Goal: Task Accomplishment & Management: Use online tool/utility

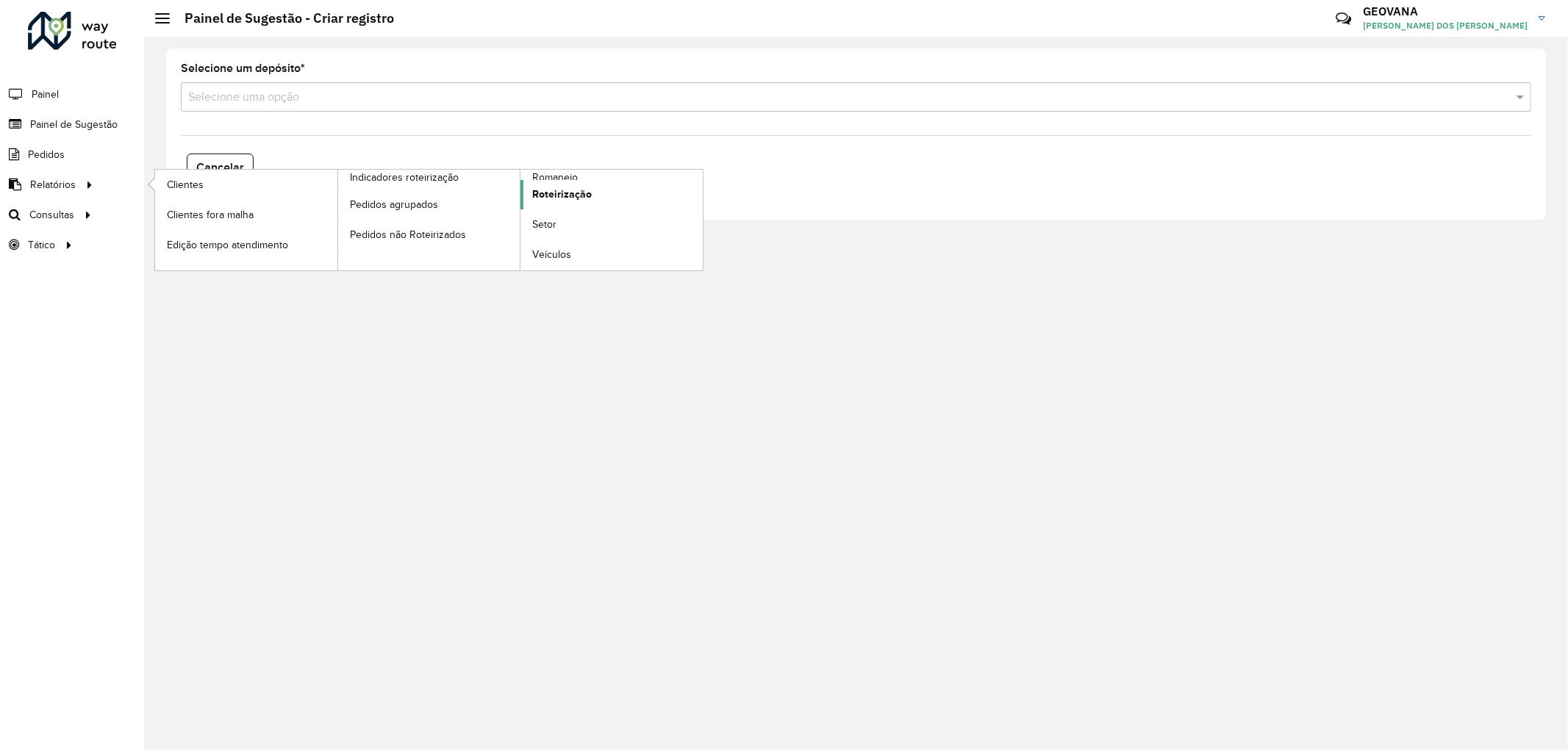
click at [567, 193] on span "Roteirização" at bounding box center [562, 195] width 59 height 15
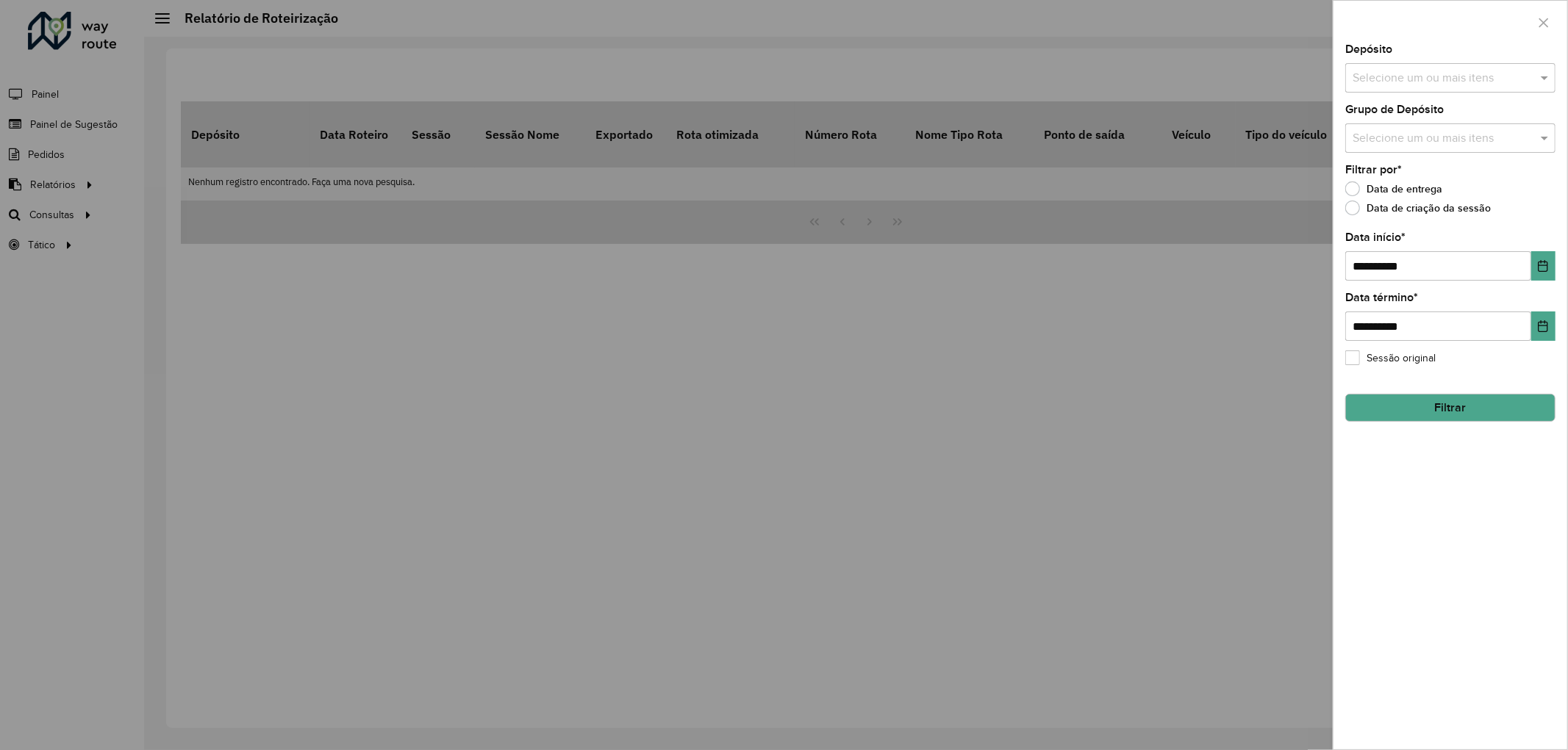
click at [1468, 420] on button "Filtrar" at bounding box center [1450, 408] width 210 height 28
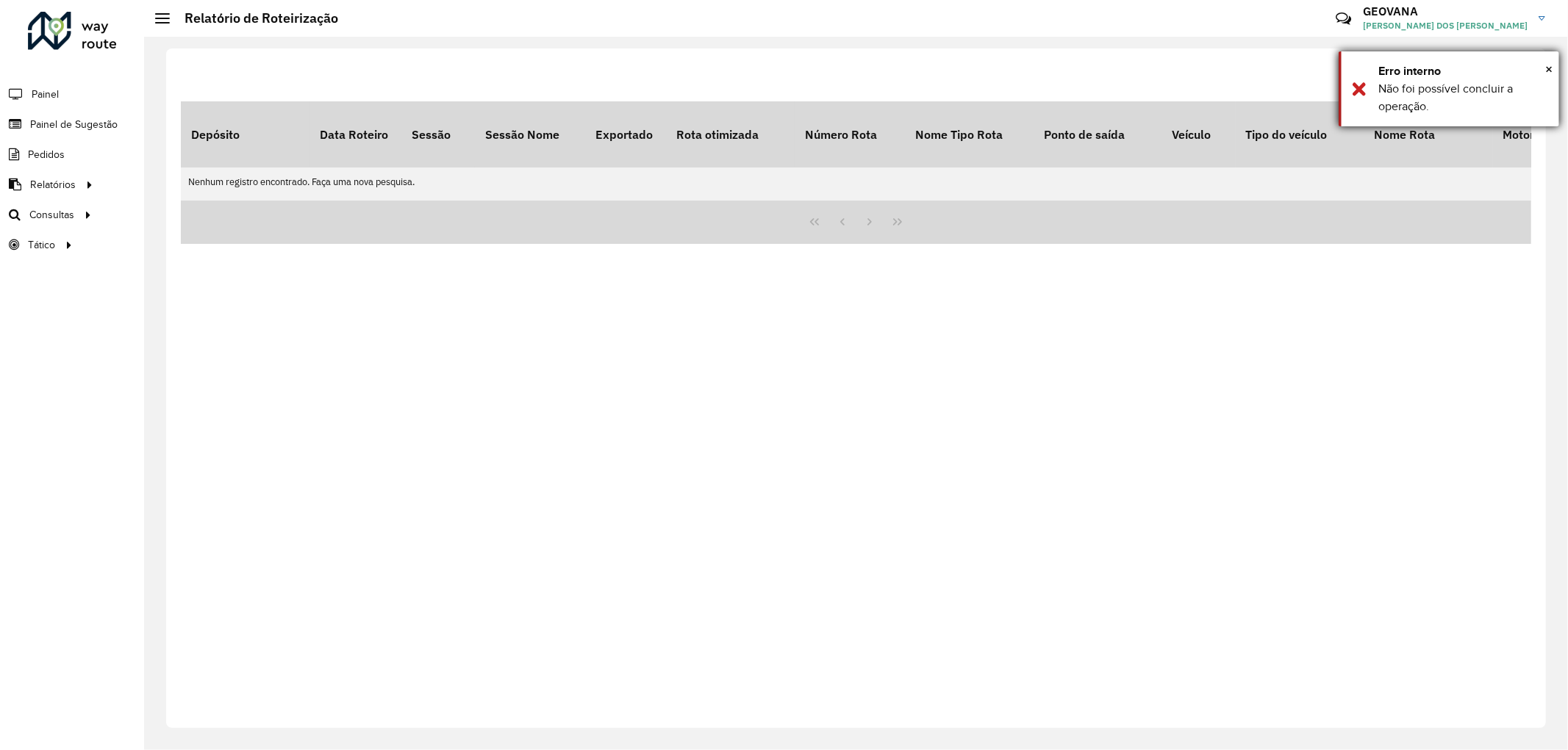
click at [1541, 69] on div "Erro interno" at bounding box center [1463, 71] width 170 height 18
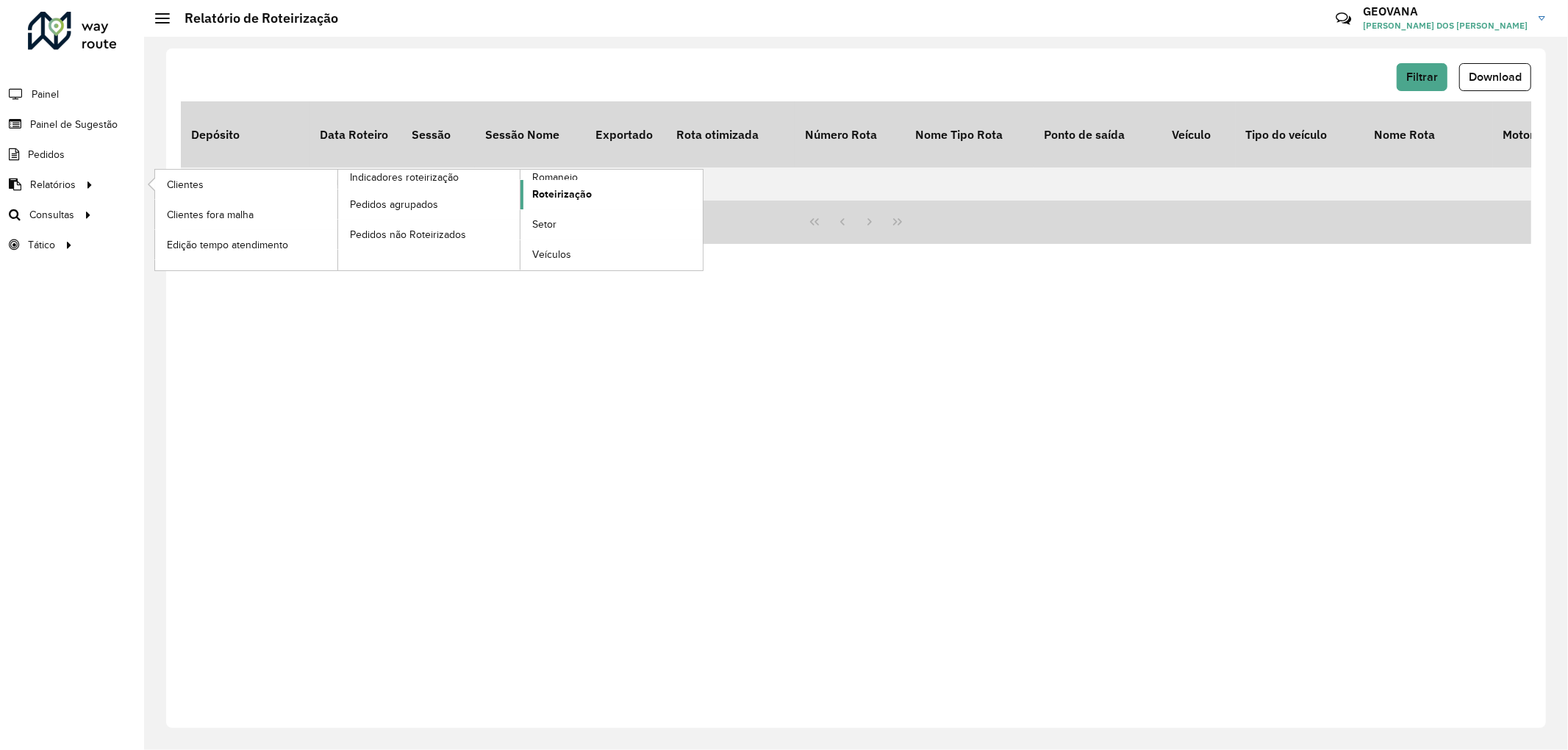
click at [592, 193] on link "Roteirização" at bounding box center [611, 195] width 182 height 30
click at [561, 191] on span "Roteirização" at bounding box center [562, 195] width 59 height 15
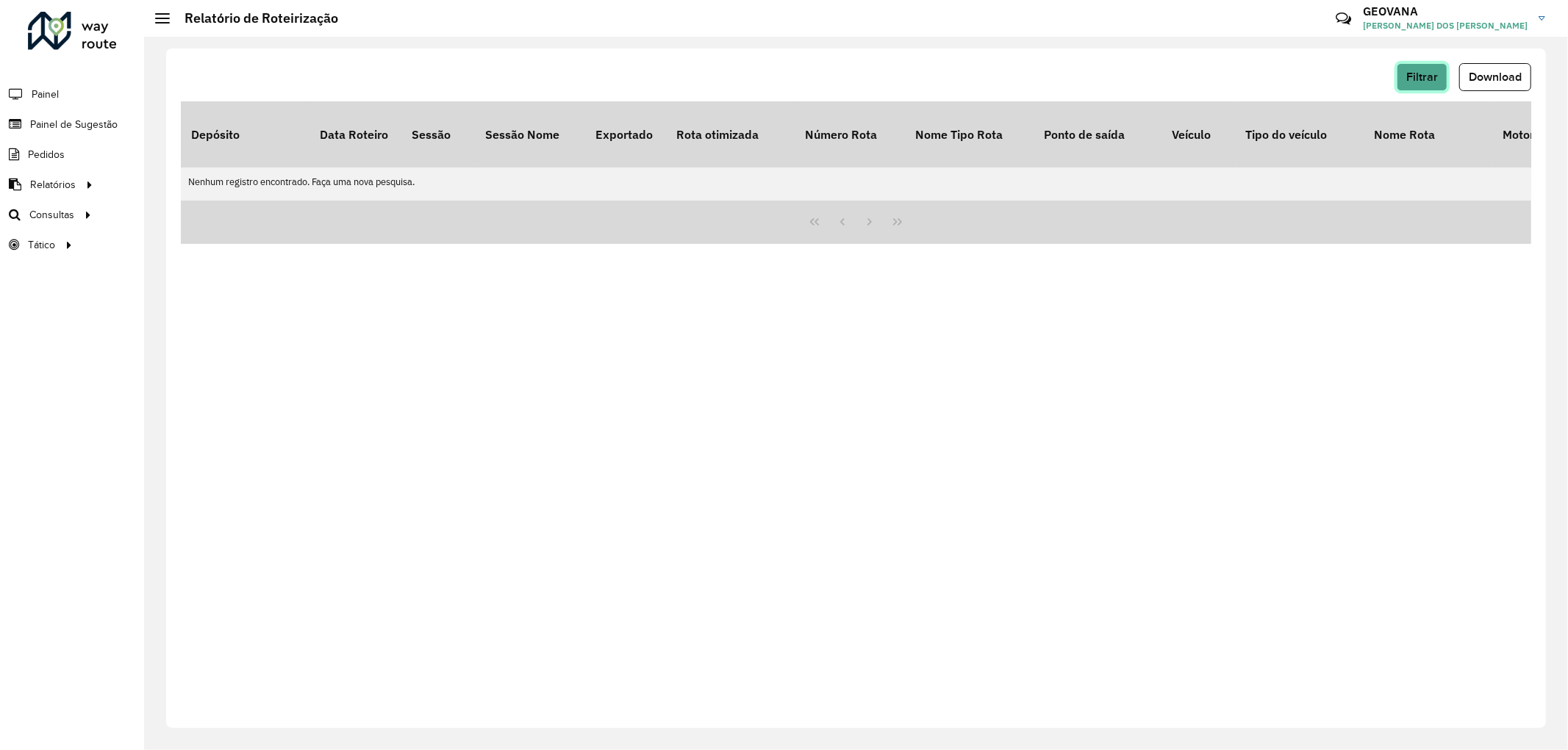
click at [1426, 63] on button "Filtrar" at bounding box center [1422, 76] width 51 height 28
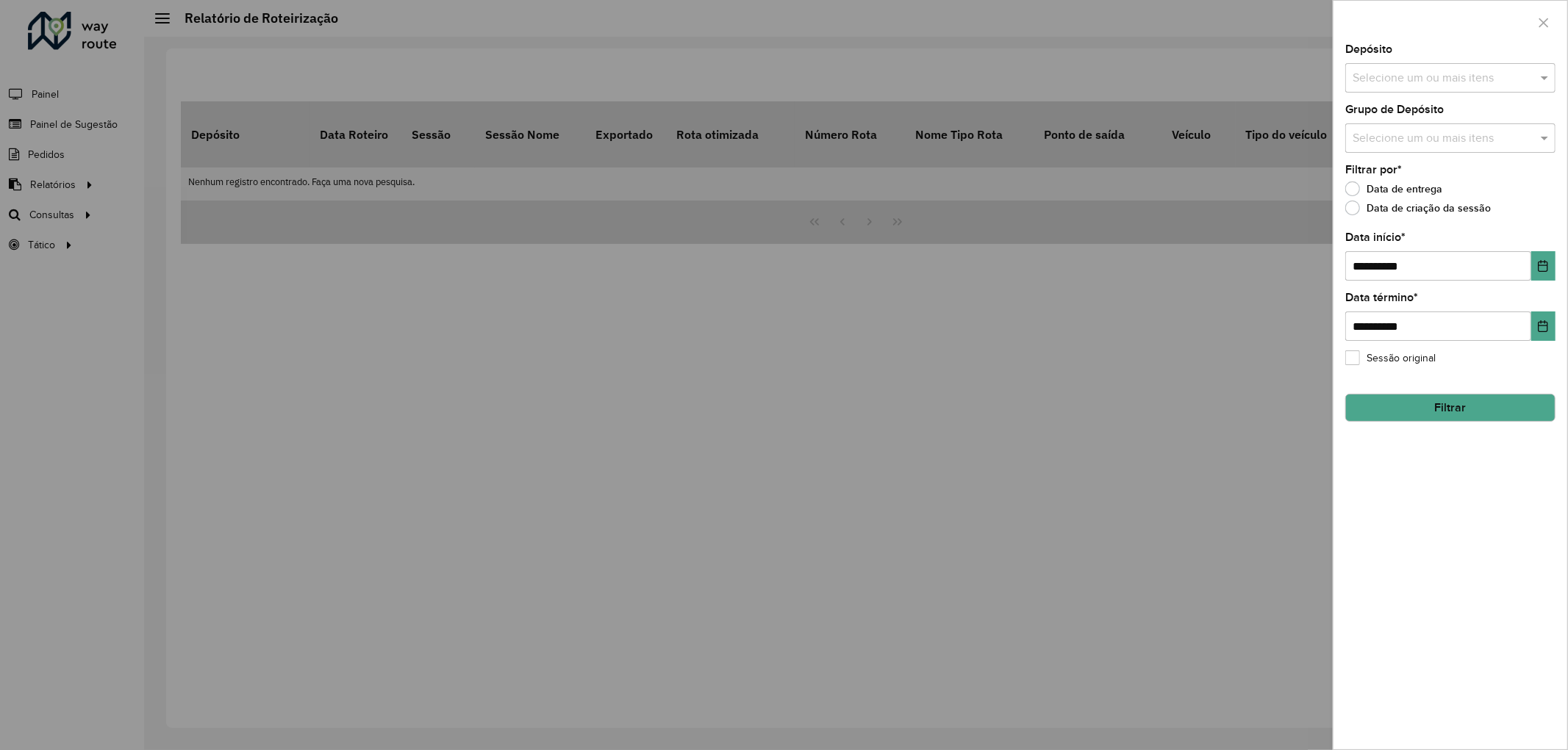
click at [1389, 89] on div "Selecione um ou mais itens" at bounding box center [1450, 77] width 210 height 30
click at [1393, 114] on button "Selecionar Todos" at bounding box center [1397, 123] width 93 height 23
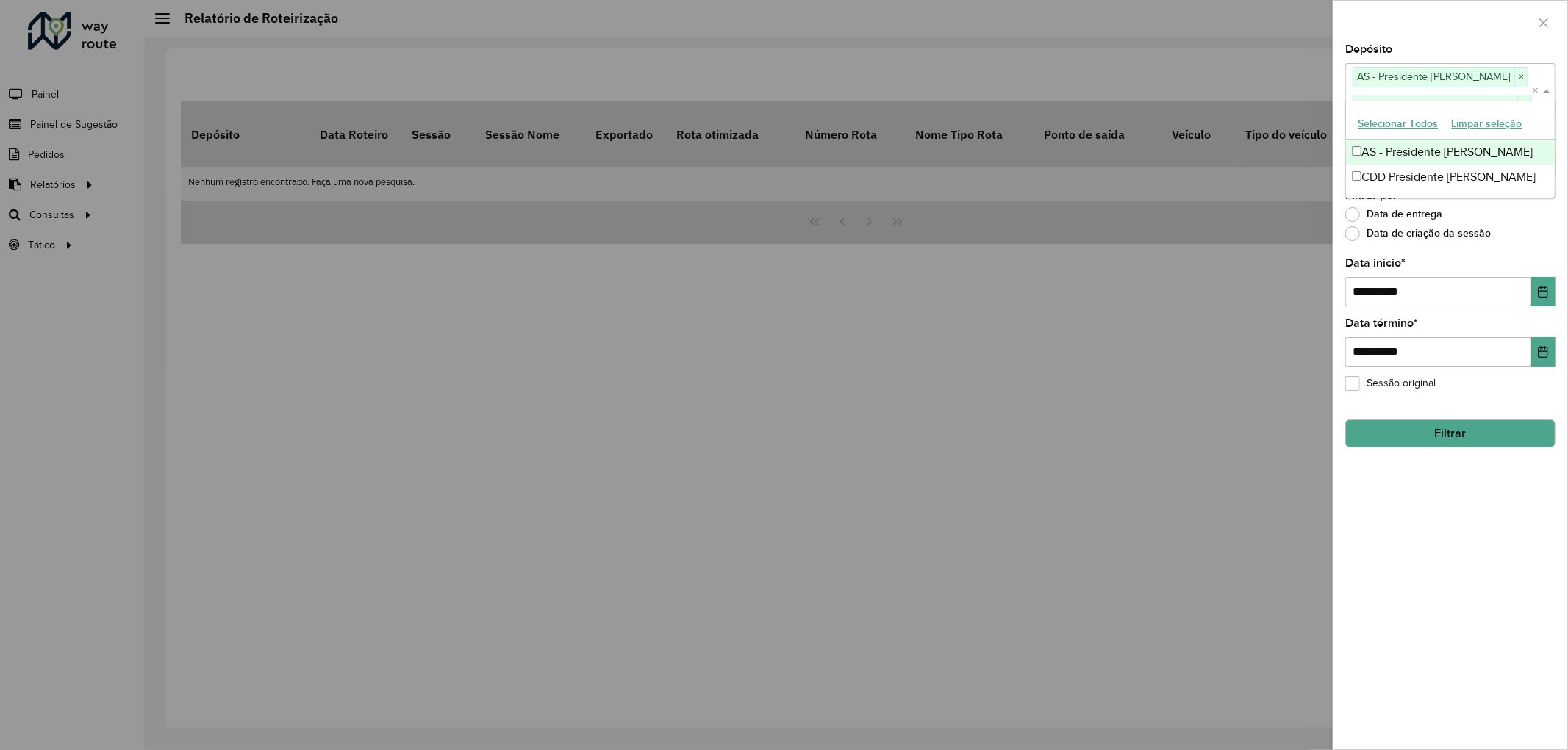
click at [1432, 41] on div at bounding box center [1450, 22] width 234 height 43
click at [1390, 163] on input "text" at bounding box center [1442, 163] width 188 height 18
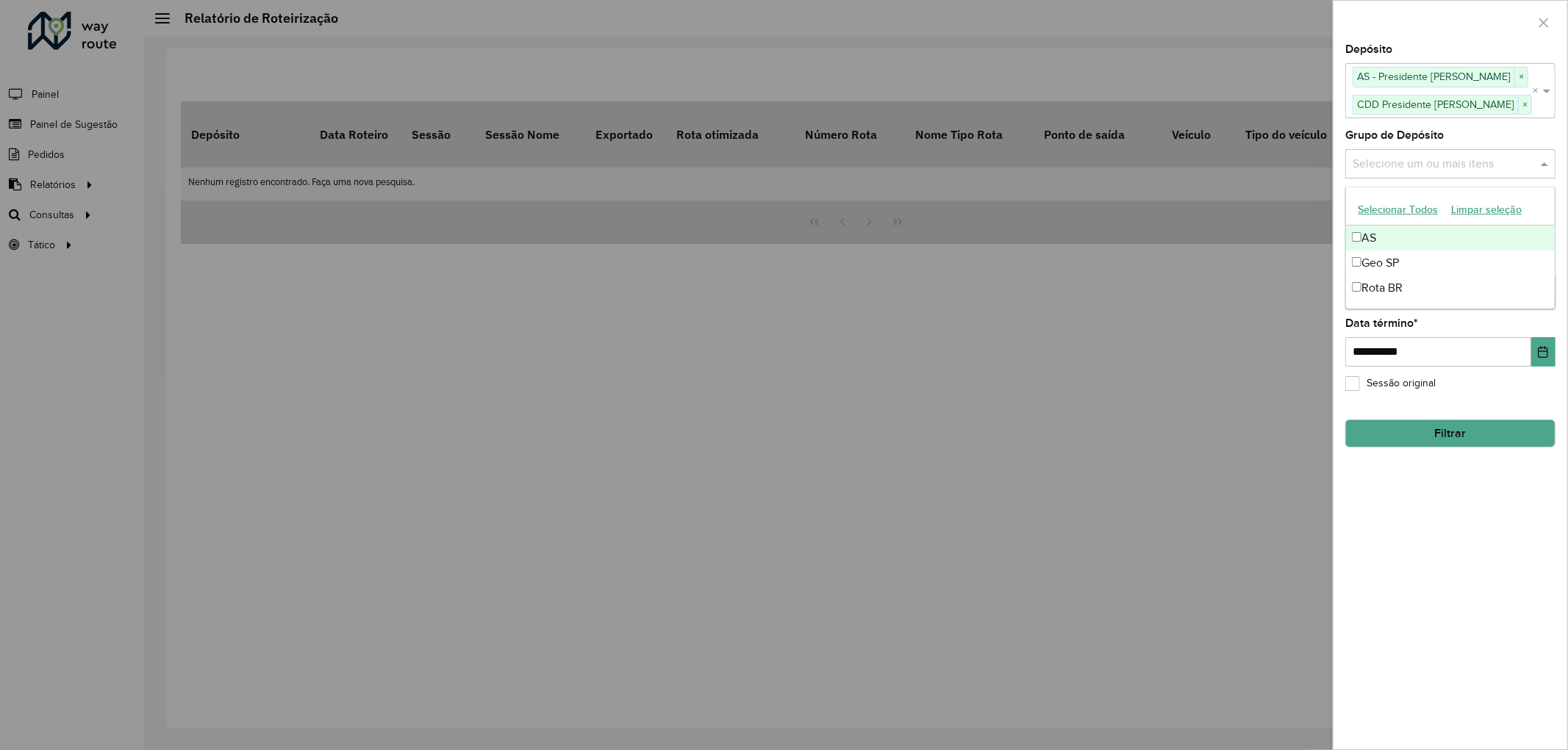
click at [1382, 201] on button "Selecionar Todos" at bounding box center [1397, 209] width 93 height 23
click at [1421, 431] on button "Filtrar" at bounding box center [1450, 433] width 210 height 28
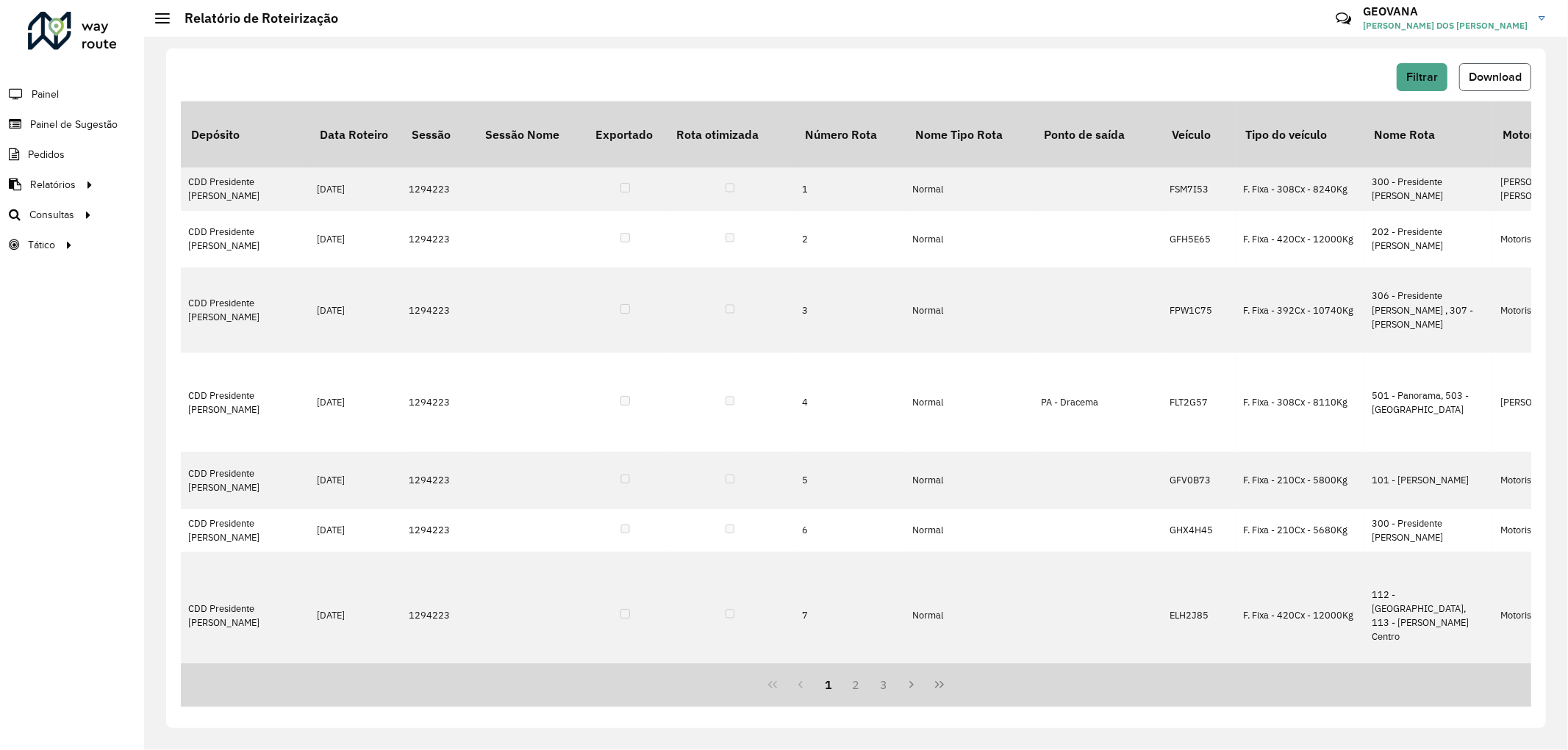
click at [1475, 70] on span "Download" at bounding box center [1495, 76] width 53 height 13
click at [195, 213] on span "Roteirização" at bounding box center [196, 215] width 59 height 15
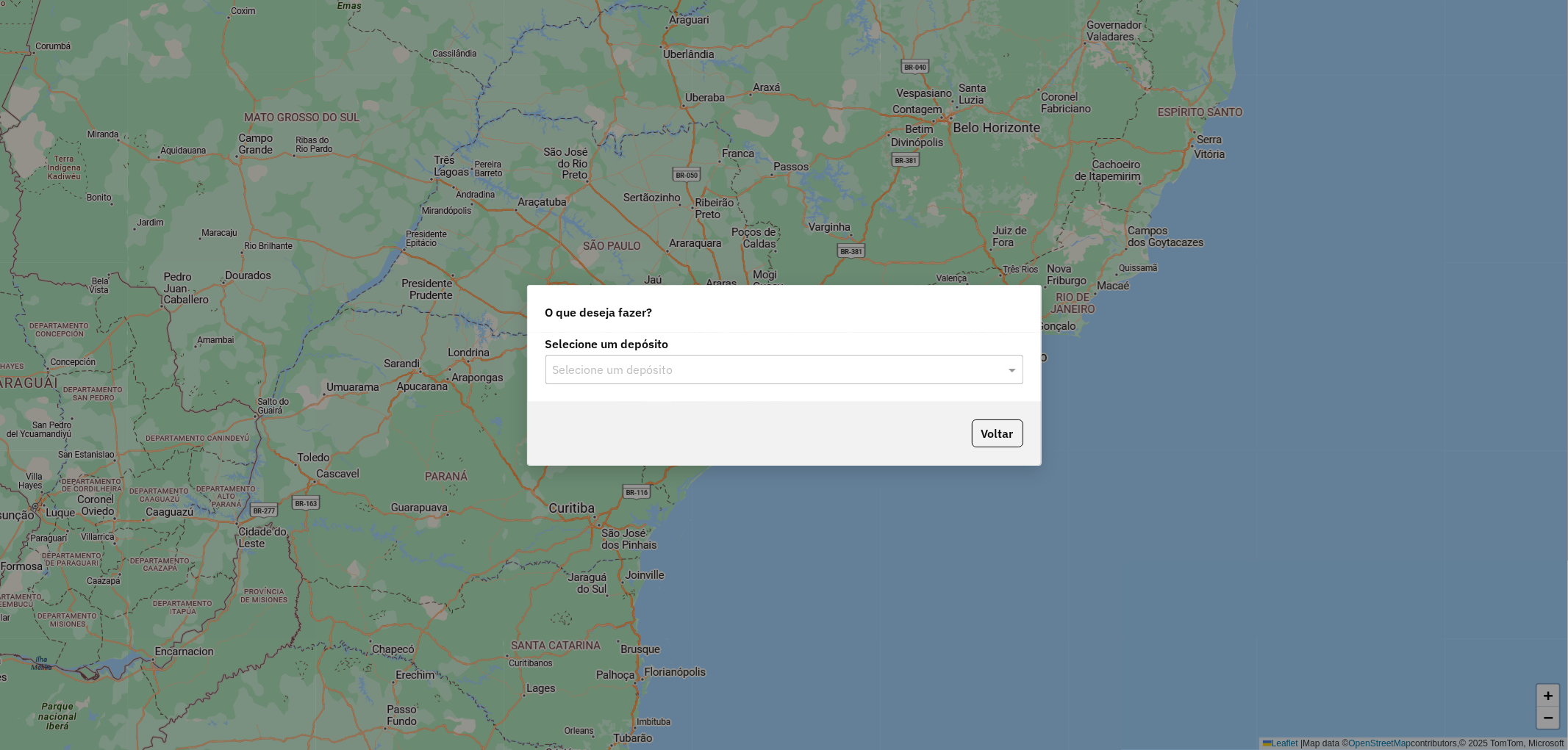
click at [662, 363] on input "text" at bounding box center [769, 369] width 433 height 18
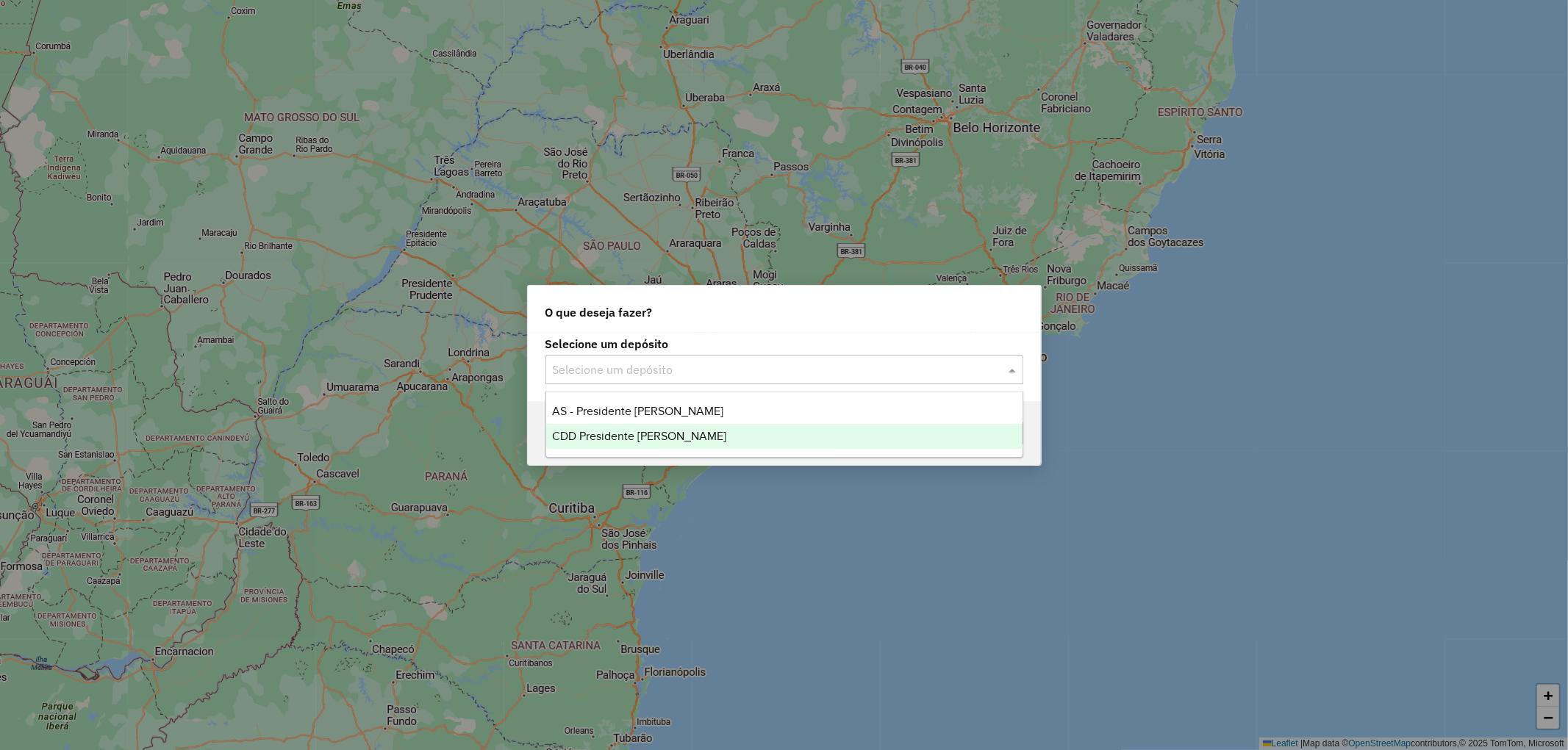
click at [642, 435] on span "CDD Presidente [PERSON_NAME]" at bounding box center [638, 436] width 174 height 13
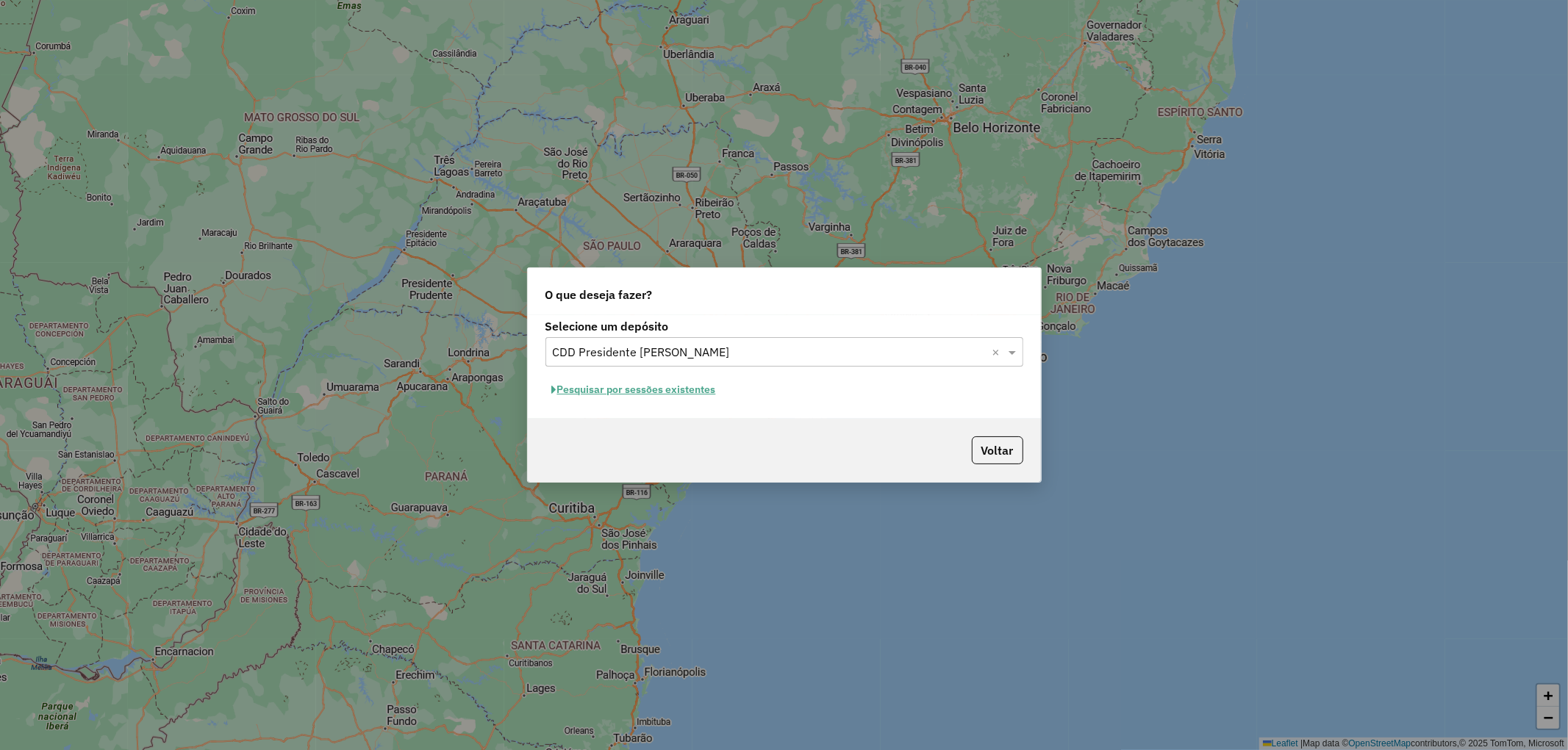
click at [628, 392] on button "Pesquisar por sessões existentes" at bounding box center [634, 389] width 177 height 23
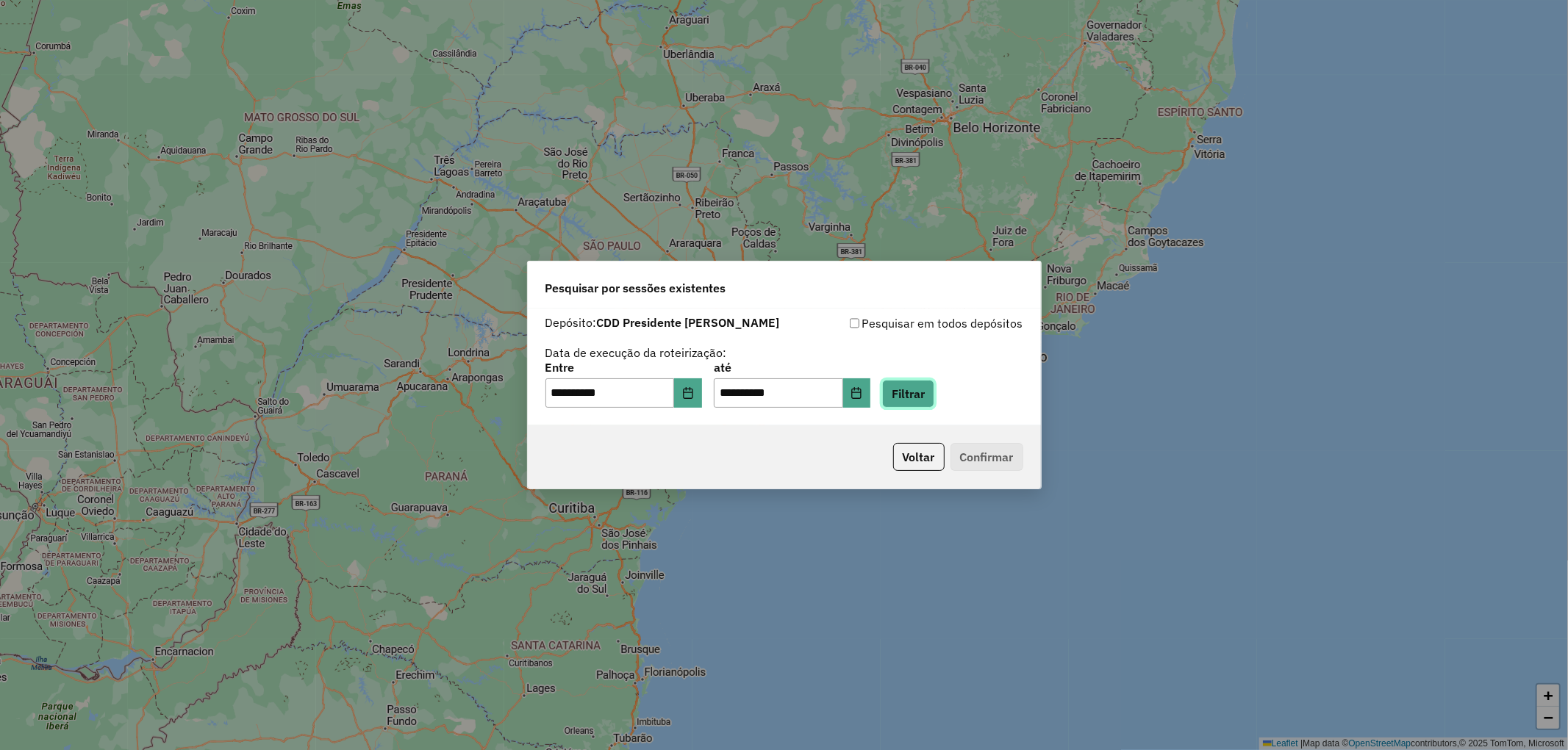
click at [926, 402] on button "Filtrar" at bounding box center [908, 393] width 52 height 28
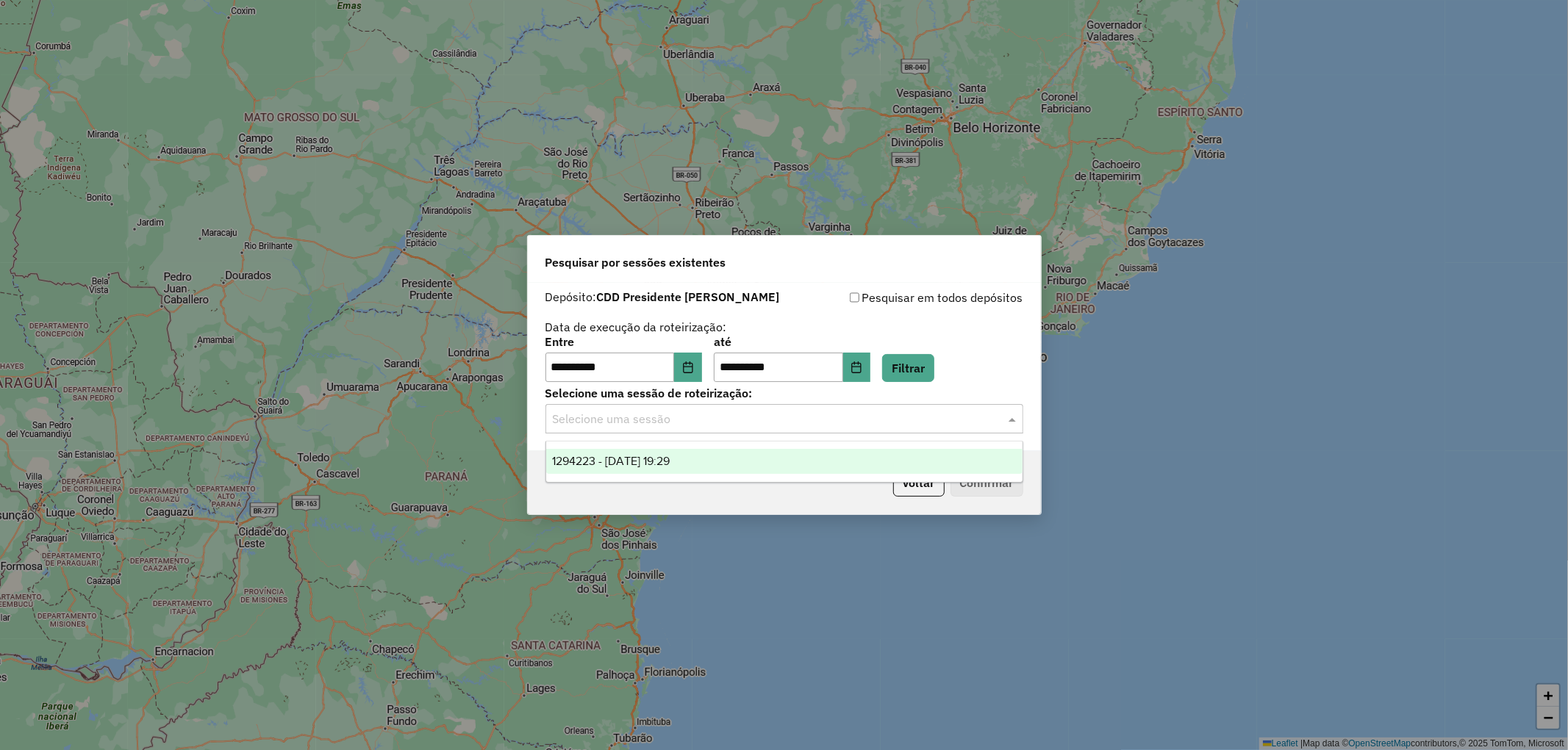
click at [669, 419] on input "text" at bounding box center [769, 419] width 433 height 18
click at [654, 454] on span "1294223 - 14/10/2025 19:29" at bounding box center [610, 460] width 117 height 13
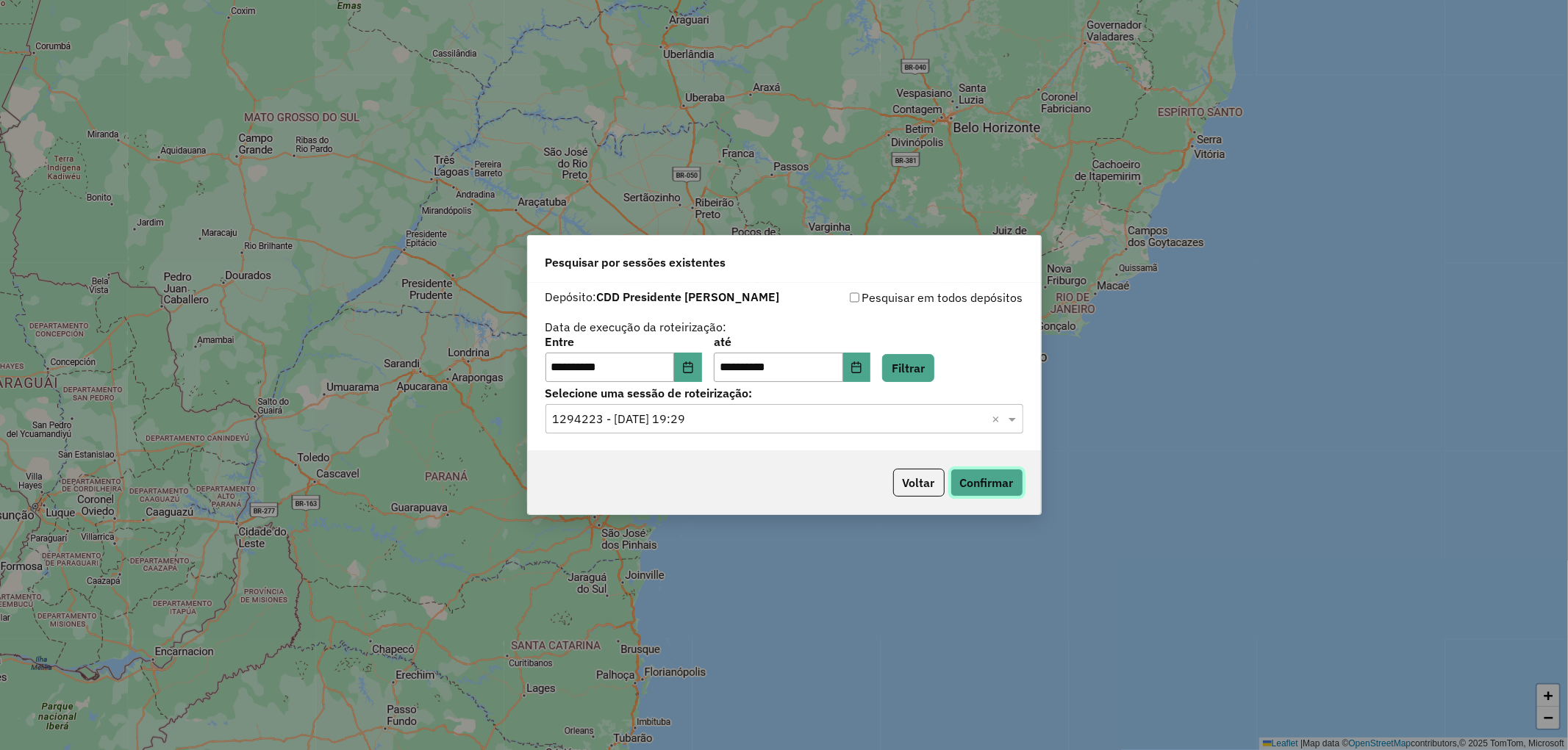
click at [997, 488] on button "Confirmar" at bounding box center [987, 482] width 73 height 28
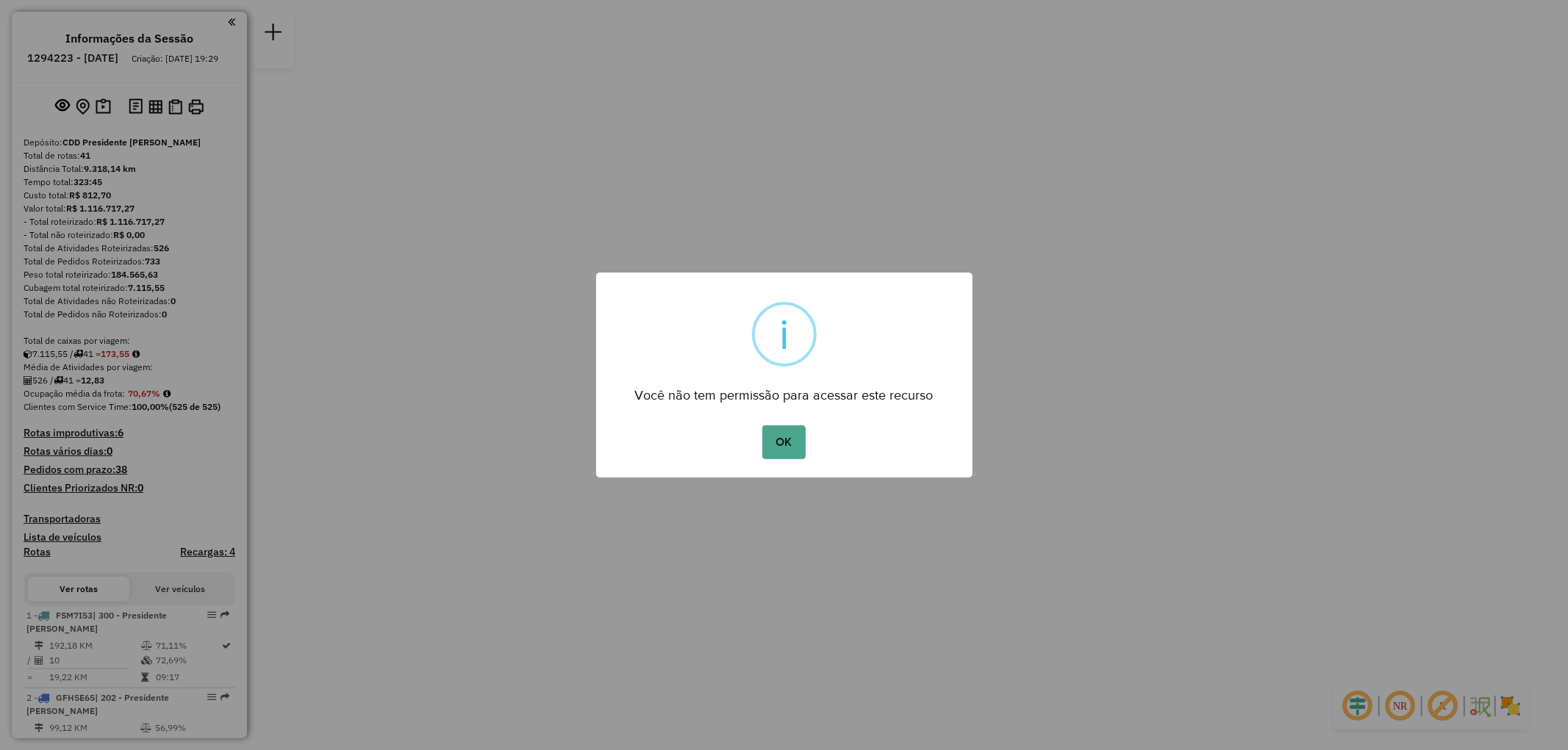
click at [795, 436] on button "OK" at bounding box center [784, 443] width 43 height 34
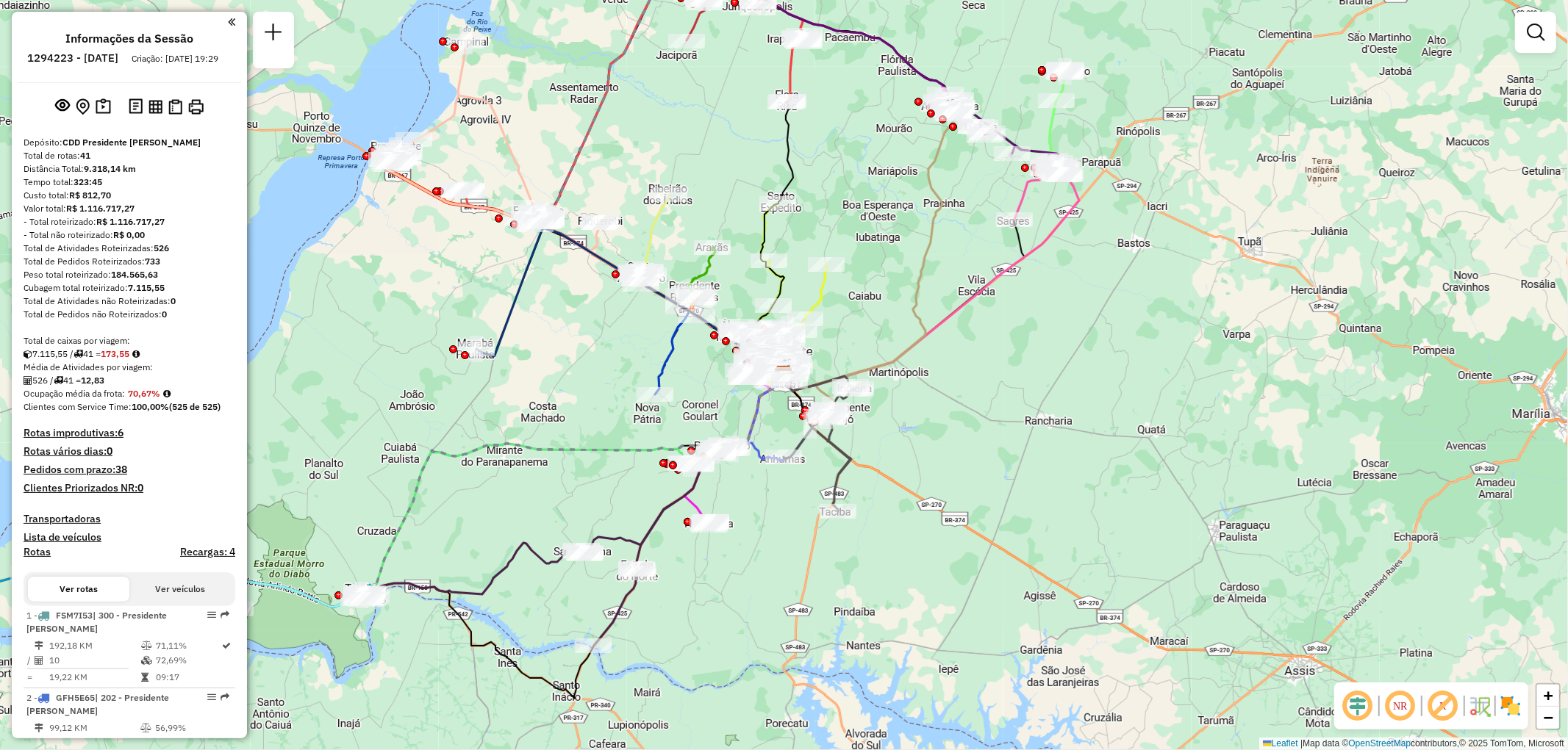
scroll to position [1088, 0]
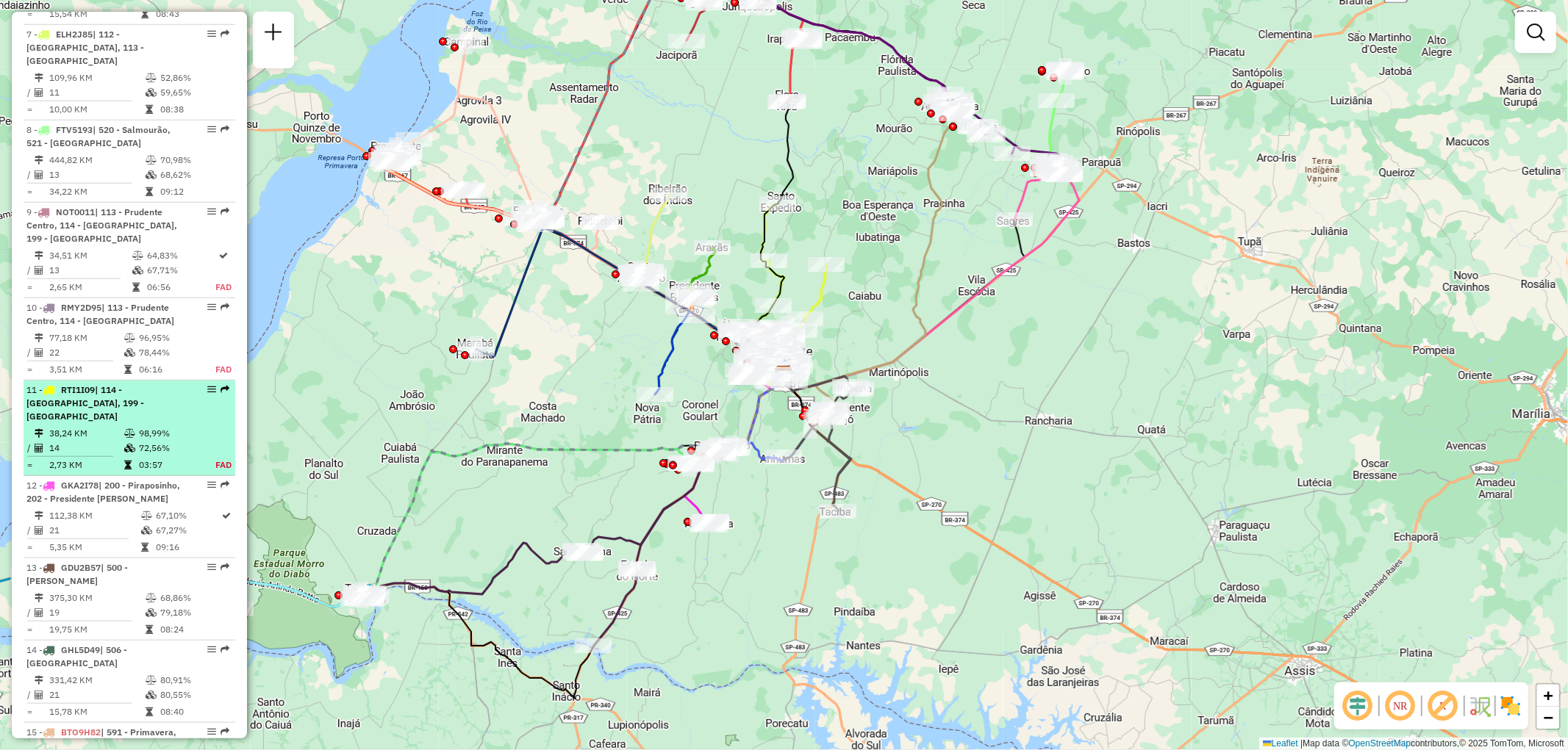
click at [198, 385] on div at bounding box center [207, 389] width 44 height 8
select select "**********"
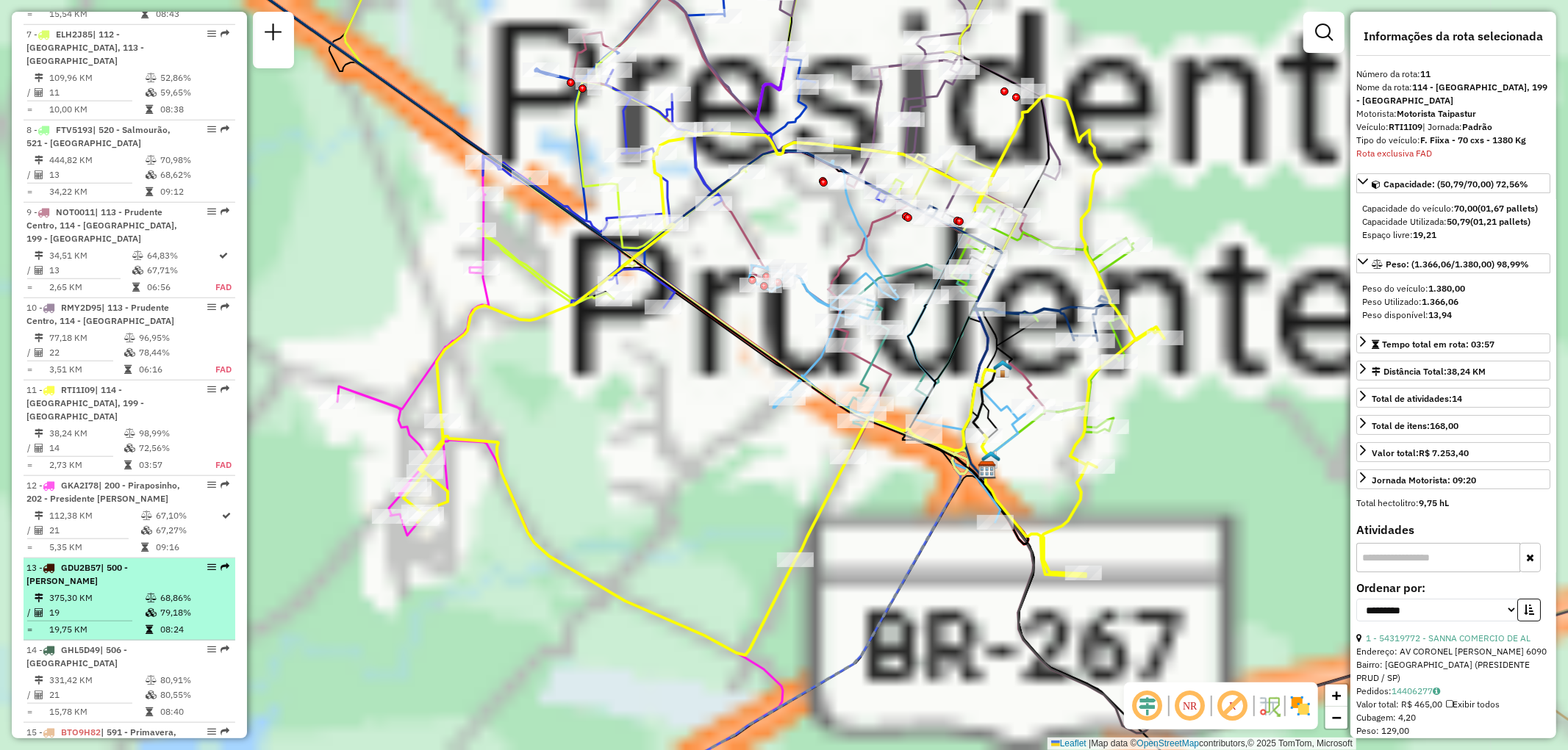
scroll to position [1442, 0]
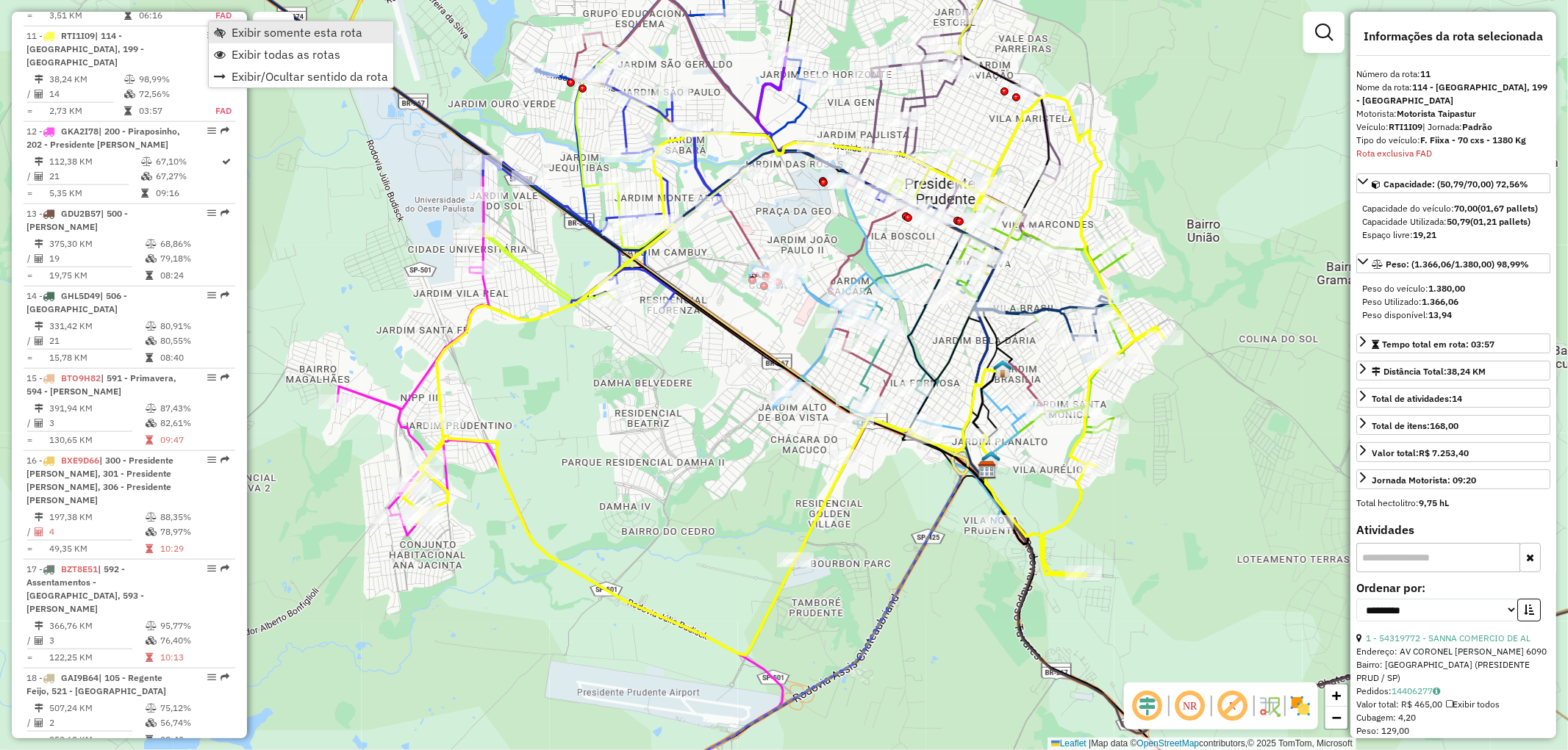
click at [263, 31] on span "Exibir somente esta rota" at bounding box center [297, 32] width 131 height 12
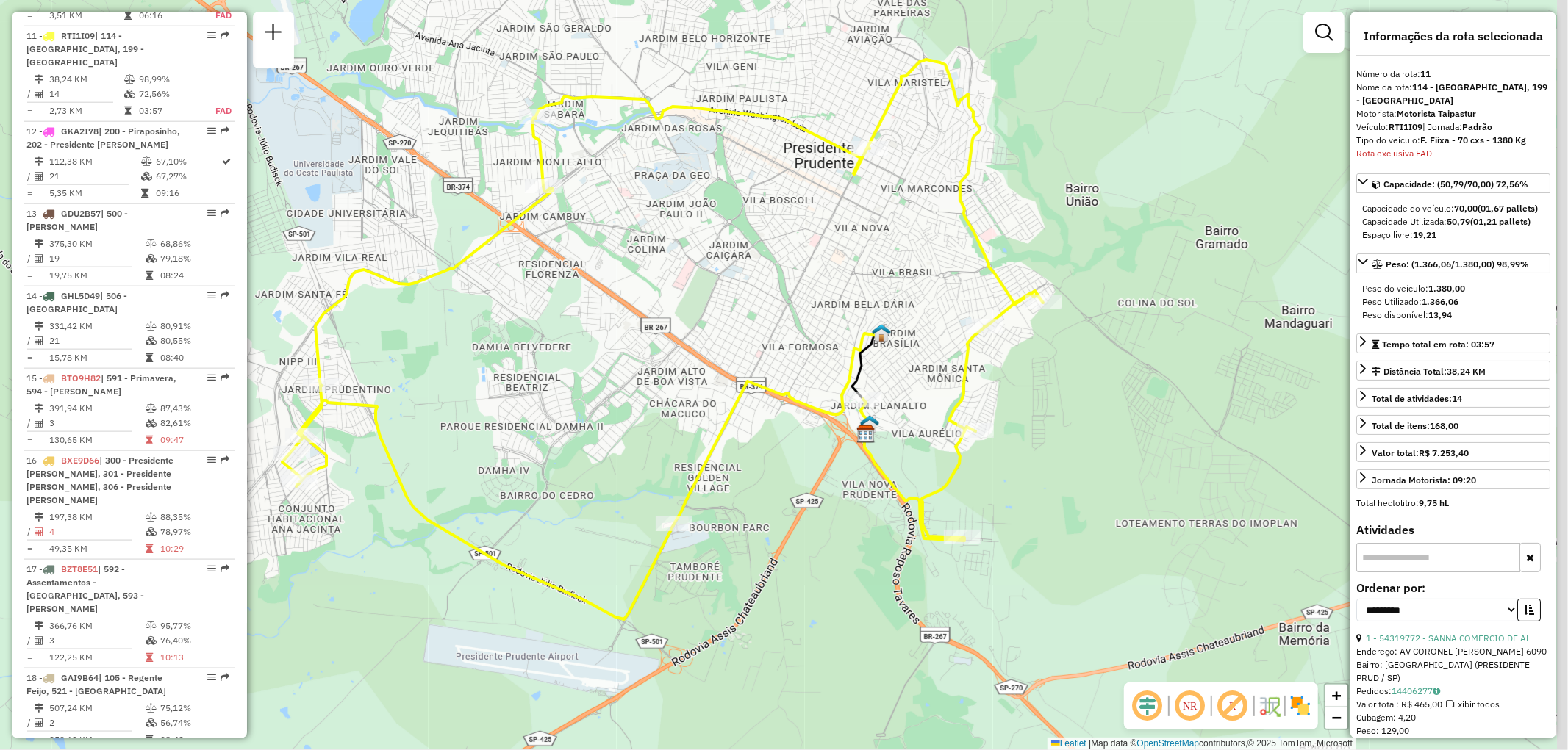
drag, startPoint x: 910, startPoint y: 392, endPoint x: 787, endPoint y: 356, distance: 128.2
click at [787, 356] on div "Janela de atendimento Grade de atendimento Capacidade Transportadoras Veículos …" at bounding box center [784, 375] width 1568 height 750
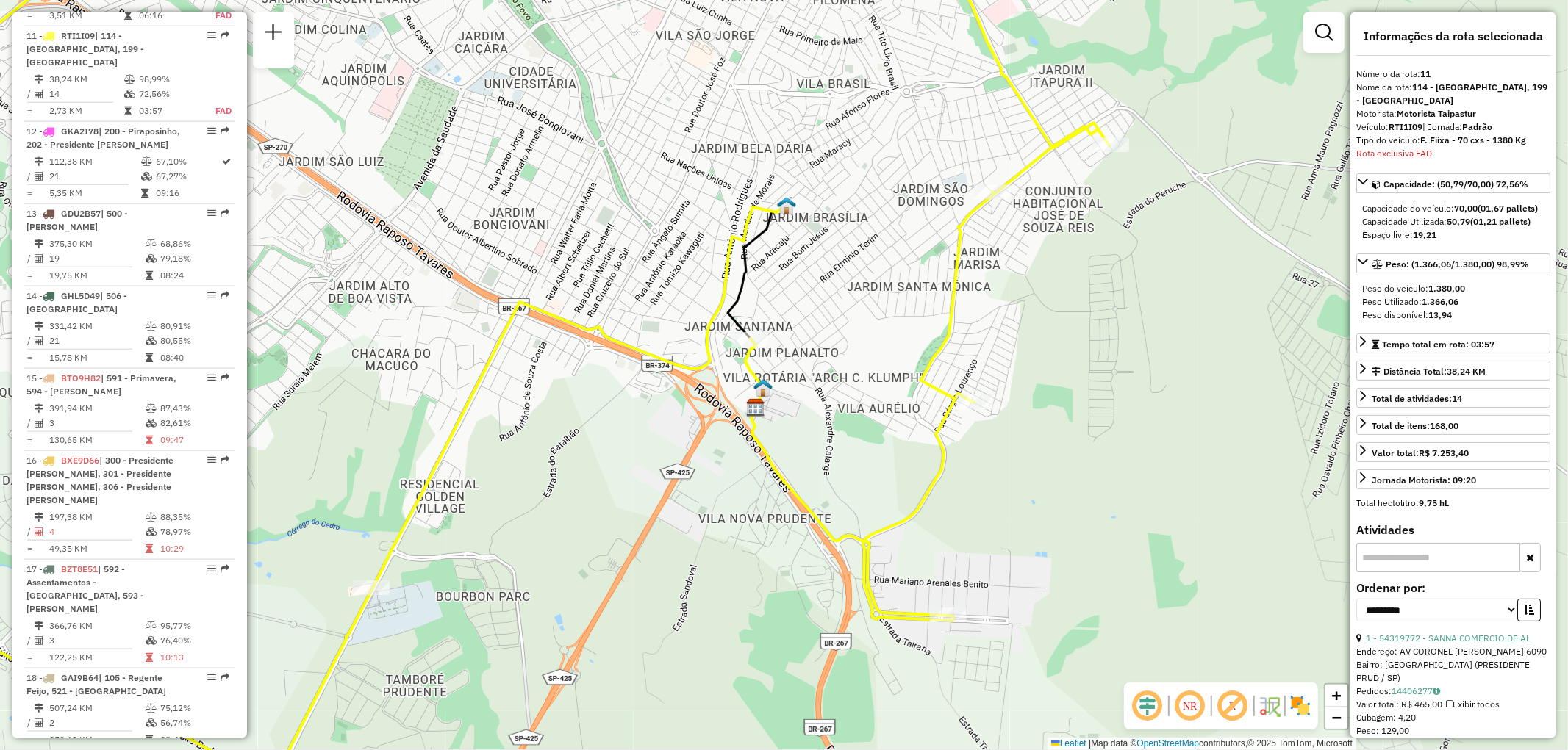
drag, startPoint x: 854, startPoint y: 233, endPoint x: 826, endPoint y: 268, distance: 44.8
click at [826, 268] on div "Janela de atendimento Grade de atendimento Capacidade Transportadoras Veículos …" at bounding box center [784, 375] width 1568 height 750
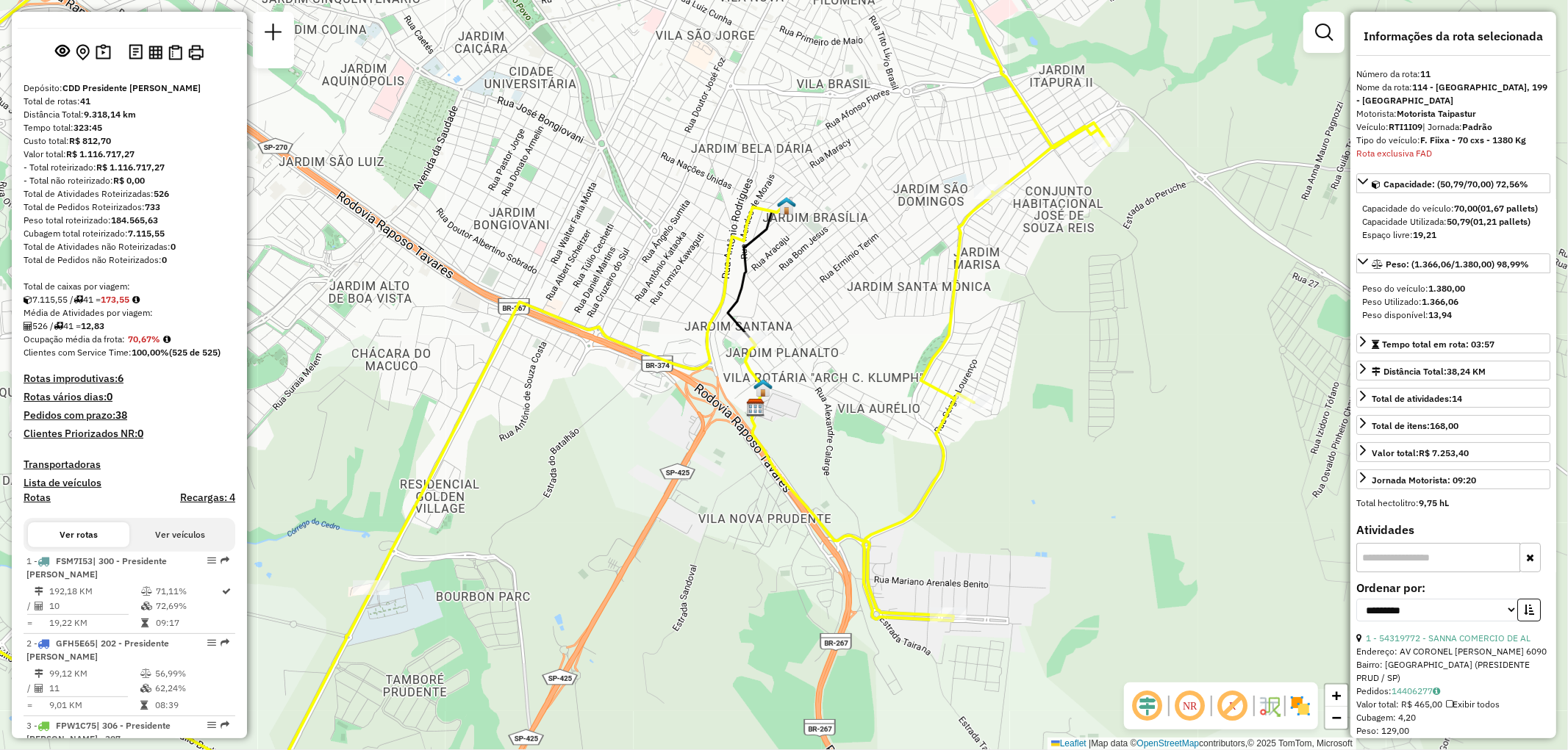
scroll to position [0, 0]
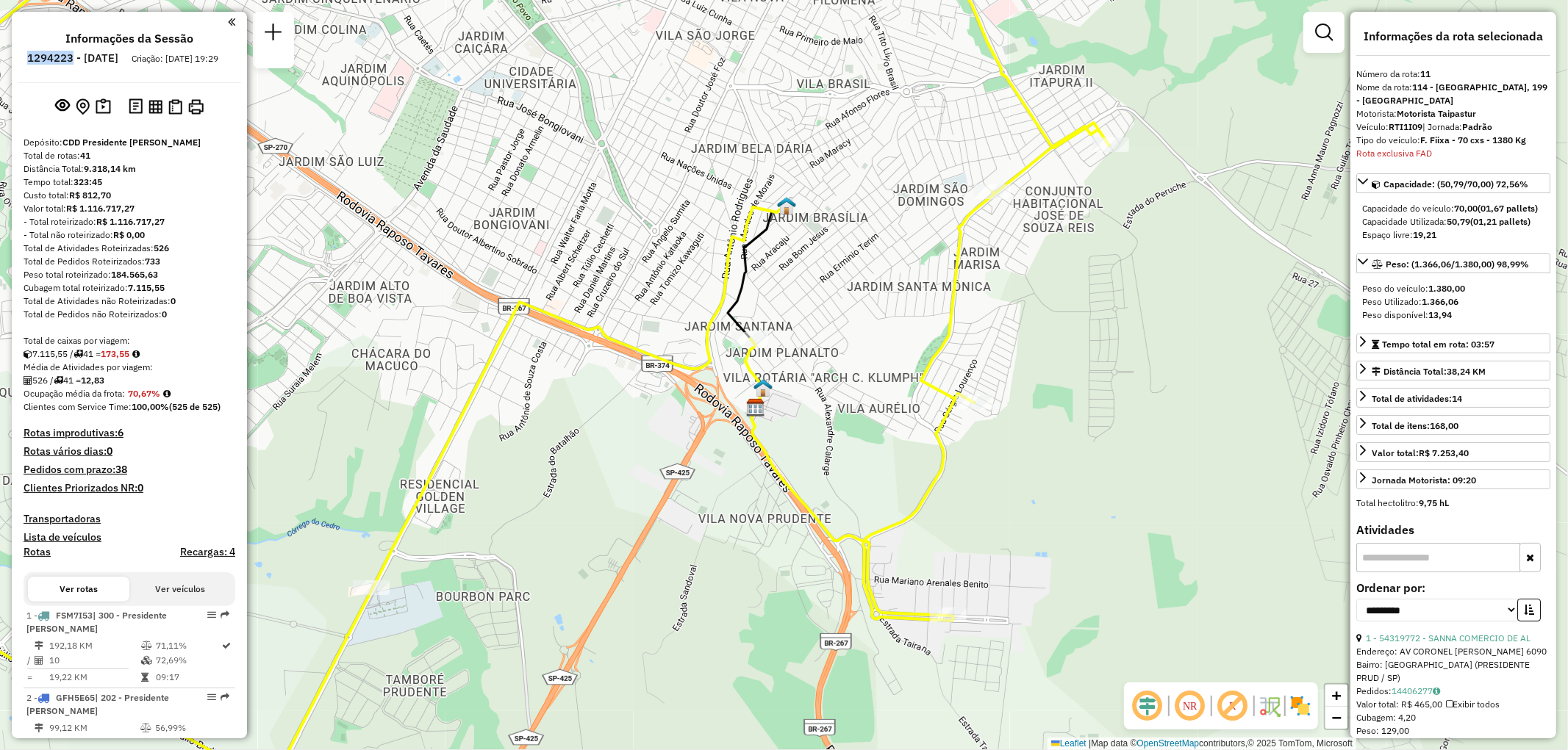
drag, startPoint x: 67, startPoint y: 59, endPoint x: 111, endPoint y: 59, distance: 44.0
click at [111, 59] on li "1294223 - 14/10/2025" at bounding box center [73, 61] width 99 height 19
copy h6 "1294223"
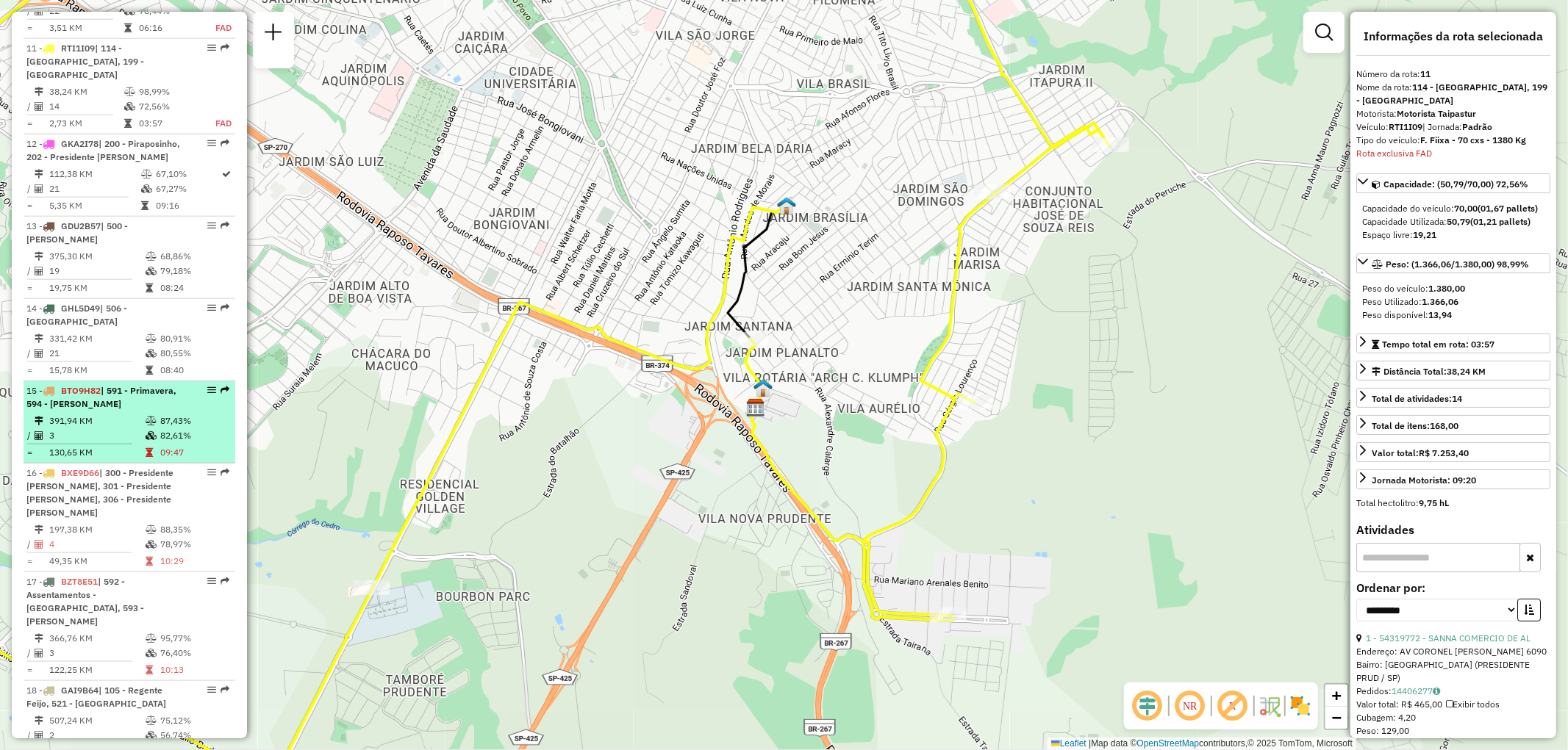
click at [201, 384] on div "15 - BTO9H82 | 591 - Primavera, 594 - Teodoro Sampaio" at bounding box center [129, 397] width 206 height 26
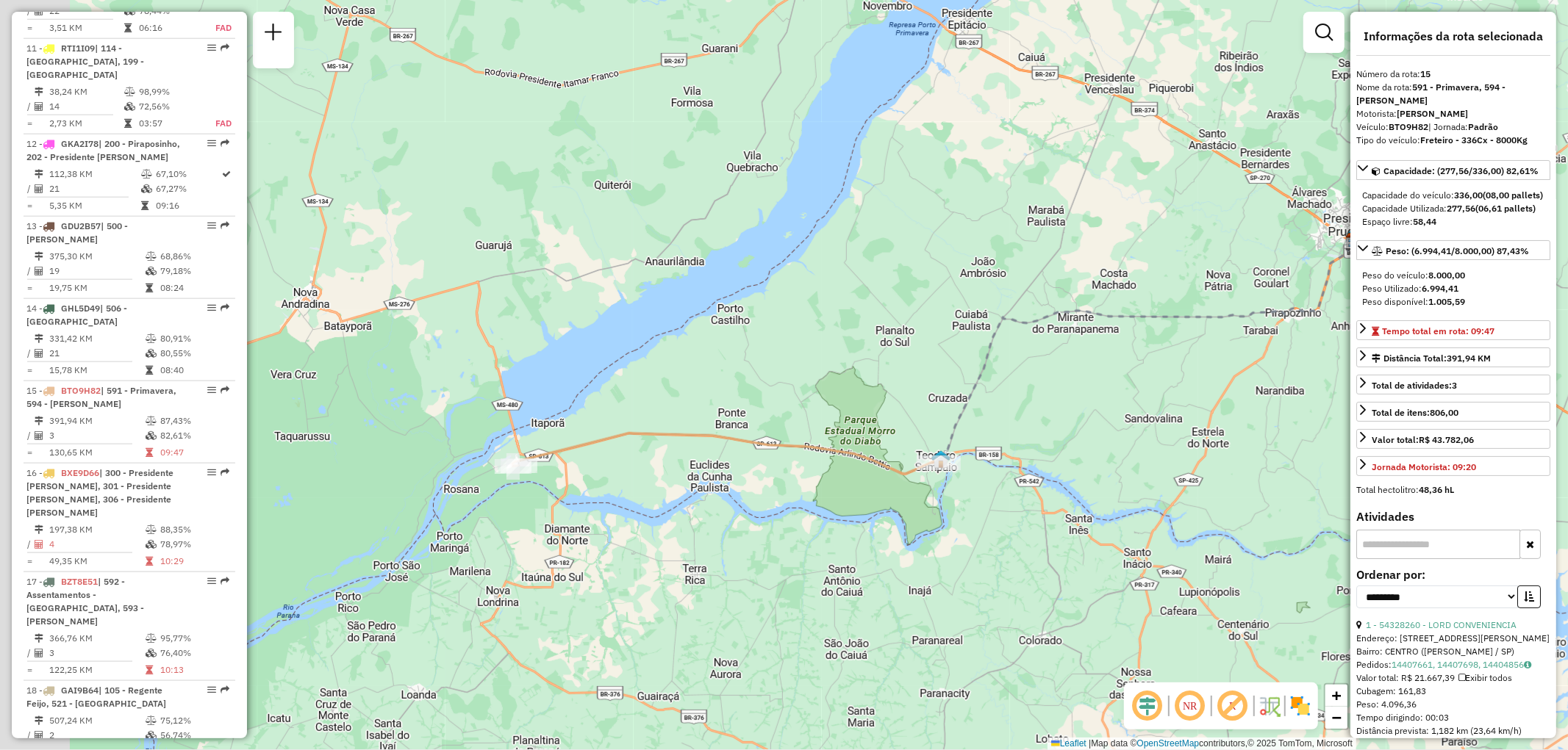
drag, startPoint x: 491, startPoint y: 371, endPoint x: 641, endPoint y: 353, distance: 151.1
click at [641, 353] on div "Janela de atendimento Grade de atendimento Capacidade Transportadoras Veículos …" at bounding box center [784, 375] width 1568 height 750
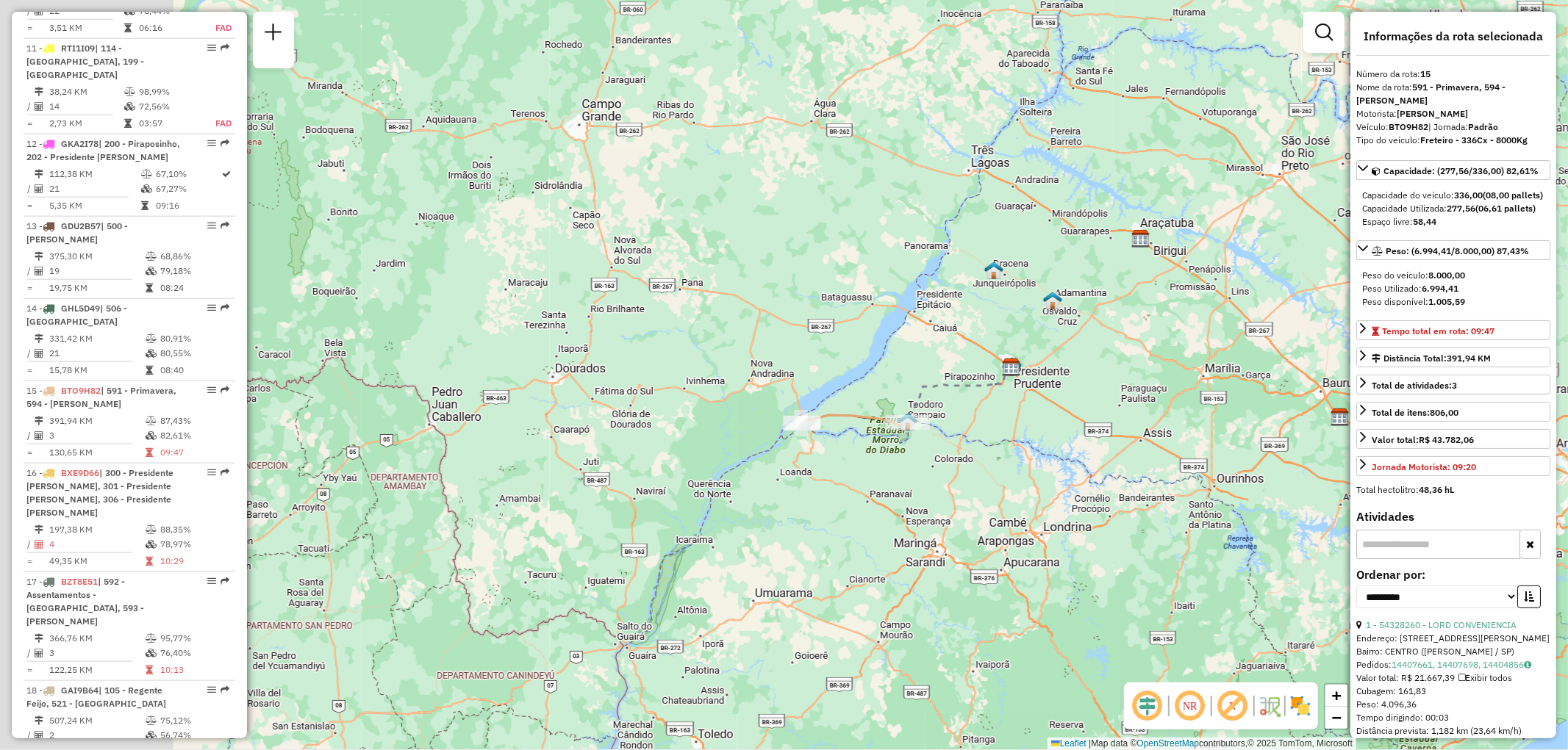
drag, startPoint x: 523, startPoint y: 517, endPoint x: 607, endPoint y: 511, distance: 84.2
click at [607, 511] on div "Janela de atendimento Grade de atendimento Capacidade Transportadoras Veículos …" at bounding box center [784, 375] width 1568 height 750
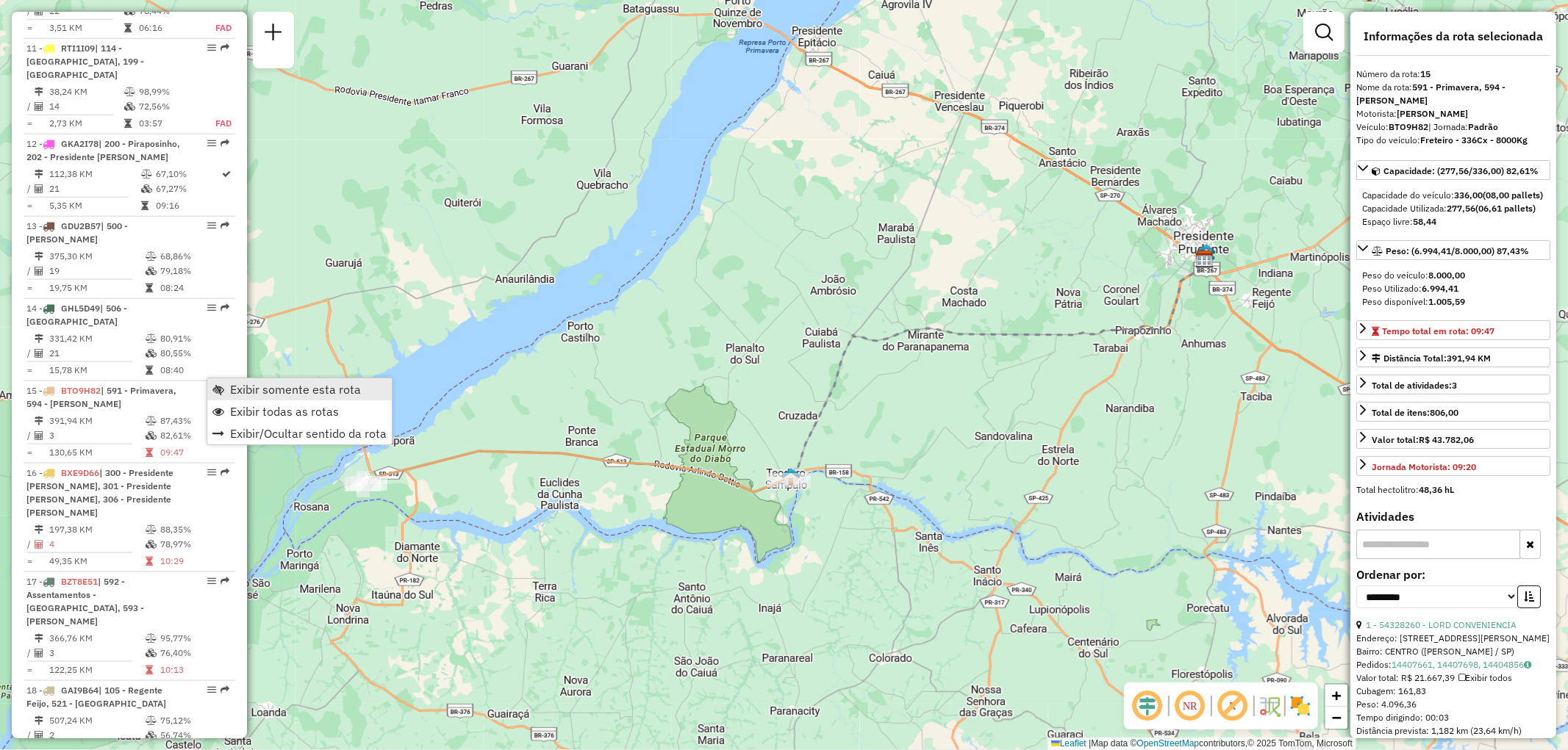
click at [243, 383] on span "Exibir somente esta rota" at bounding box center [296, 389] width 131 height 12
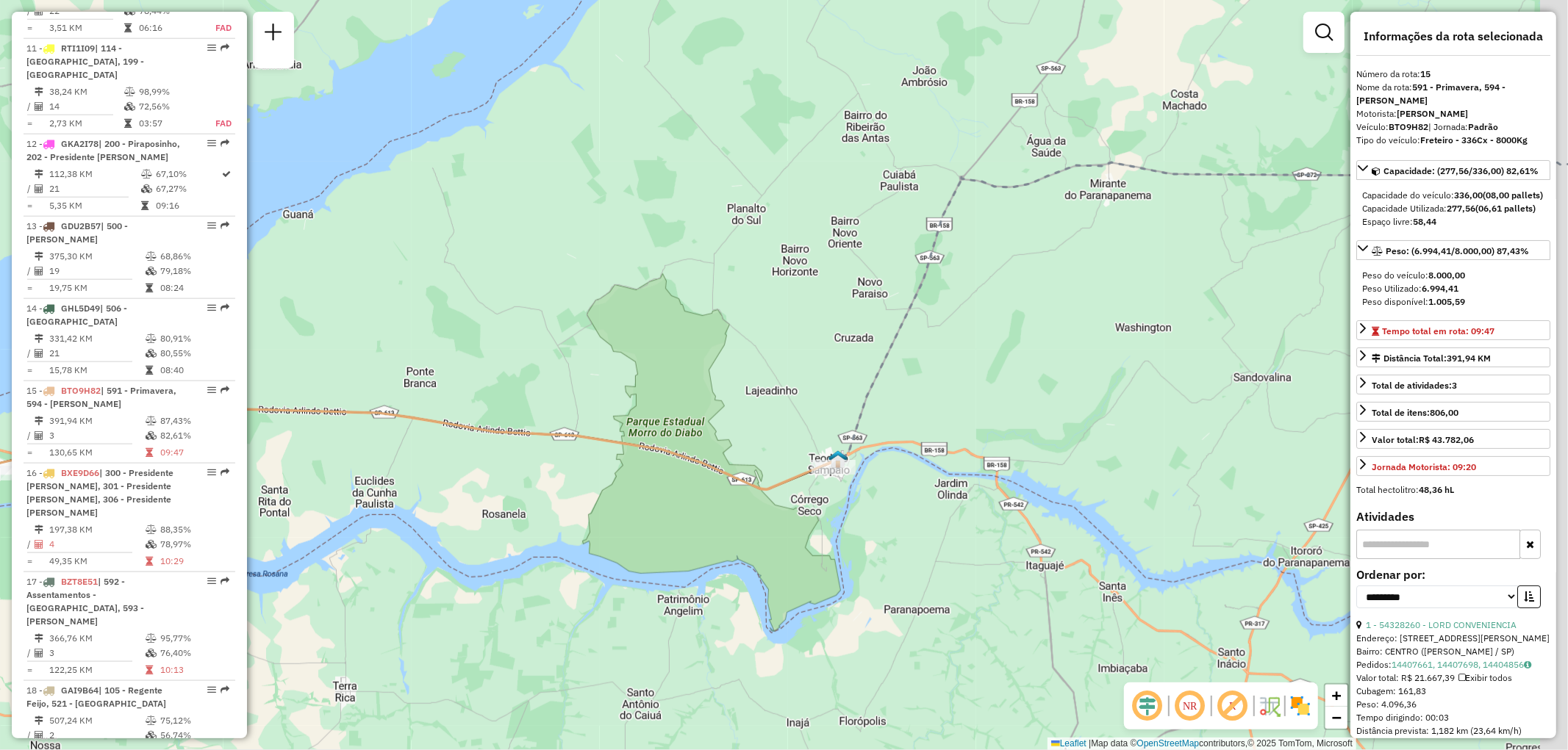
drag, startPoint x: 869, startPoint y: 544, endPoint x: 735, endPoint y: 529, distance: 134.8
click at [735, 529] on div "Janela de atendimento Grade de atendimento Capacidade Transportadoras Veículos …" at bounding box center [784, 375] width 1568 height 750
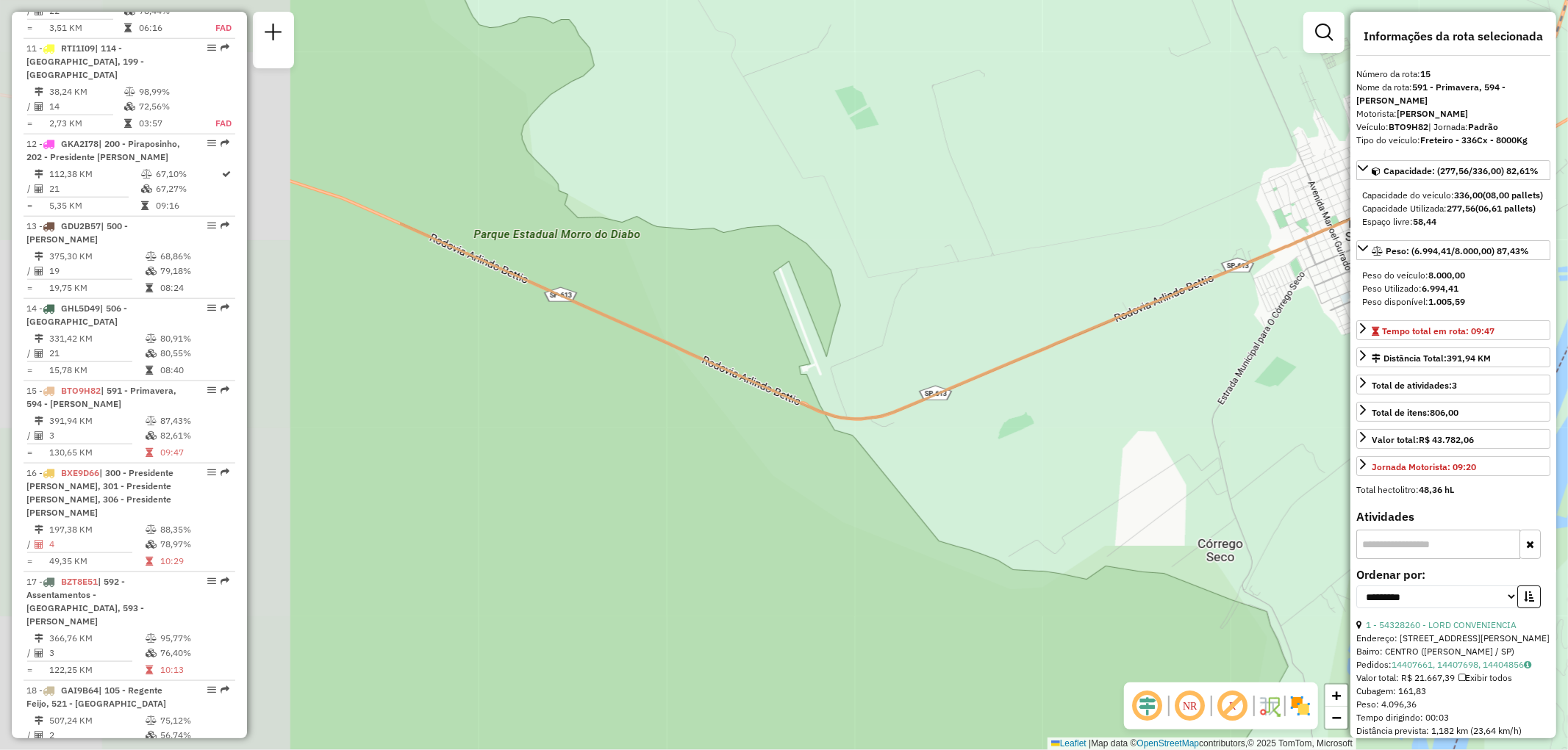
drag, startPoint x: 757, startPoint y: 478, endPoint x: 1073, endPoint y: 466, distance: 316.2
click at [1073, 466] on div "Janela de atendimento Grade de atendimento Capacidade Transportadoras Veículos …" at bounding box center [784, 375] width 1568 height 750
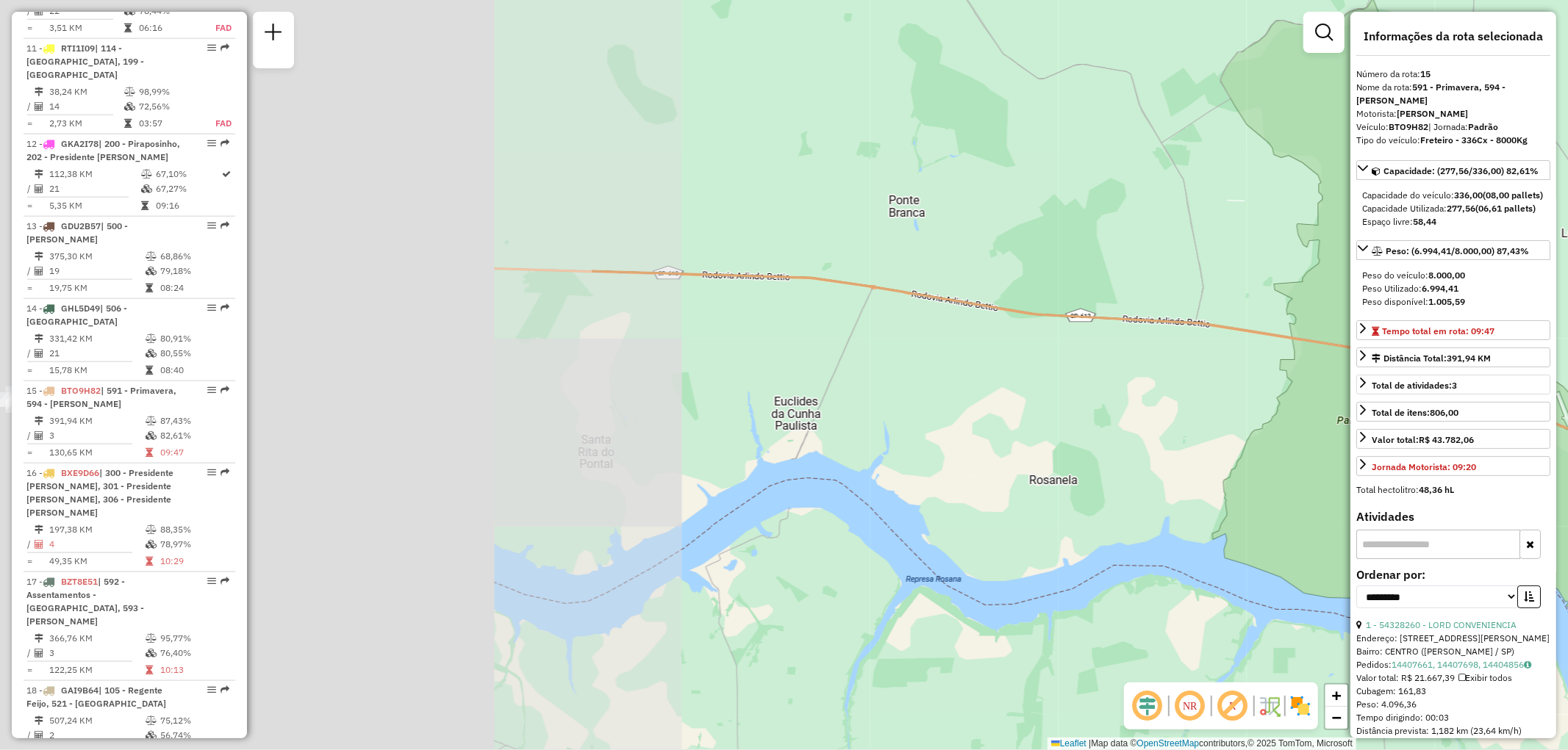
drag, startPoint x: 748, startPoint y: 426, endPoint x: 1400, endPoint y: 416, distance: 652.1
click at [1399, 416] on hb-router-mapa "Informações da Sessão 1294223 - 14/10/2025 Criação: 13/10/2025 19:29 Depósito: …" at bounding box center [784, 375] width 1568 height 750
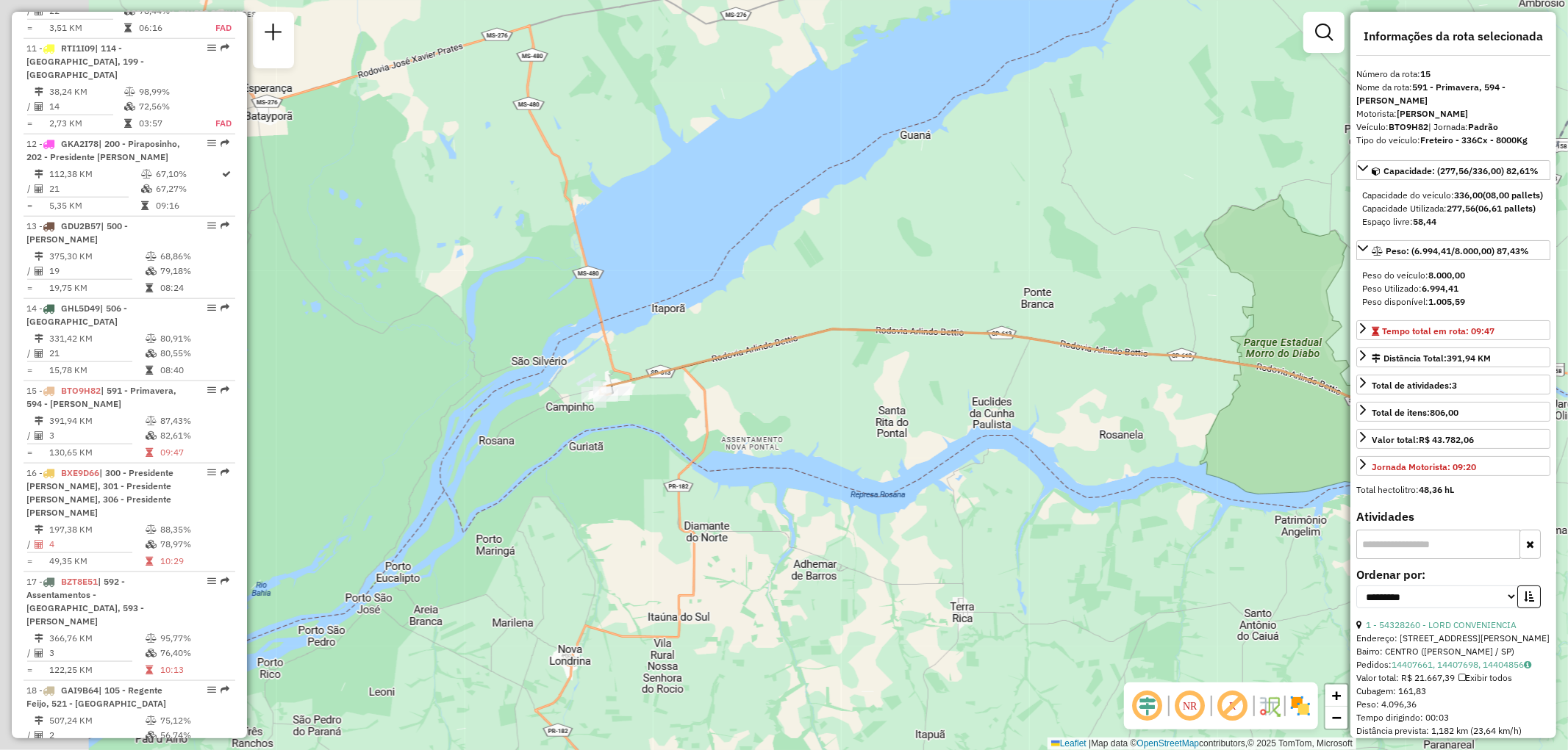
drag, startPoint x: 552, startPoint y: 370, endPoint x: 655, endPoint y: 386, distance: 104.2
click at [655, 386] on icon at bounding box center [1025, 369] width 852 height 81
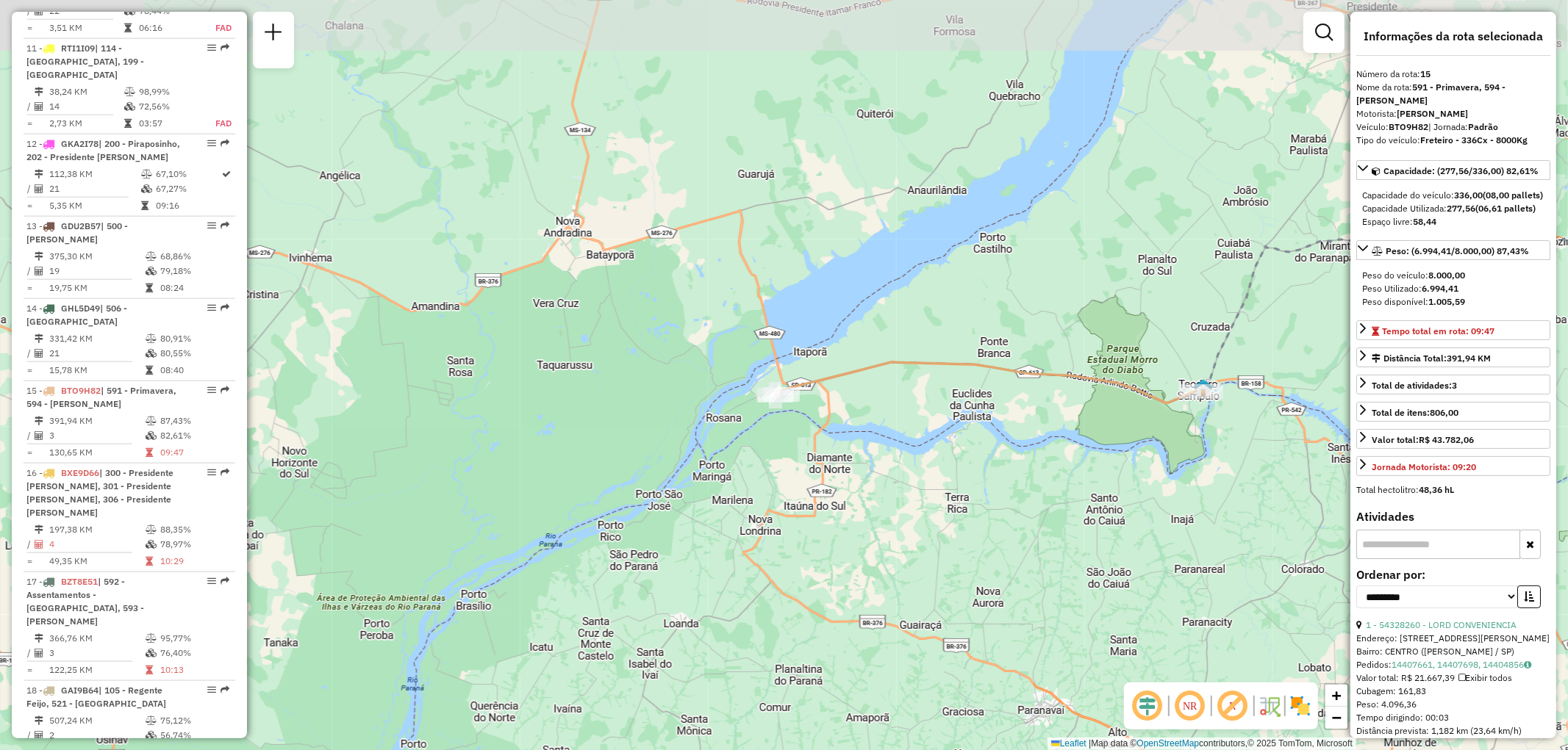
drag, startPoint x: 931, startPoint y: 214, endPoint x: 864, endPoint y: 296, distance: 105.9
click at [864, 296] on div "Janela de atendimento Grade de atendimento Capacidade Transportadoras Veículos …" at bounding box center [784, 375] width 1568 height 750
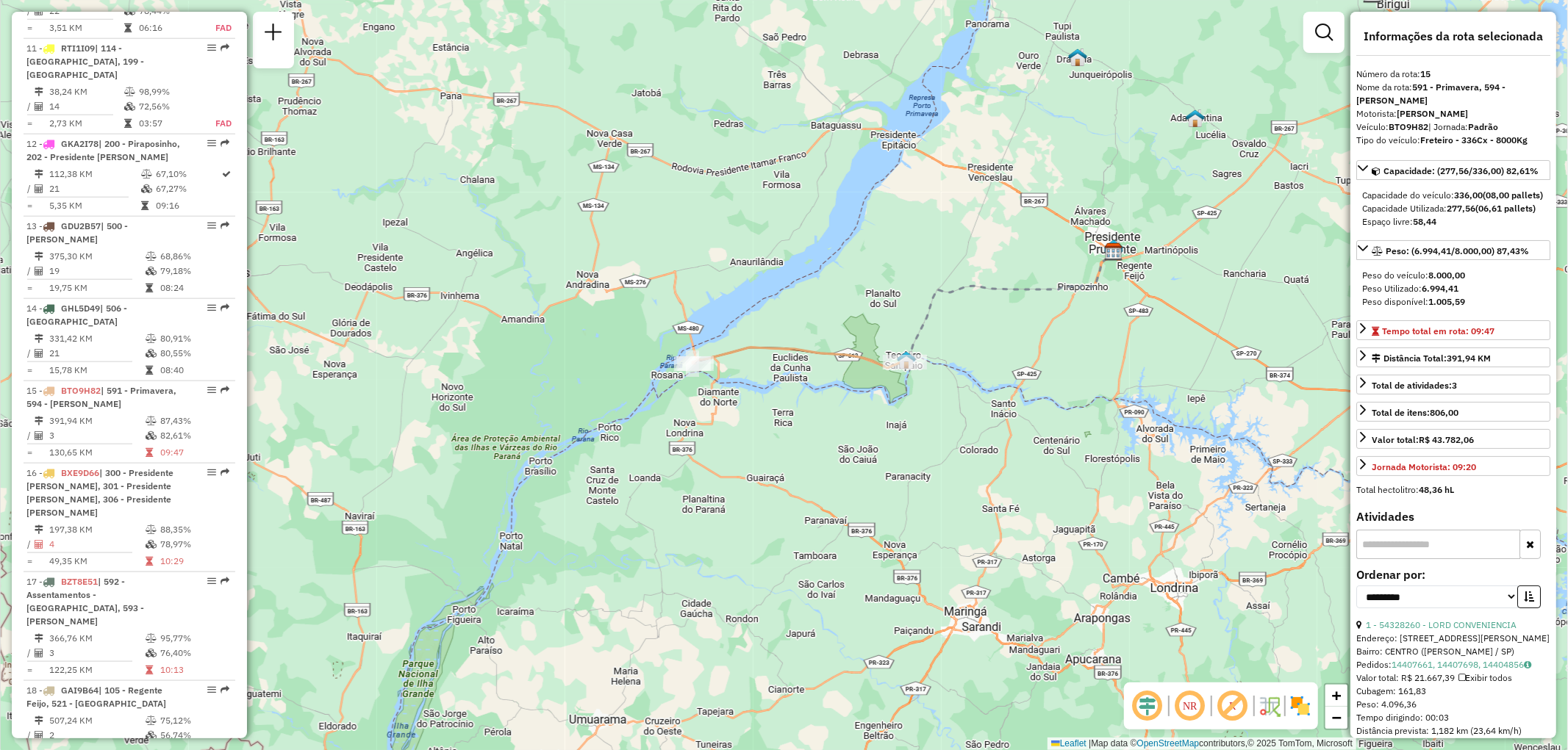
drag, startPoint x: 1084, startPoint y: 247, endPoint x: 963, endPoint y: 251, distance: 121.1
click at [963, 251] on div "Janela de atendimento Grade de atendimento Capacidade Transportadoras Veículos …" at bounding box center [784, 375] width 1568 height 750
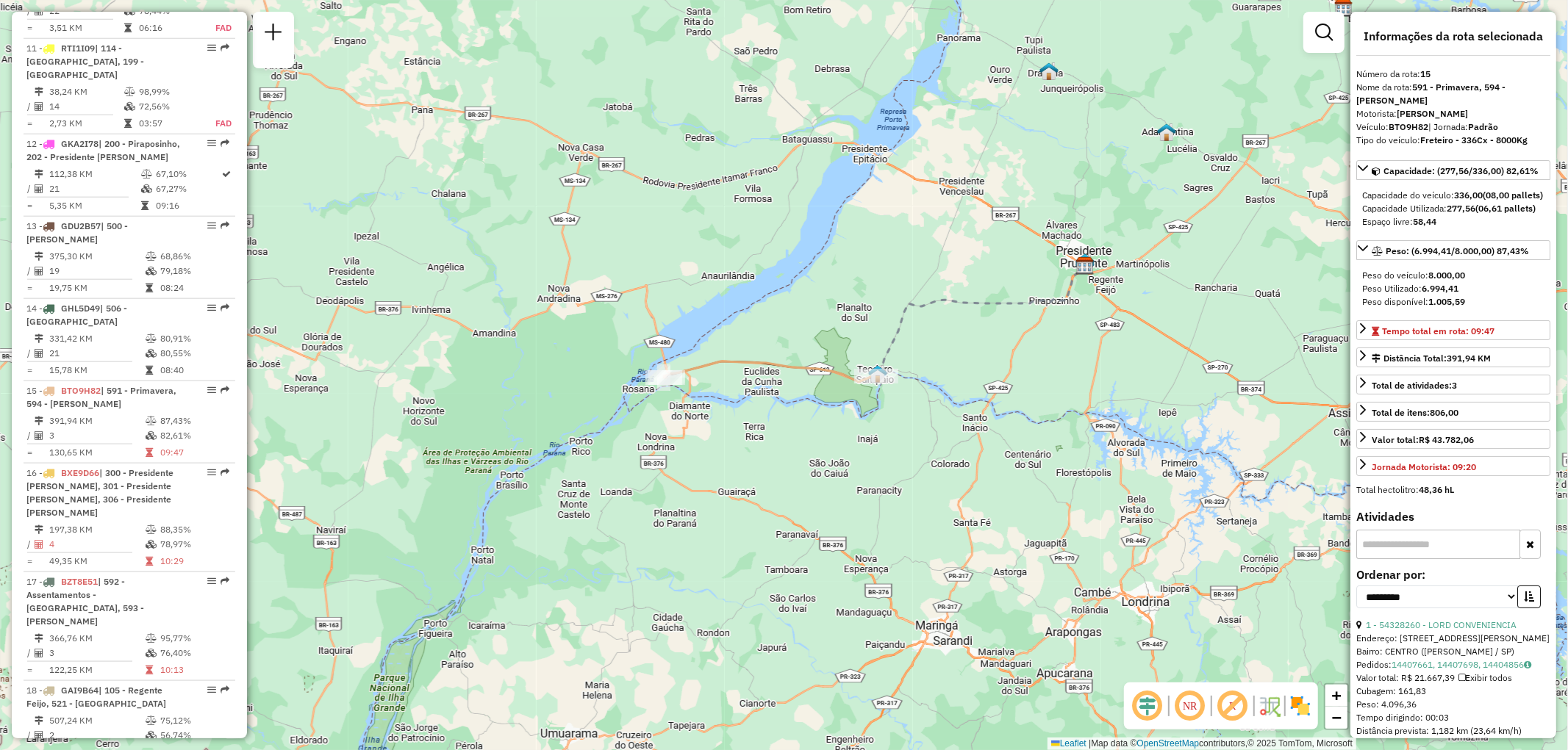
drag, startPoint x: 796, startPoint y: 305, endPoint x: 767, endPoint y: 319, distance: 32.2
click at [767, 319] on div "Janela de atendimento Grade de atendimento Capacidade Transportadoras Veículos …" at bounding box center [784, 375] width 1568 height 750
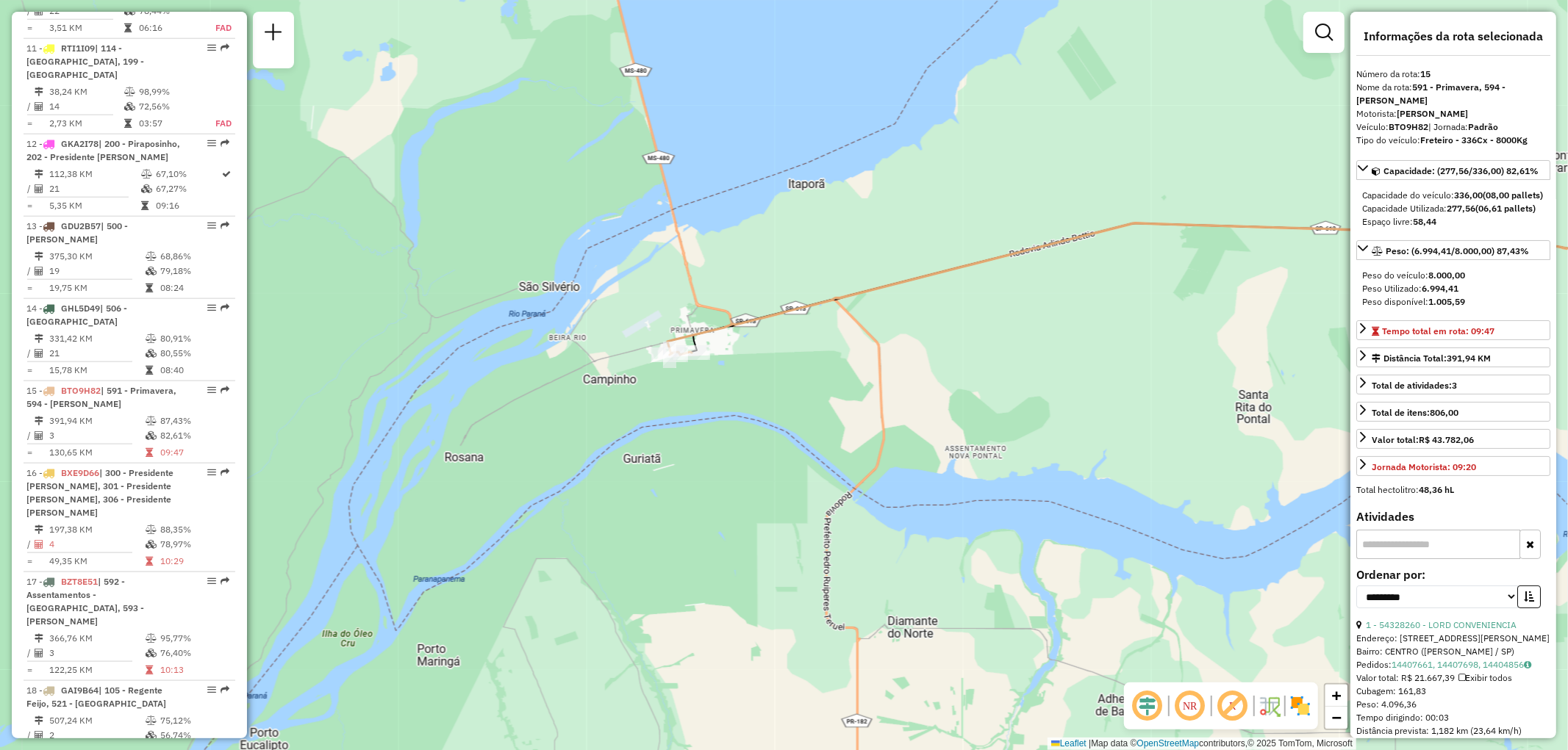
drag, startPoint x: 664, startPoint y: 342, endPoint x: 683, endPoint y: 394, distance: 55.4
click at [683, 394] on div "Janela de atendimento Grade de atendimento Capacidade Transportadoras Veículos …" at bounding box center [784, 375] width 1568 height 750
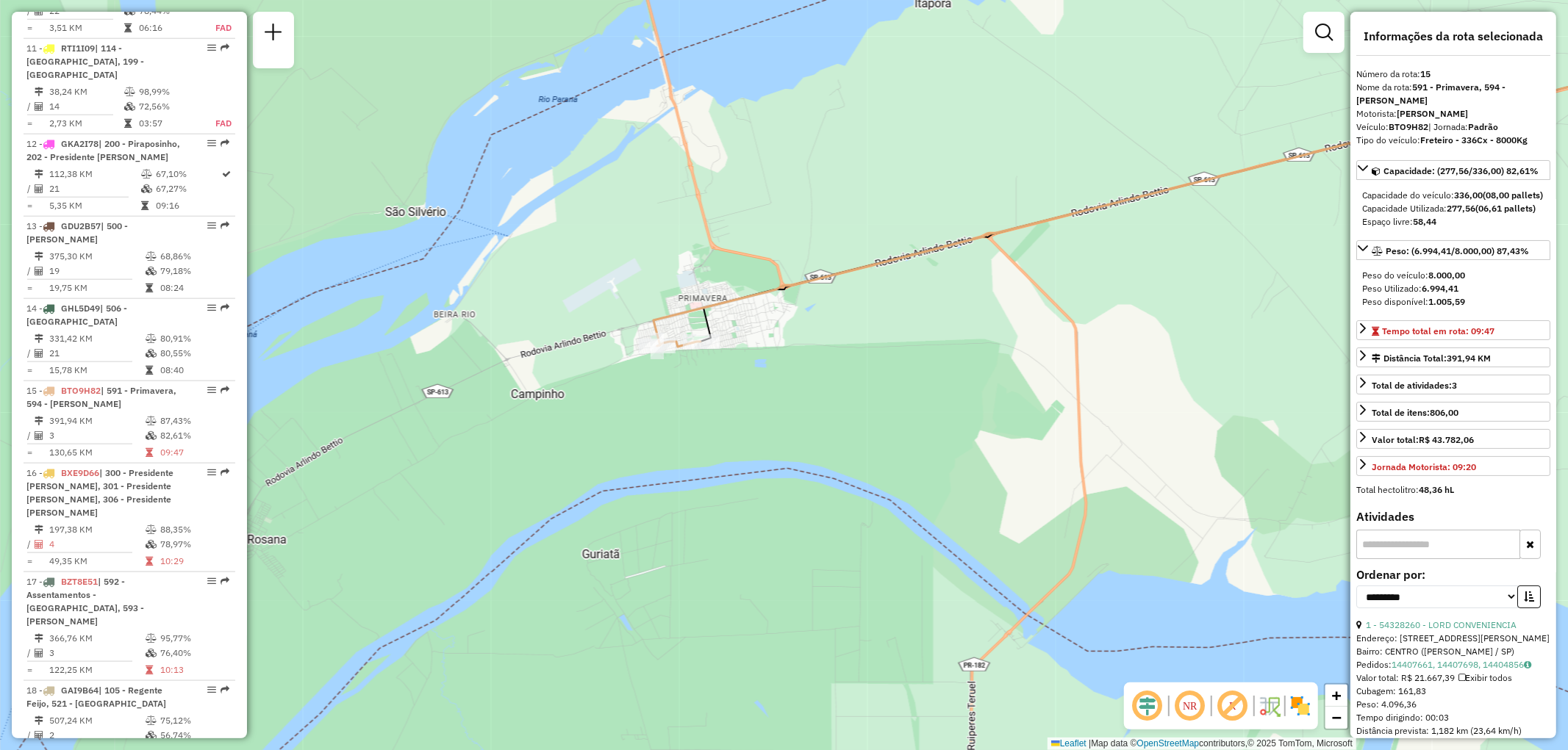
drag, startPoint x: 676, startPoint y: 367, endPoint x: 680, endPoint y: 399, distance: 32.2
click at [680, 399] on div "Janela de atendimento Grade de atendimento Capacidade Transportadoras Veículos …" at bounding box center [784, 375] width 1568 height 750
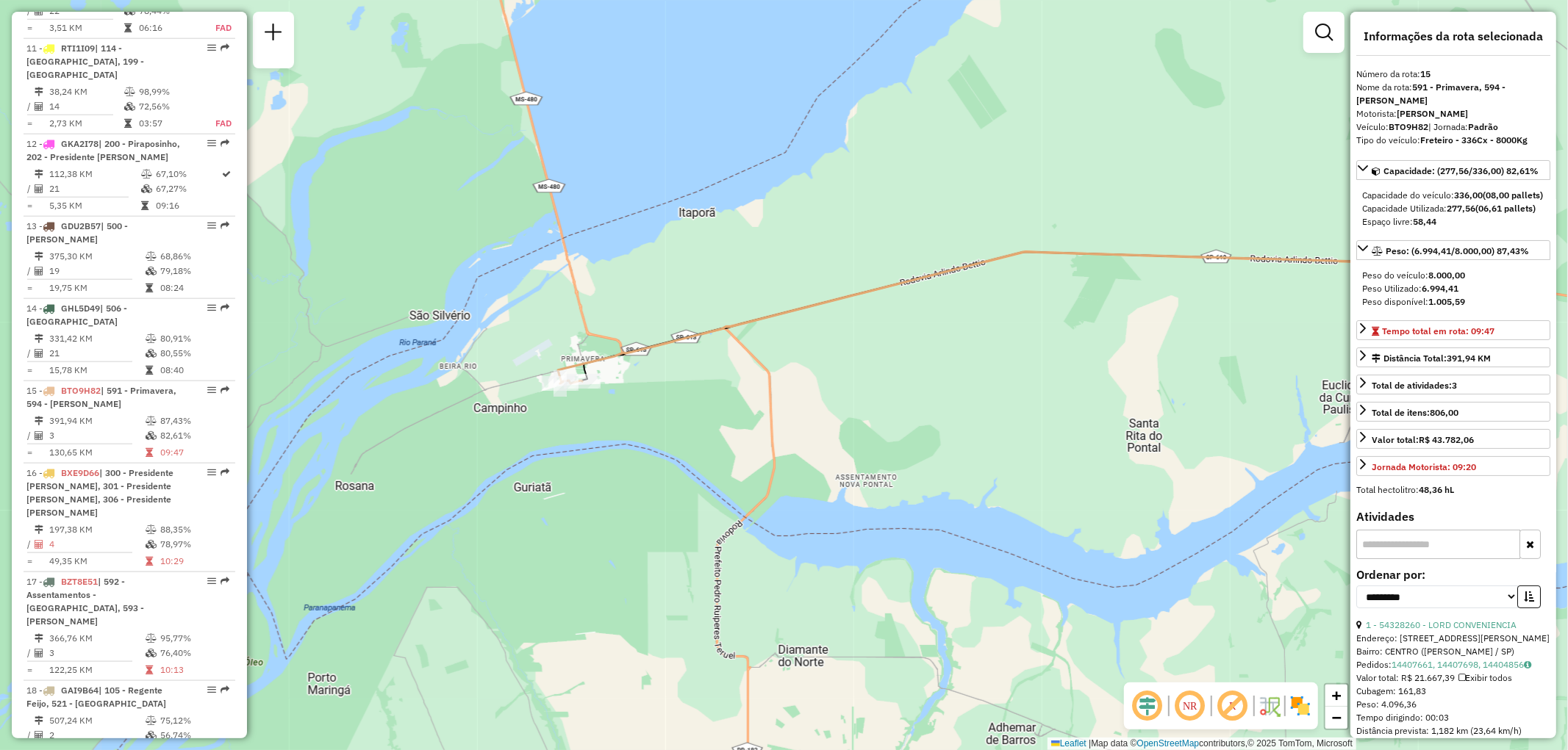
drag, startPoint x: 917, startPoint y: 375, endPoint x: 785, endPoint y: 375, distance: 132.0
click at [785, 375] on div "Janela de atendimento Grade de atendimento Capacidade Transportadoras Veículos …" at bounding box center [784, 375] width 1568 height 750
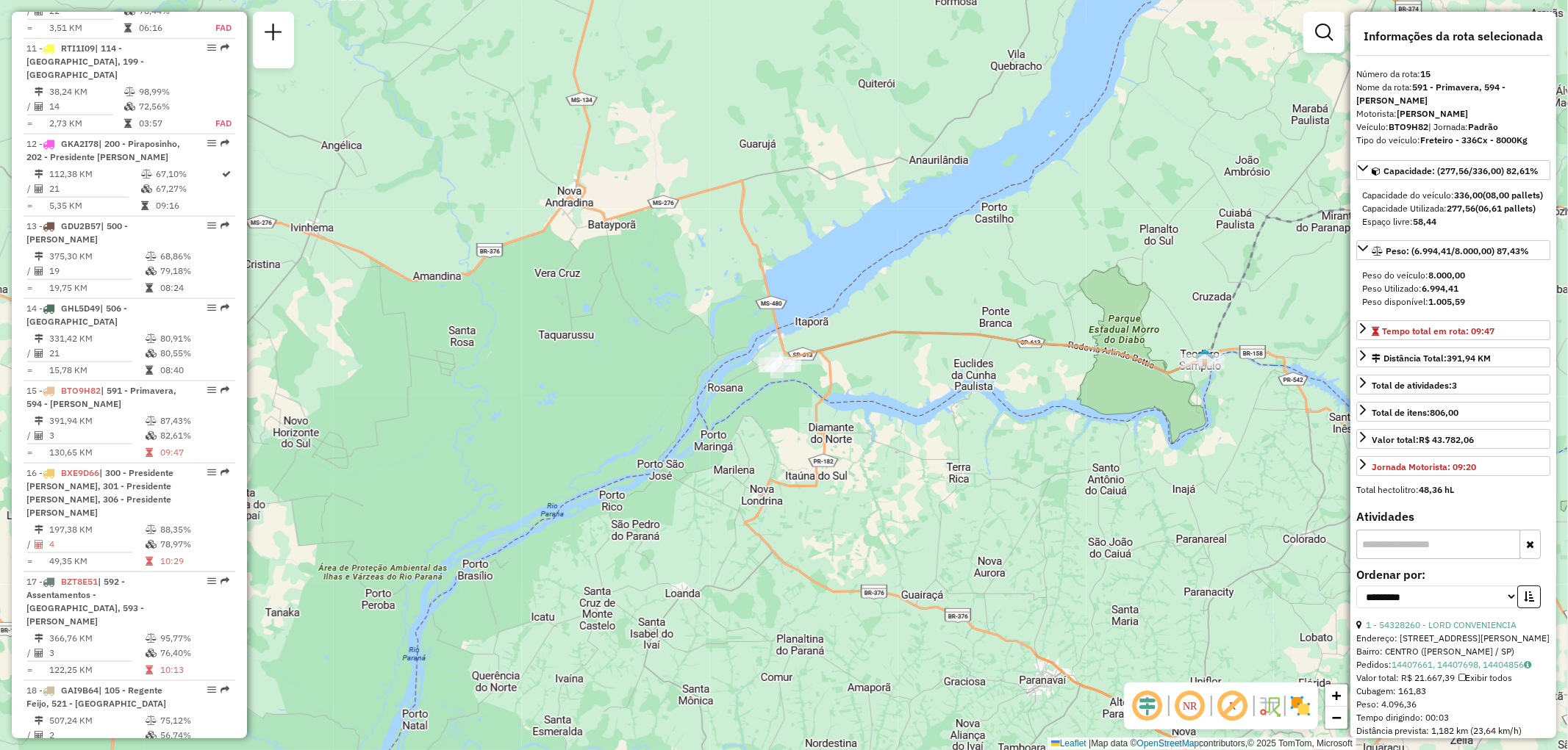
drag, startPoint x: 1113, startPoint y: 377, endPoint x: 1053, endPoint y: 362, distance: 61.8
click at [1053, 362] on div "Janela de atendimento Grade de atendimento Capacidade Transportadoras Veículos …" at bounding box center [784, 375] width 1568 height 750
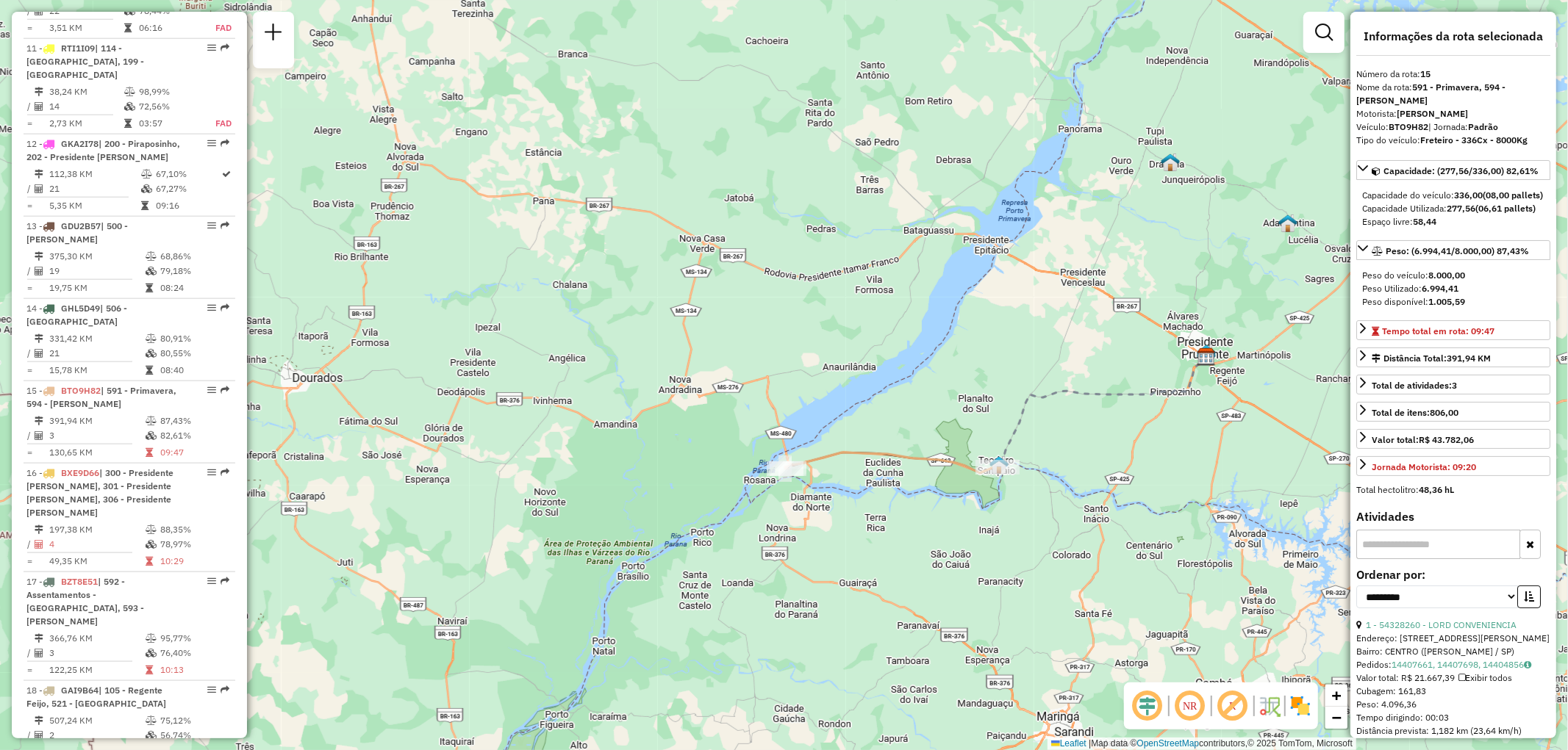
drag, startPoint x: 980, startPoint y: 455, endPoint x: 908, endPoint y: 504, distance: 87.1
click at [908, 504] on div "Janela de atendimento Grade de atendimento Capacidade Transportadoras Veículos …" at bounding box center [784, 375] width 1568 height 750
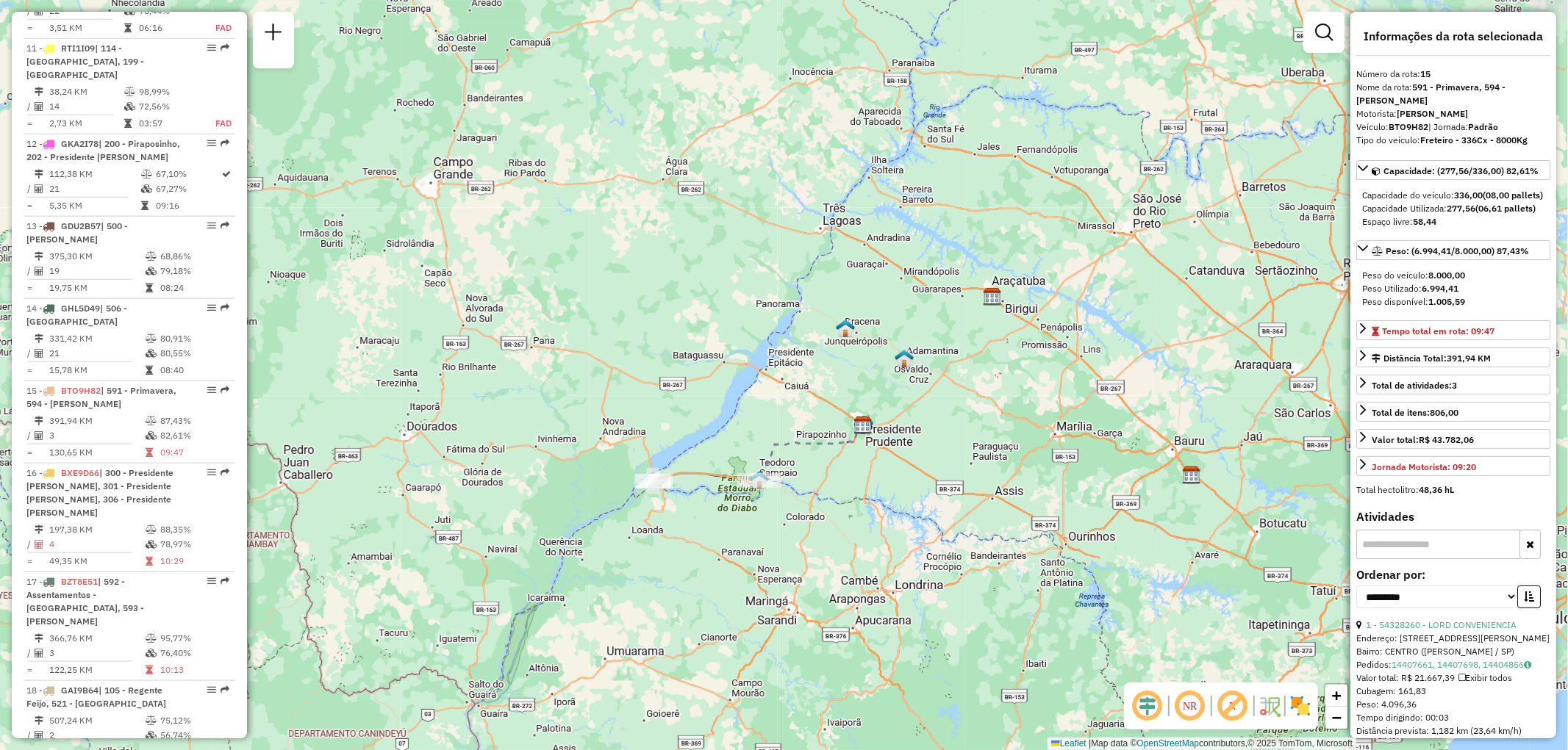
drag, startPoint x: 1000, startPoint y: 526, endPoint x: 788, endPoint y: 515, distance: 212.3
click at [788, 515] on div "Janela de atendimento Grade de atendimento Capacidade Transportadoras Veículos …" at bounding box center [784, 375] width 1568 height 750
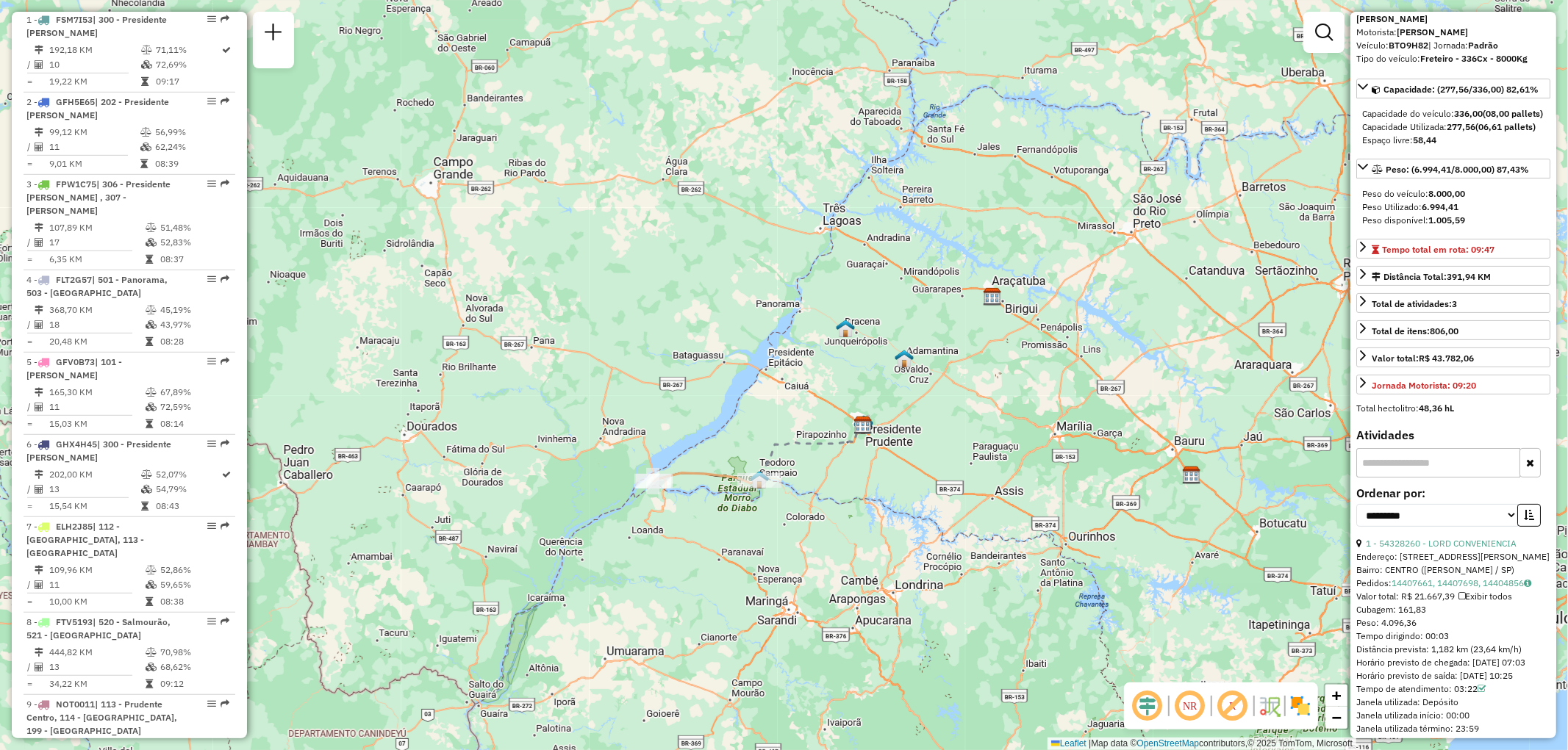
scroll to position [0, 0]
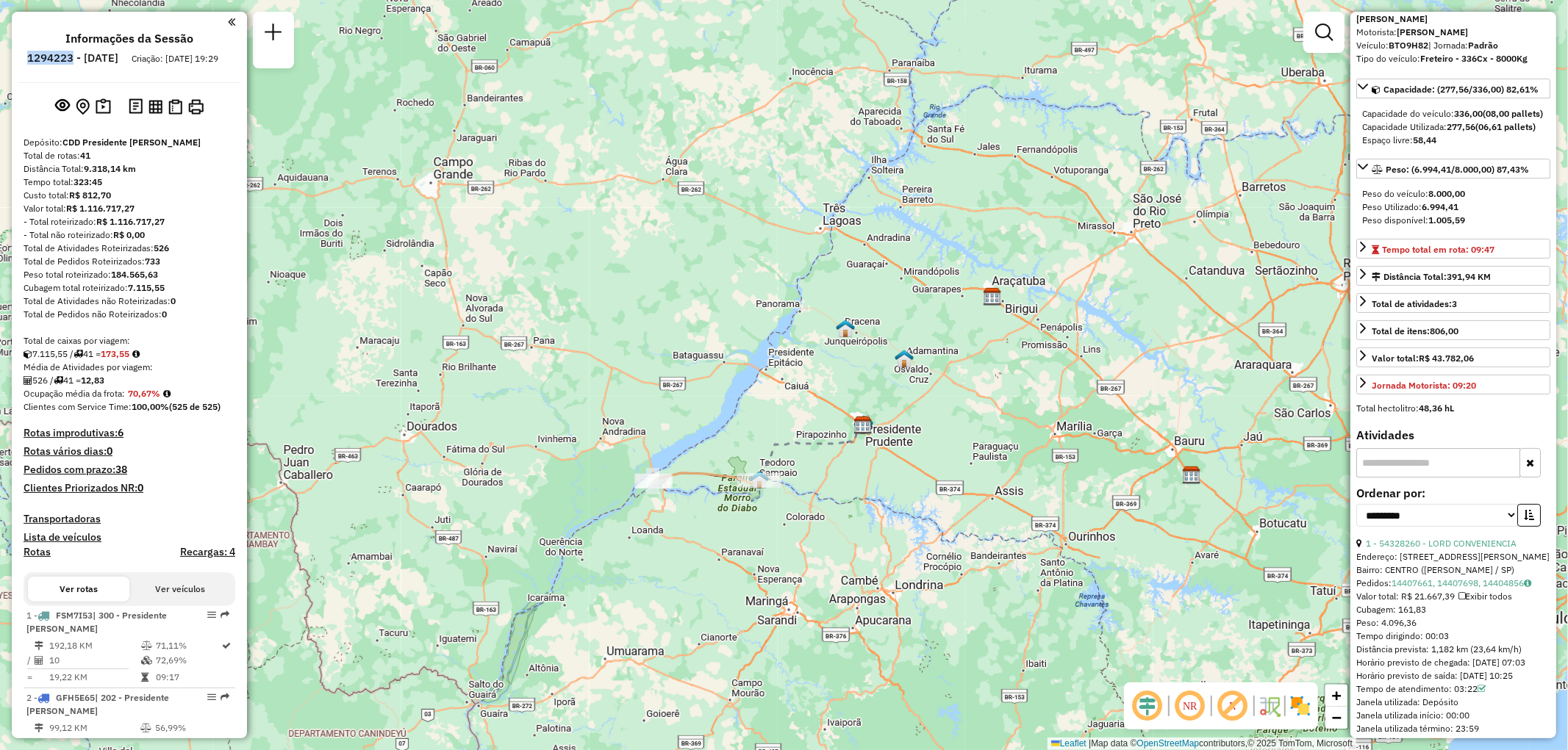
drag, startPoint x: 67, startPoint y: 56, endPoint x: 113, endPoint y: 57, distance: 46.0
click at [113, 57] on li "1294223 - 14/10/2025" at bounding box center [73, 61] width 99 height 19
copy h6 "1294223"
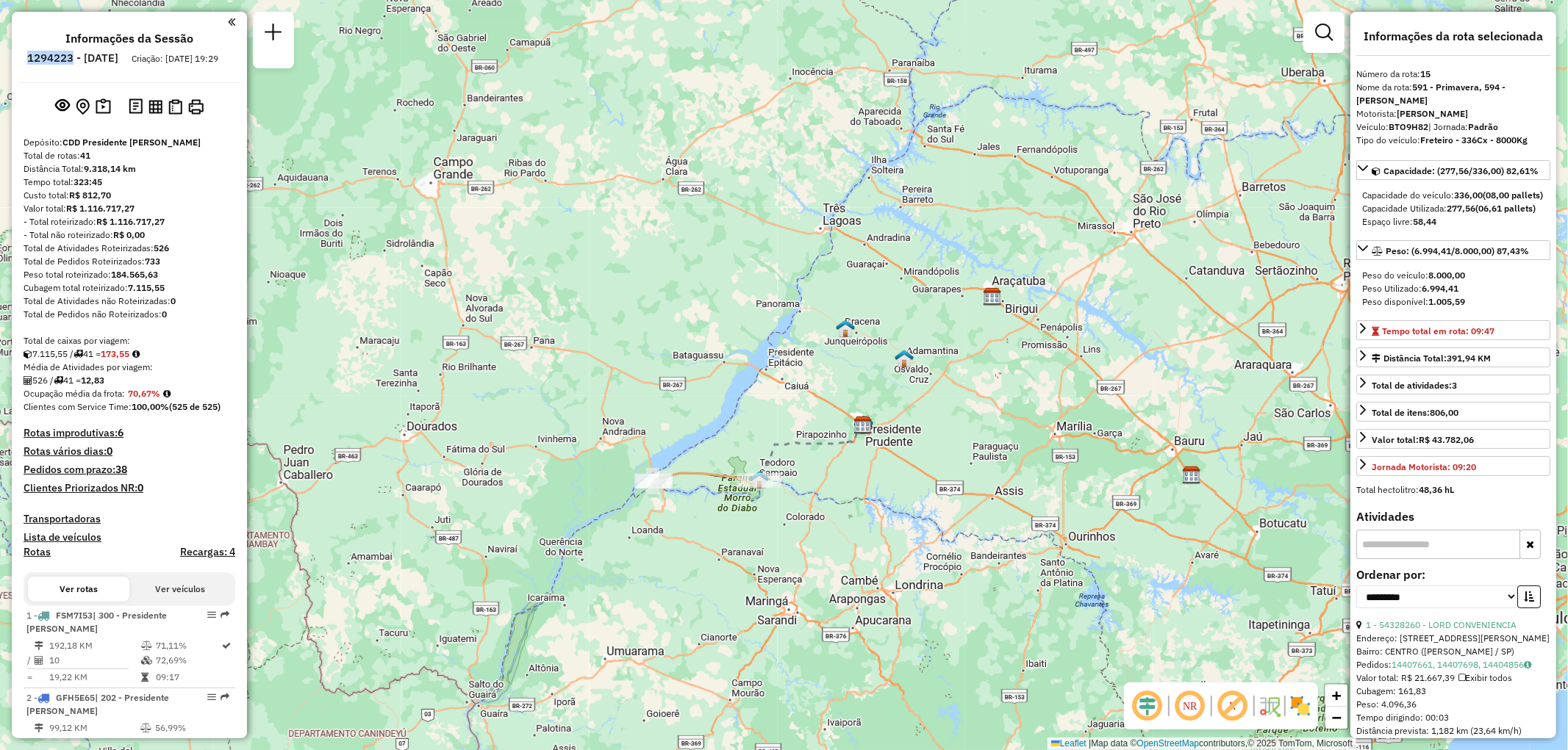
copy h6 "1294223"
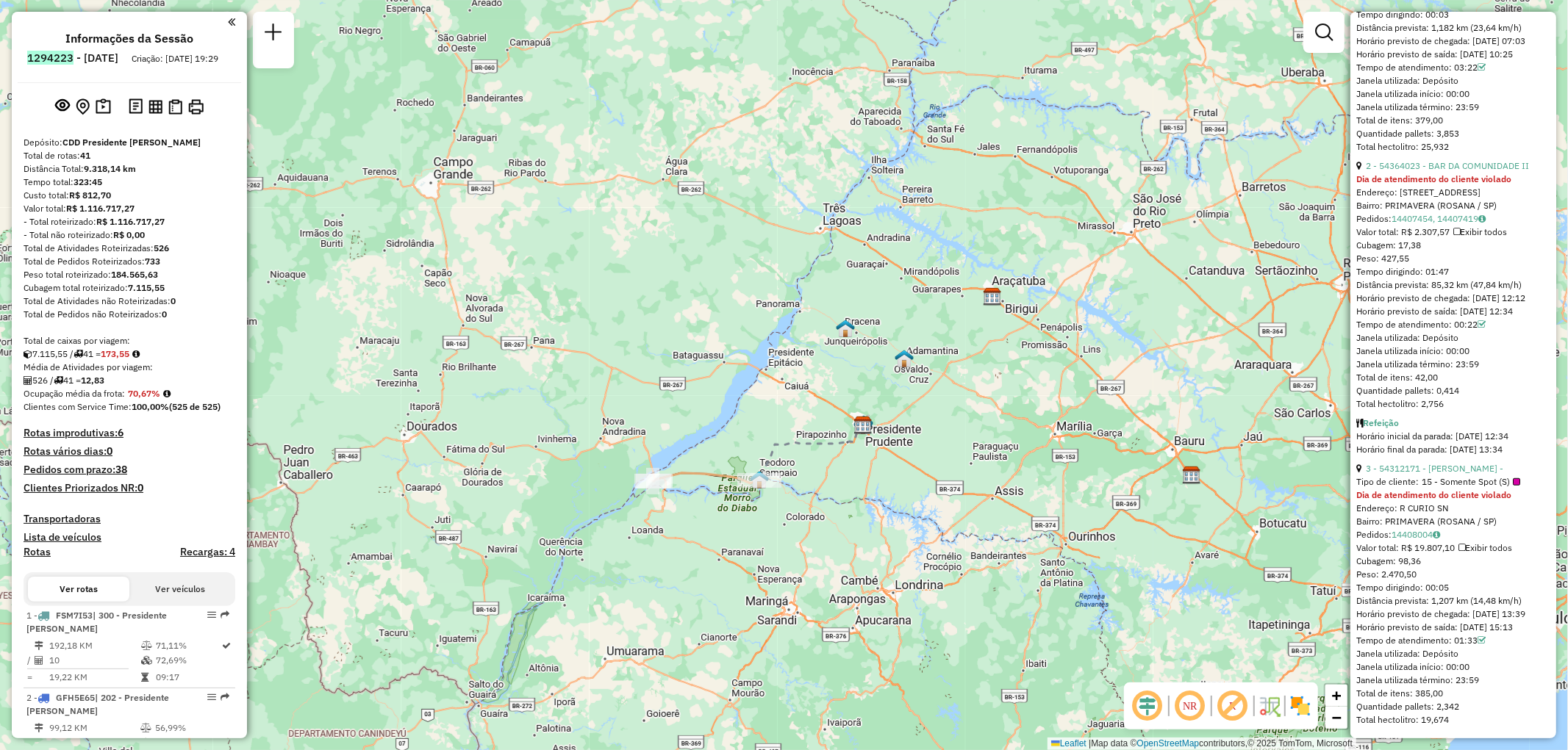
scroll to position [1088, 0]
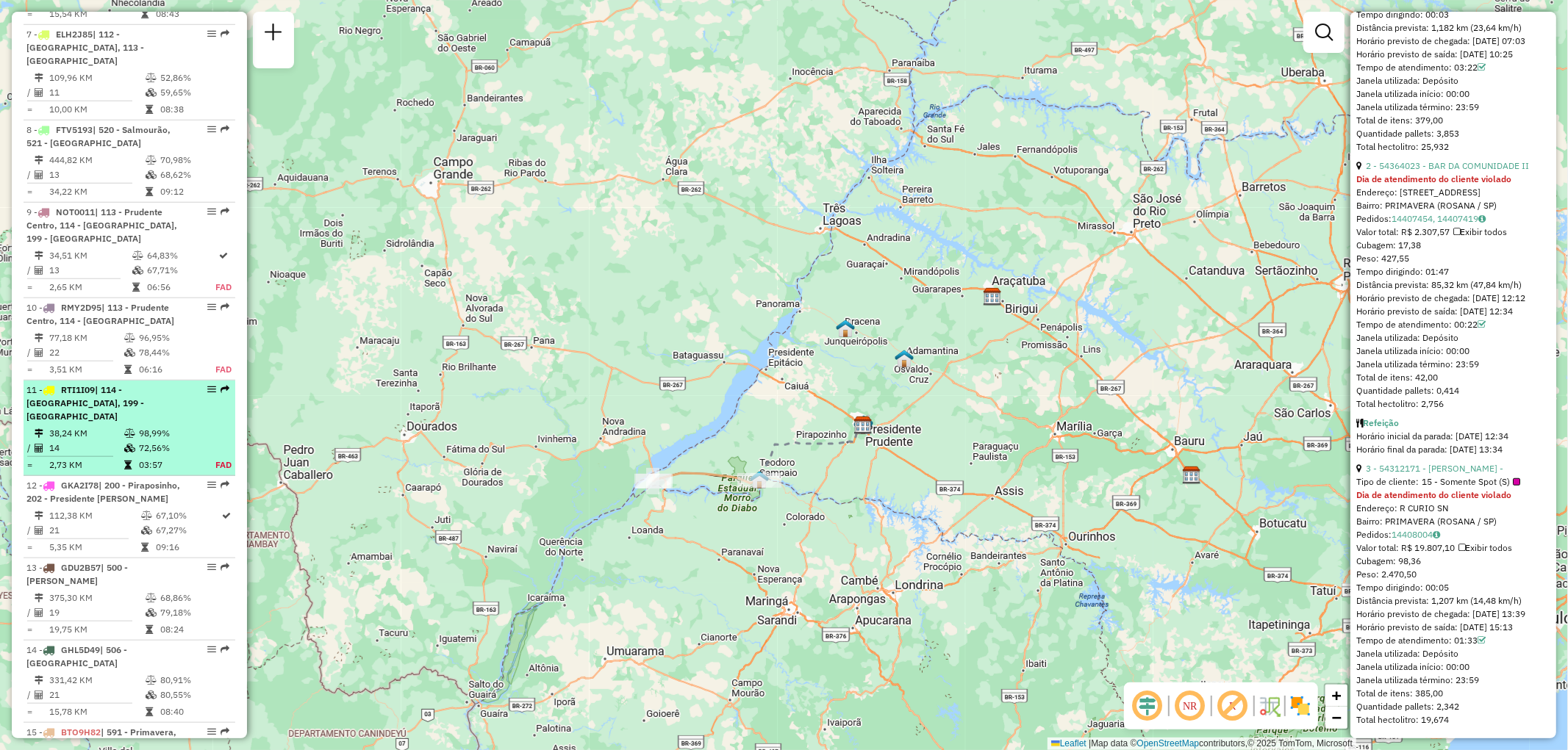
click at [201, 383] on div "11 - RTI1I09 | 114 - Presidente Prudente, 199 - Golden Village" at bounding box center [129, 403] width 206 height 40
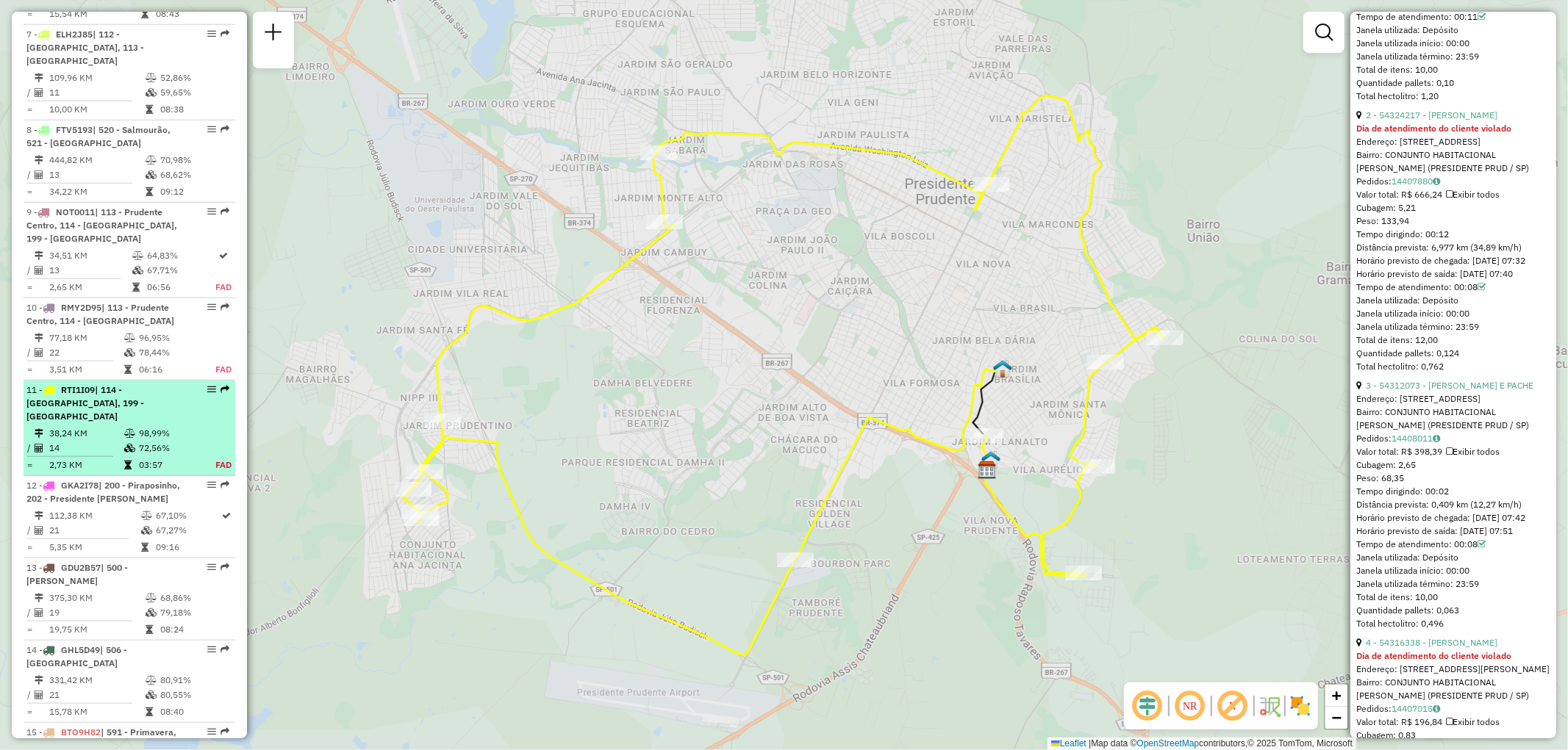
scroll to position [1442, 0]
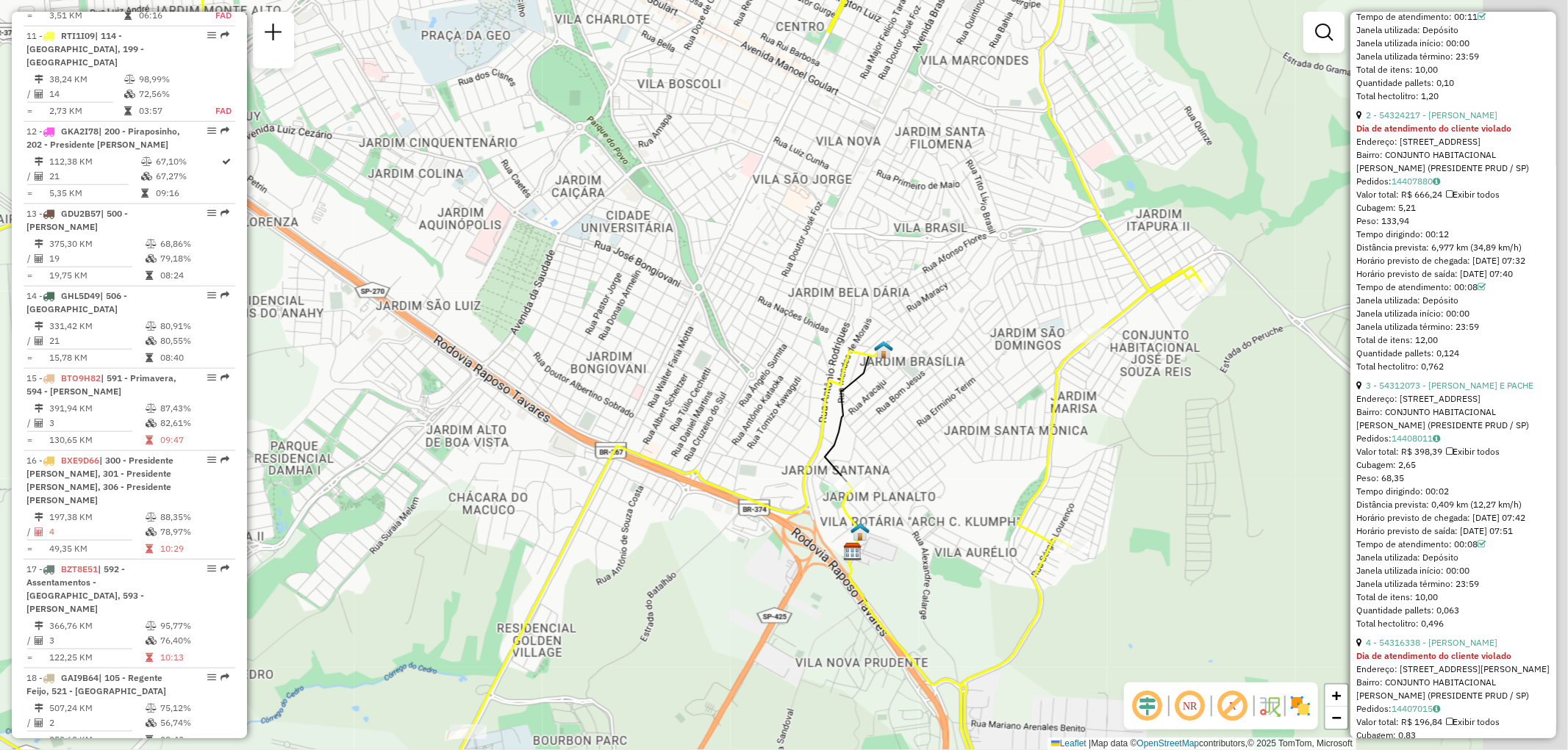
drag, startPoint x: 1024, startPoint y: 394, endPoint x: 917, endPoint y: 391, distance: 107.0
click at [917, 391] on div "Janela de atendimento Grade de atendimento Capacidade Transportadoras Veículos …" at bounding box center [784, 375] width 1568 height 750
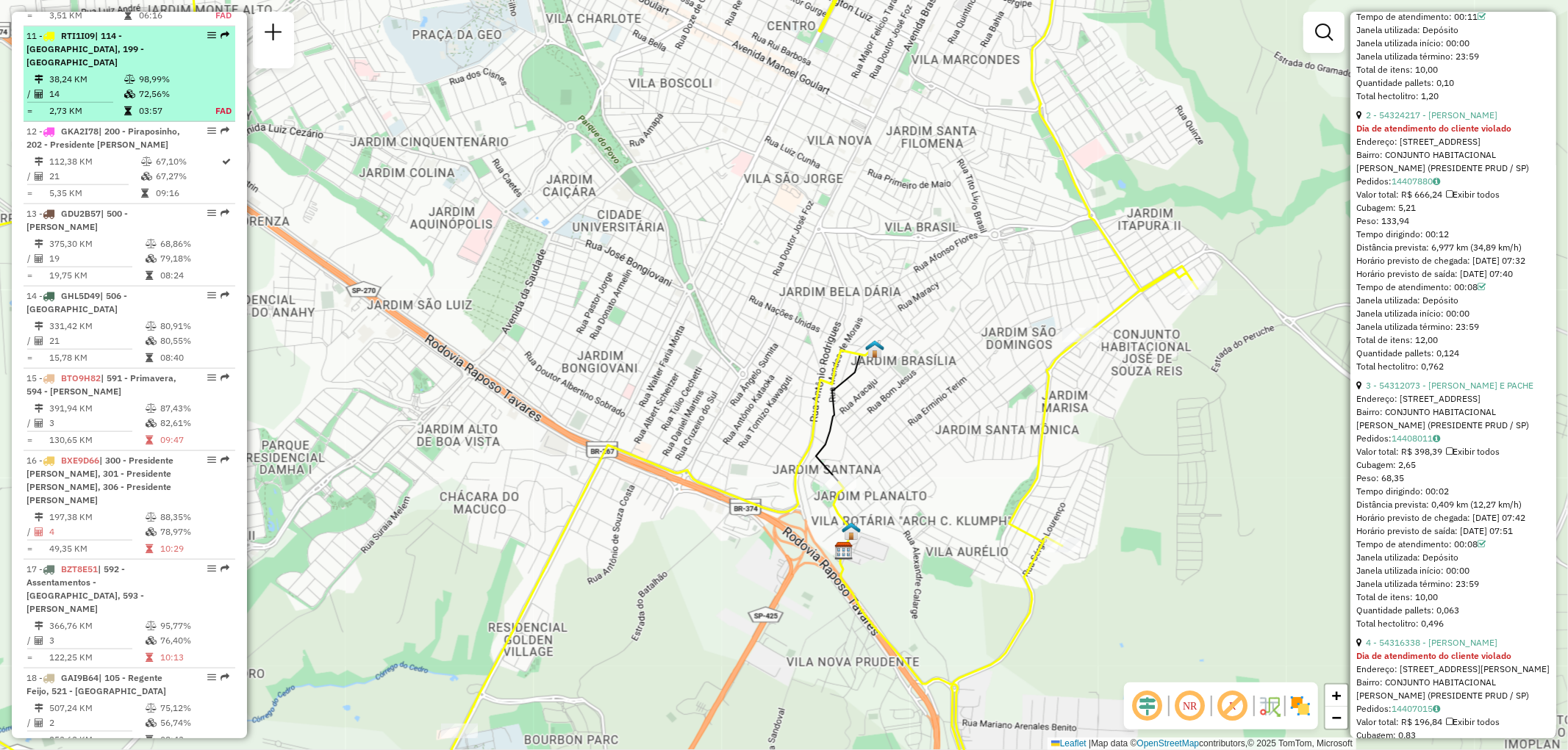
click at [204, 30] on div "11 - RTI1I09 | 114 - Presidente Prudente, 199 - Golden Village" at bounding box center [129, 49] width 206 height 40
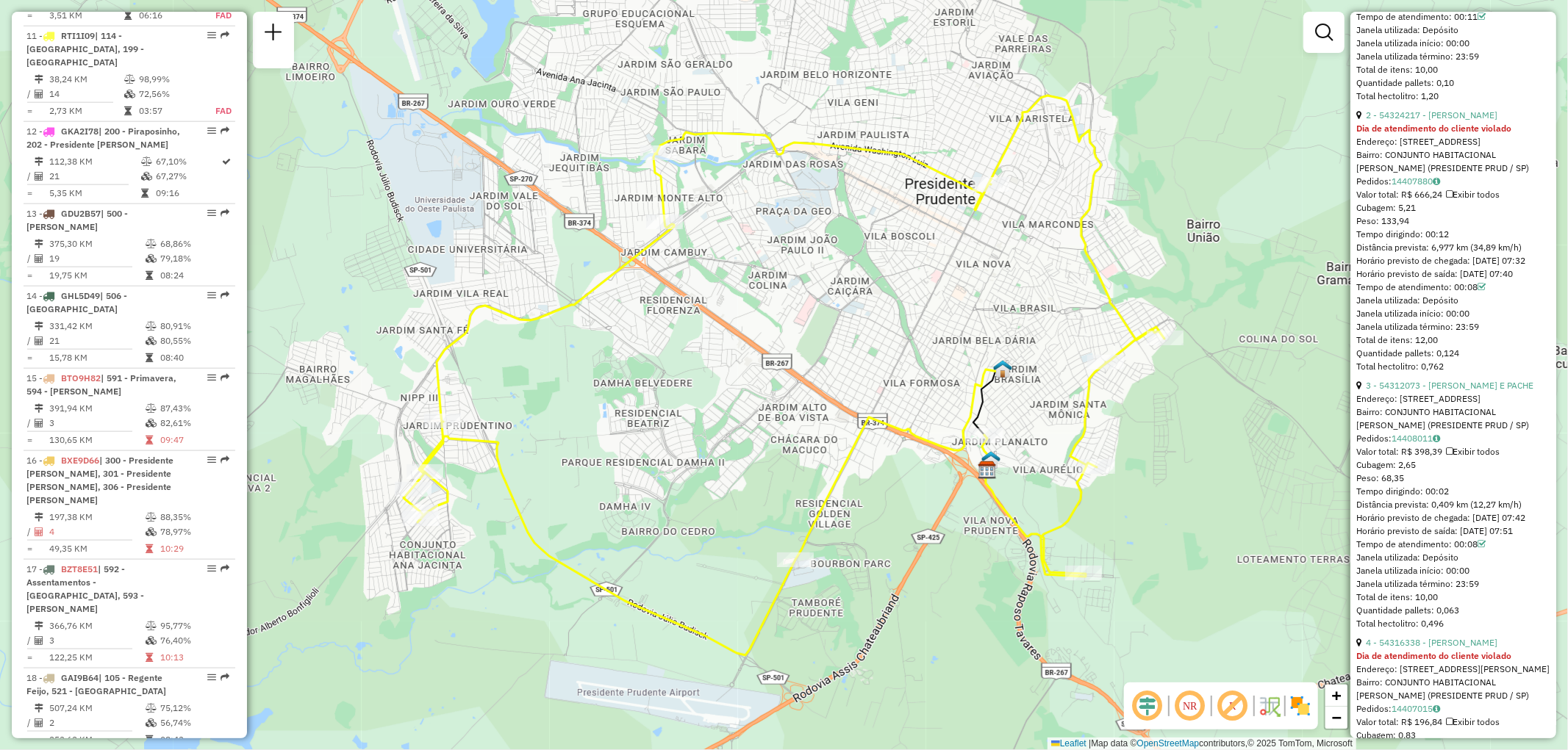
click at [989, 471] on img at bounding box center [987, 470] width 19 height 19
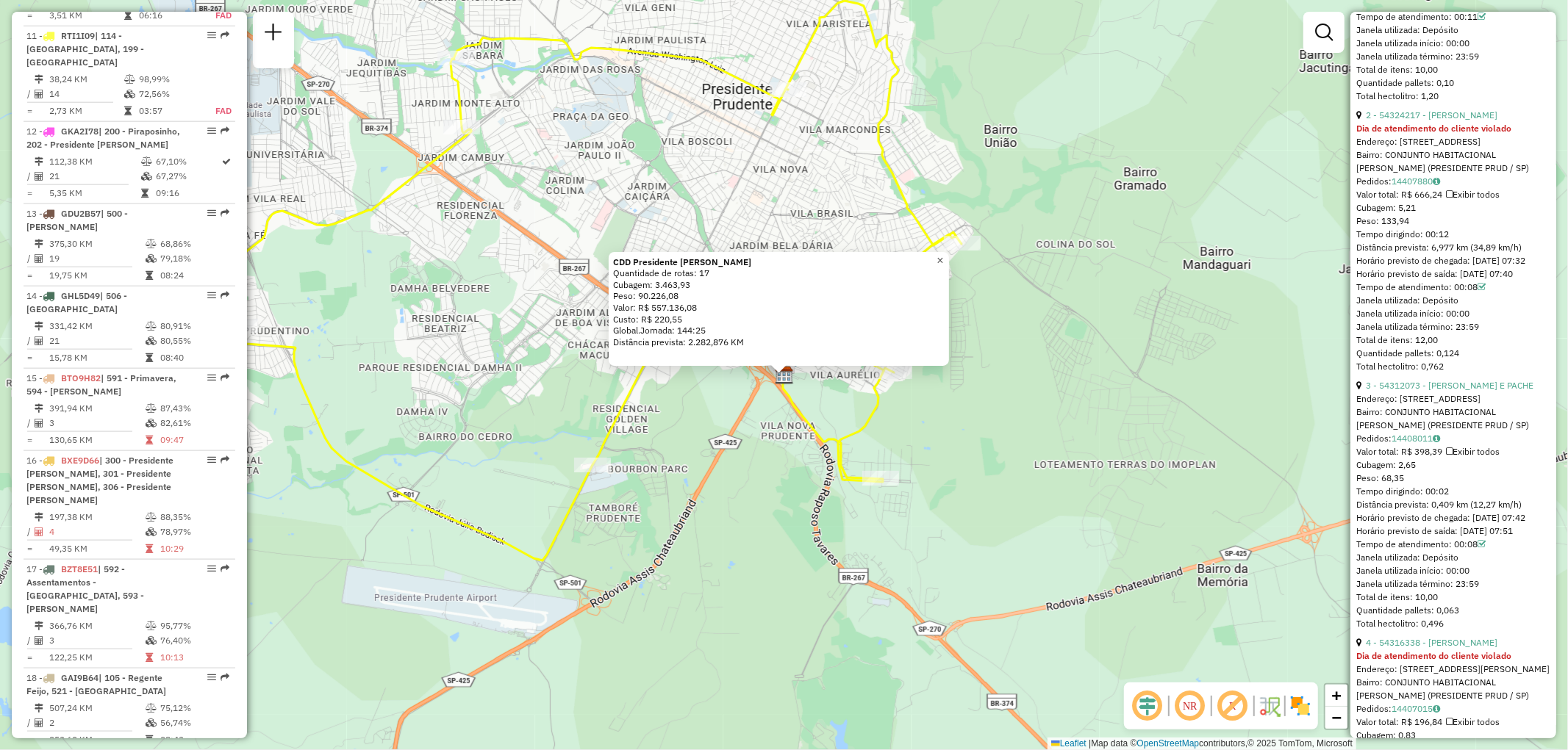
click at [942, 258] on span "×" at bounding box center [940, 260] width 7 height 13
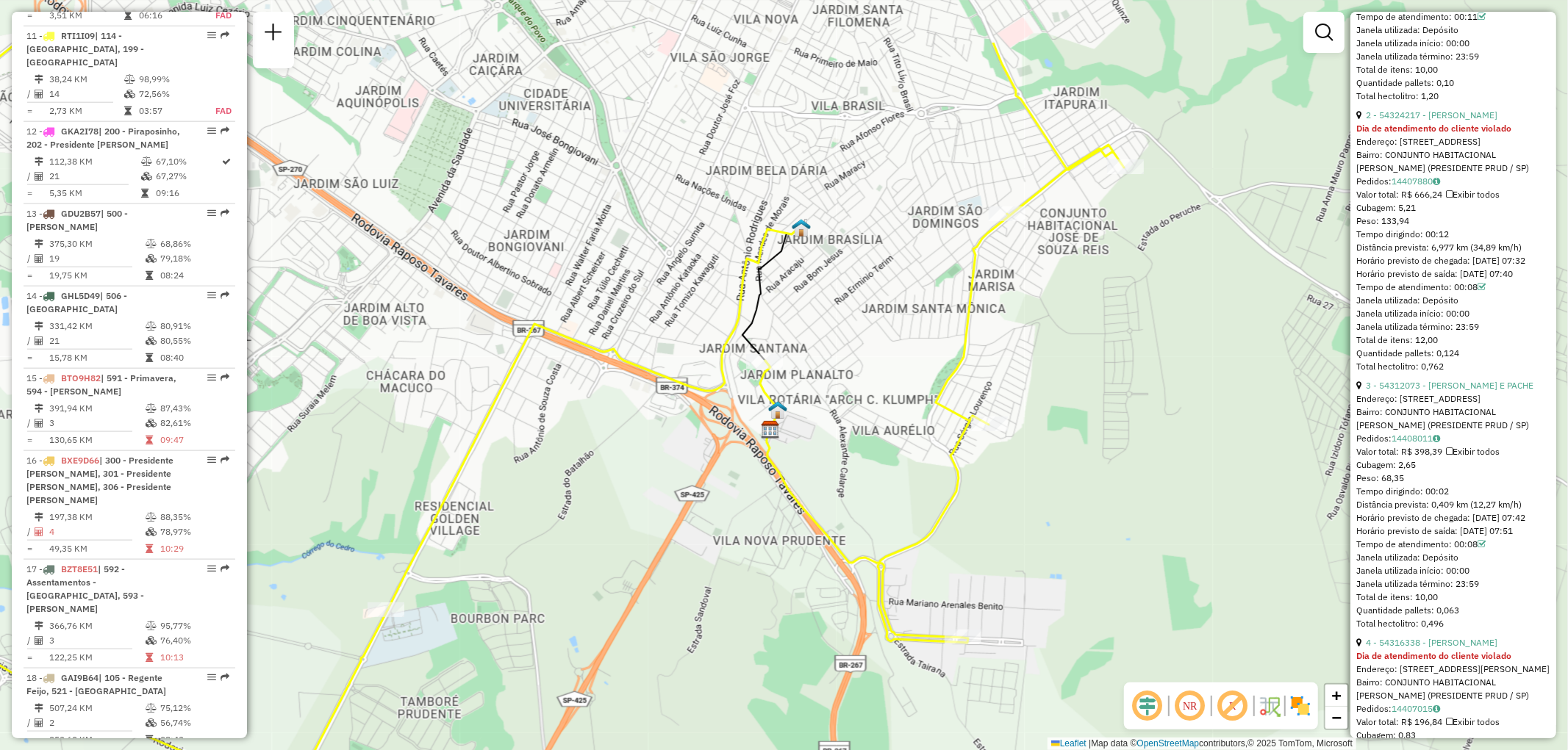
drag, startPoint x: 748, startPoint y: 409, endPoint x: 747, endPoint y: 520, distance: 111.0
click at [747, 520] on div "Janela de atendimento Grade de atendimento Capacidade Transportadoras Veículos …" at bounding box center [784, 375] width 1568 height 750
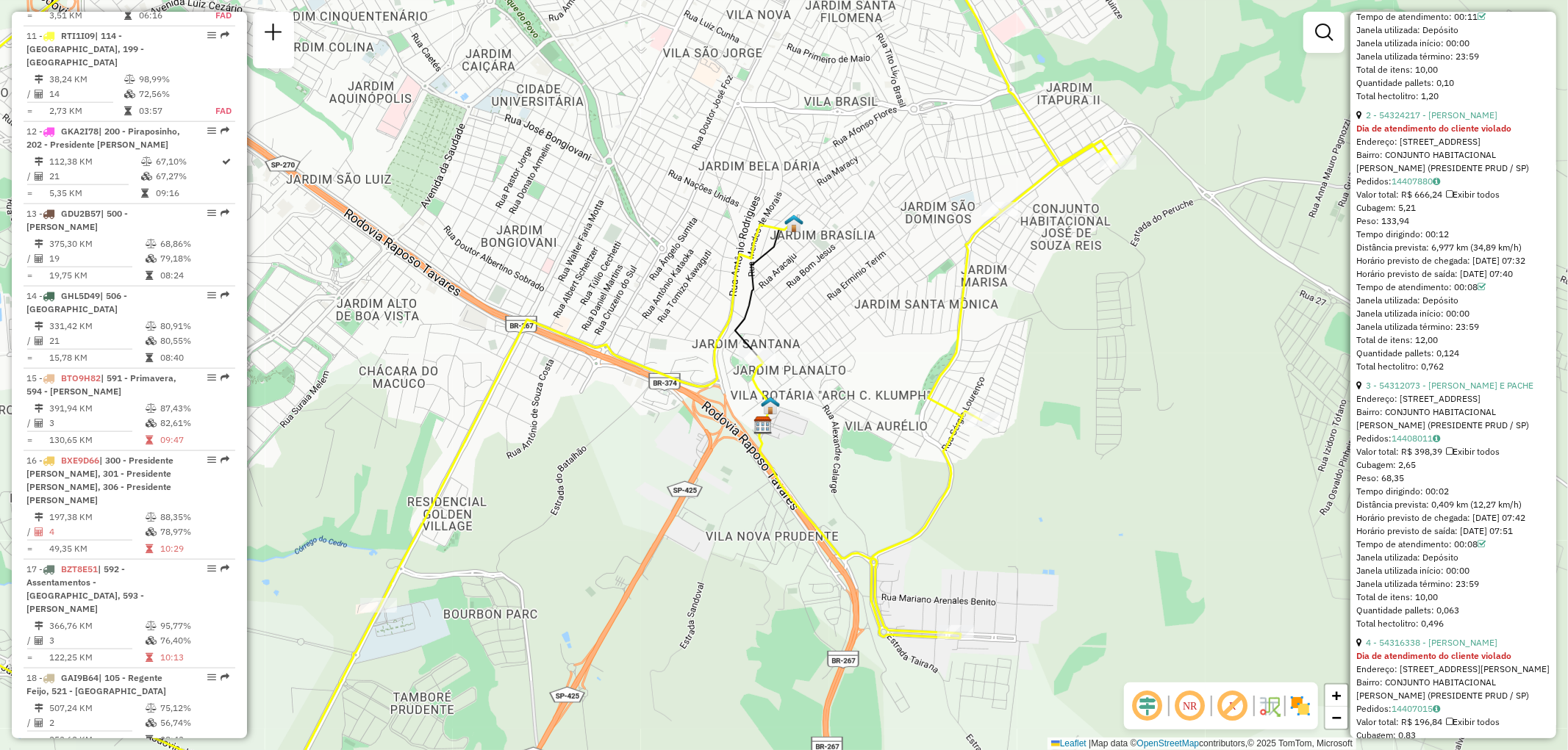
drag, startPoint x: 829, startPoint y: 318, endPoint x: 820, endPoint y: 339, distance: 22.8
click at [820, 339] on div "Janela de atendimento Grade de atendimento Capacidade Transportadoras Veículos …" at bounding box center [784, 375] width 1568 height 750
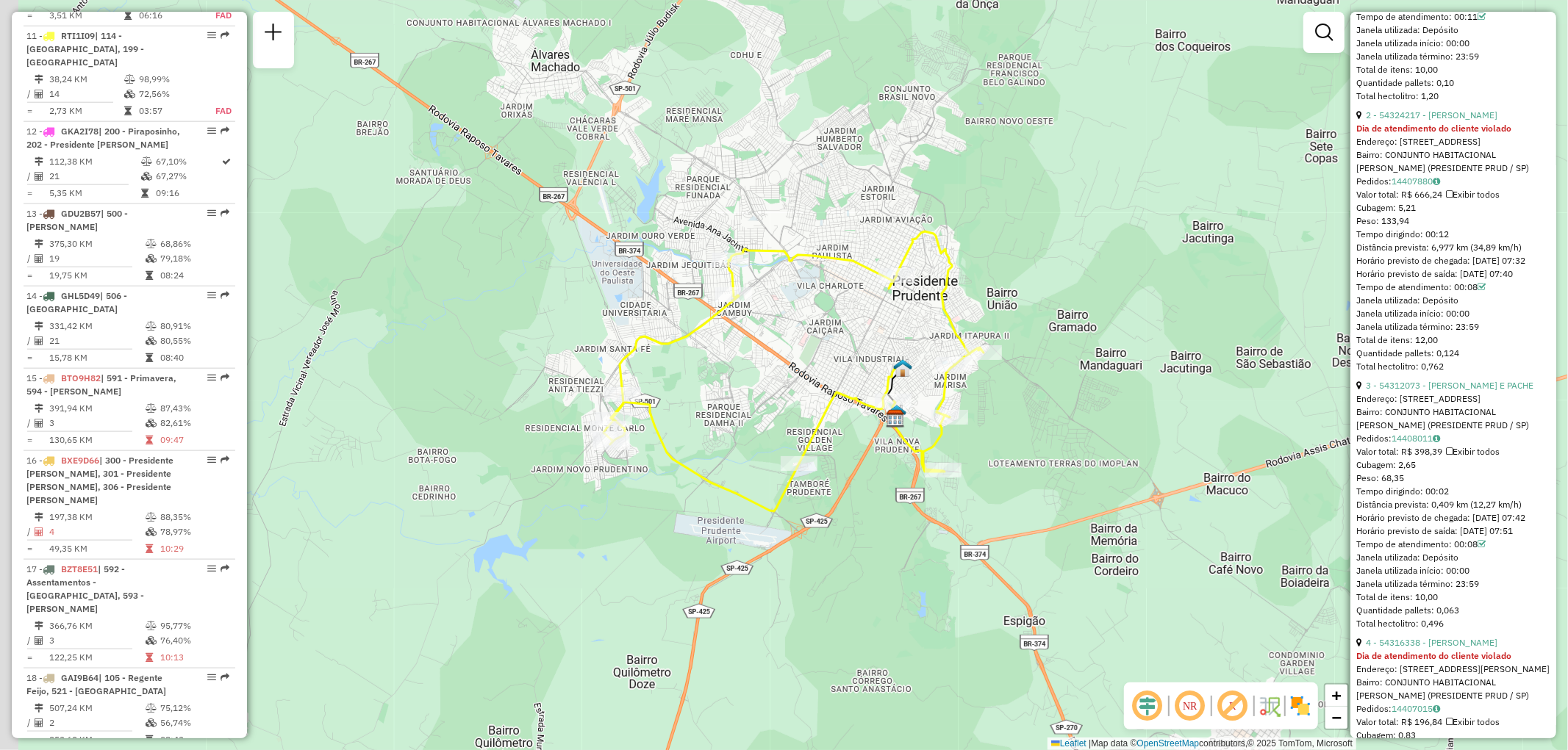
drag, startPoint x: 744, startPoint y: 400, endPoint x: 789, endPoint y: 413, distance: 46.8
click at [789, 413] on div "Janela de atendimento Grade de atendimento Capacidade Transportadoras Veículos …" at bounding box center [784, 375] width 1568 height 750
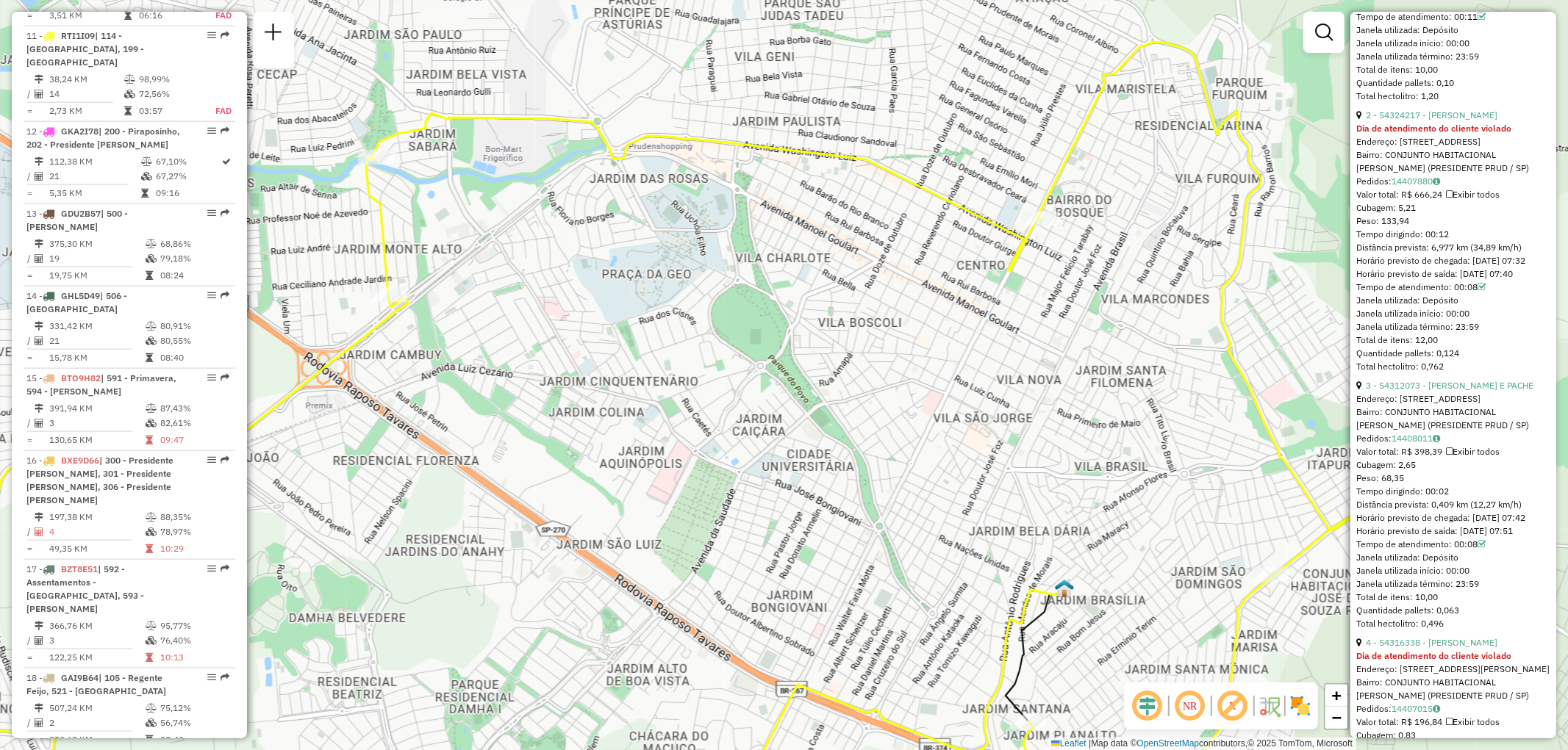
drag, startPoint x: 864, startPoint y: 355, endPoint x: 930, endPoint y: 349, distance: 66.3
click at [930, 349] on div "Janela de atendimento Grade de atendimento Capacidade Transportadoras Veículos …" at bounding box center [784, 375] width 1568 height 750
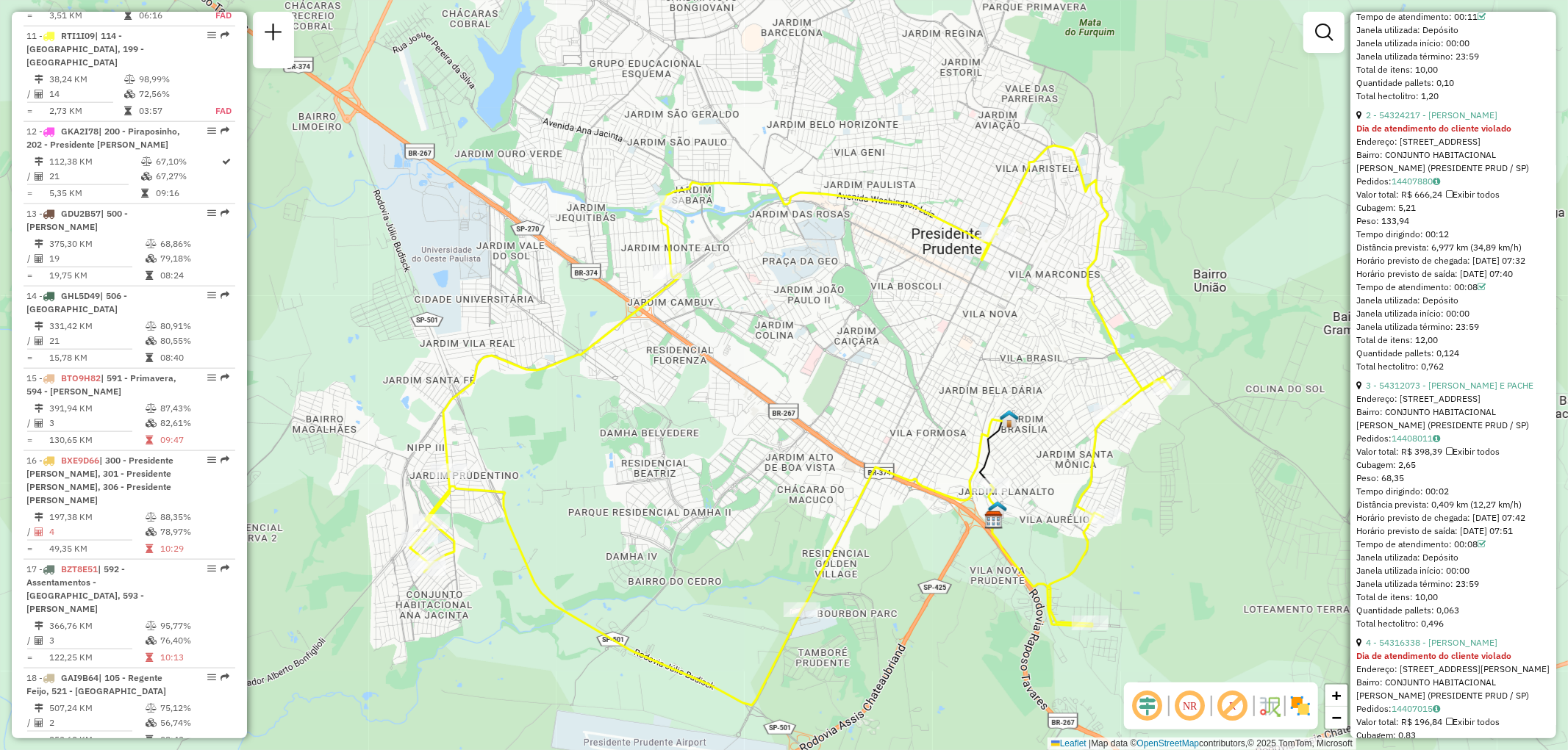
drag, startPoint x: 697, startPoint y: 409, endPoint x: 825, endPoint y: 356, distance: 138.5
click at [825, 356] on div "Janela de atendimento Grade de atendimento Capacidade Transportadoras Veículos …" at bounding box center [784, 375] width 1568 height 750
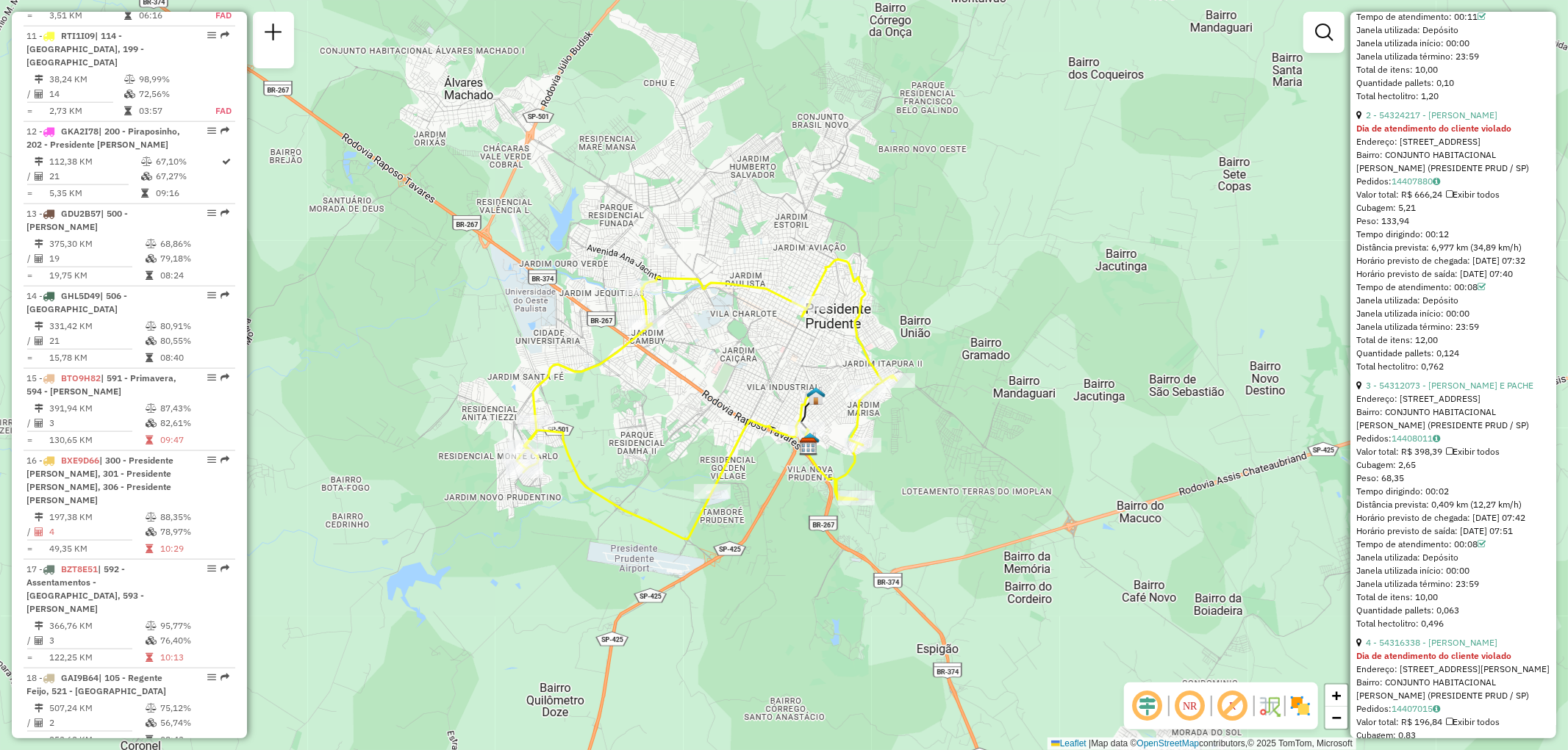
drag, startPoint x: 841, startPoint y: 531, endPoint x: 791, endPoint y: 471, distance: 78.1
click at [791, 471] on div "Janela de atendimento Grade de atendimento Capacidade Transportadoras Veículos …" at bounding box center [784, 375] width 1568 height 750
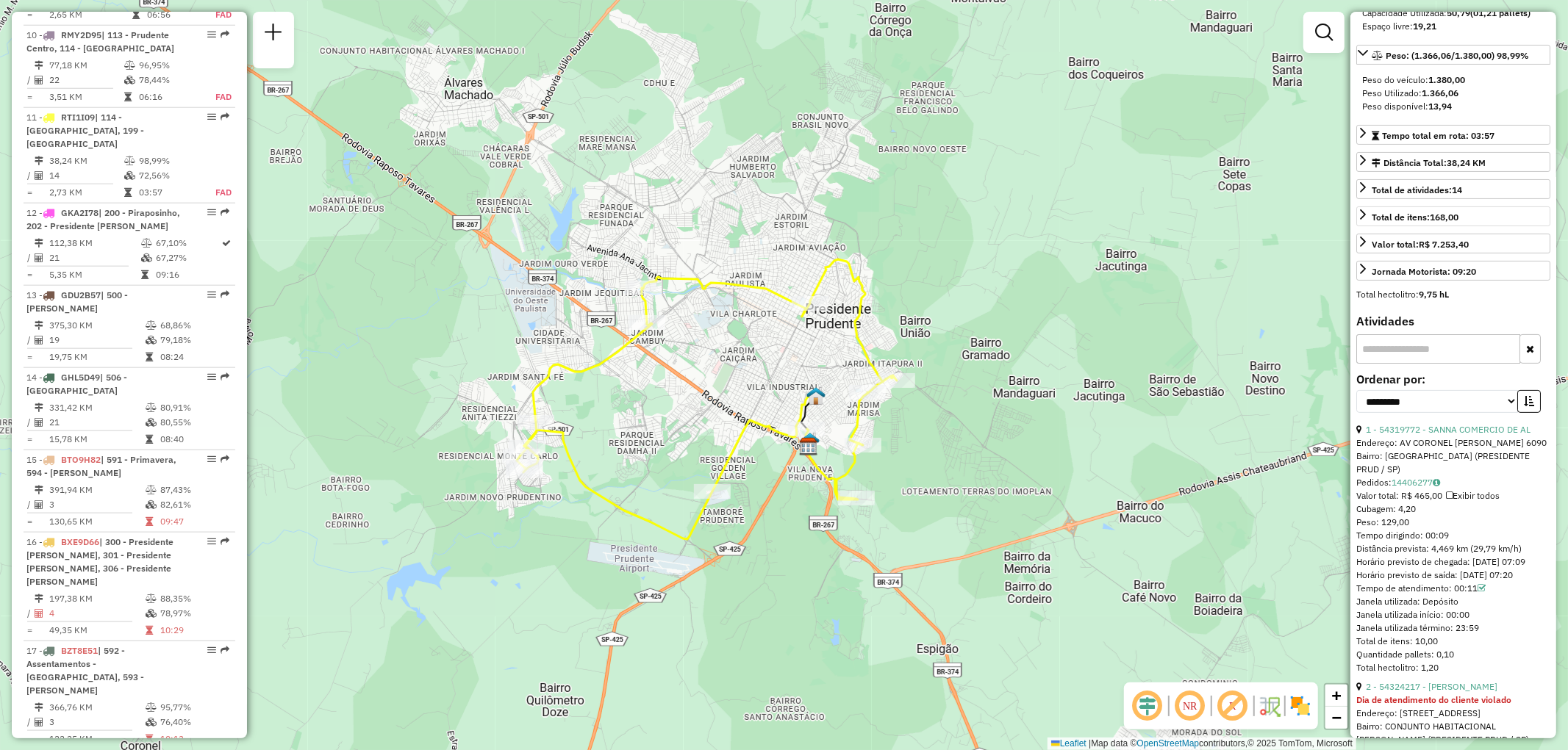
scroll to position [46, 0]
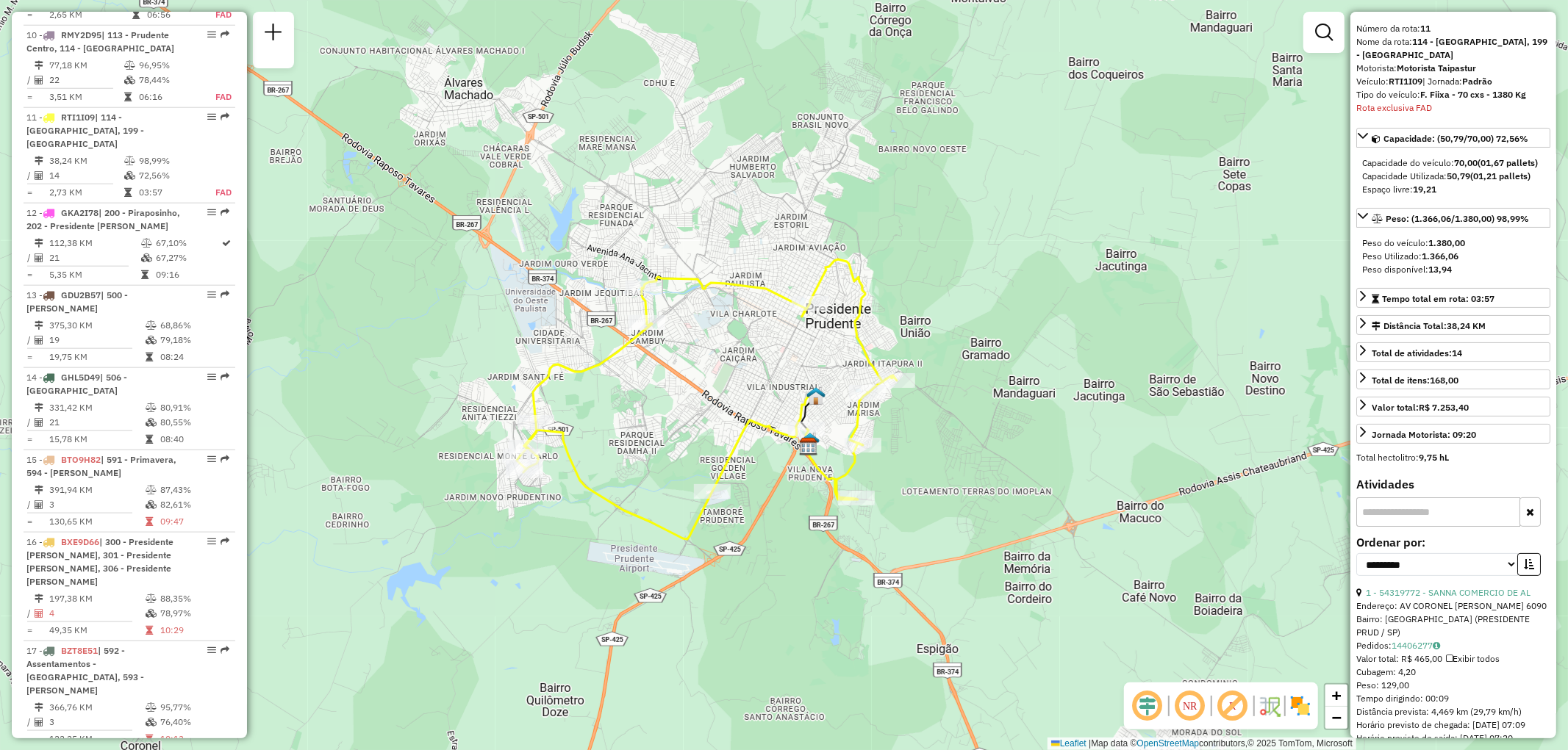
drag, startPoint x: 1426, startPoint y: 258, endPoint x: 1461, endPoint y: 258, distance: 35.0
click at [1461, 248] on span "Peso do veículo: 1.380,00" at bounding box center [1412, 242] width 103 height 11
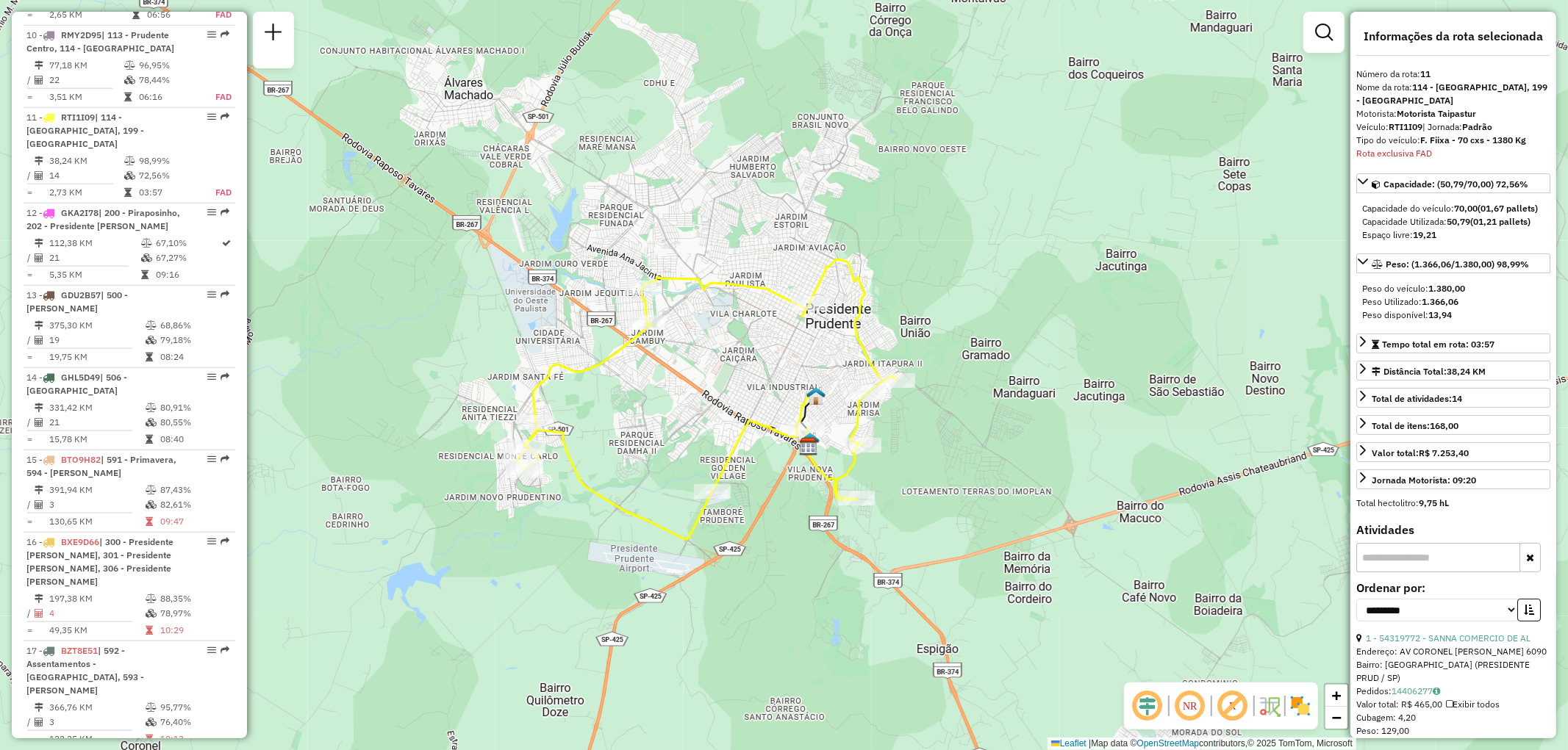
click at [1520, 308] on div "Peso Utilizado: 1.366,06" at bounding box center [1452, 302] width 182 height 14
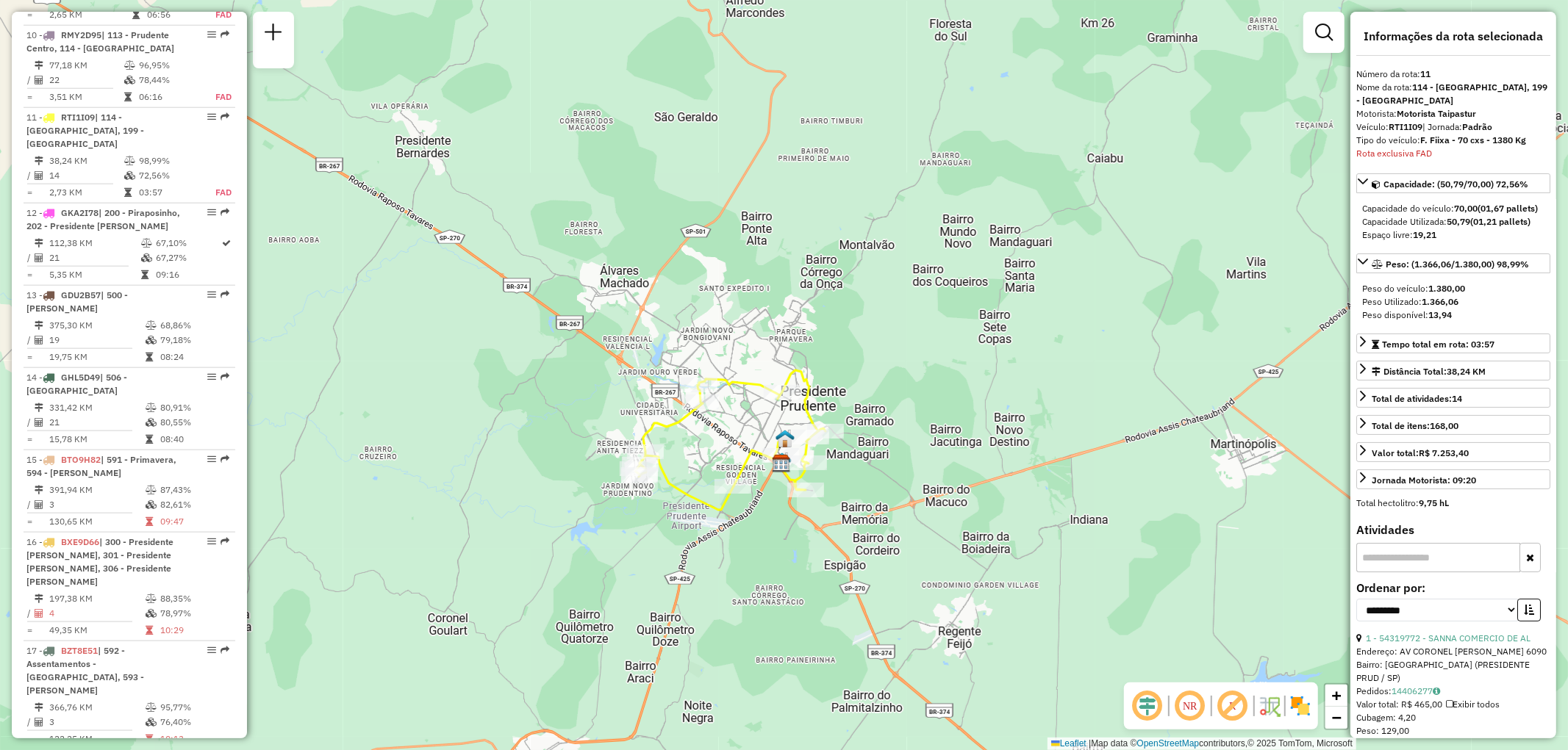
drag, startPoint x: 784, startPoint y: 488, endPoint x: 761, endPoint y: 482, distance: 23.8
click at [761, 482] on div "Janela de atendimento Grade de atendimento Capacidade Transportadoras Veículos …" at bounding box center [784, 375] width 1568 height 750
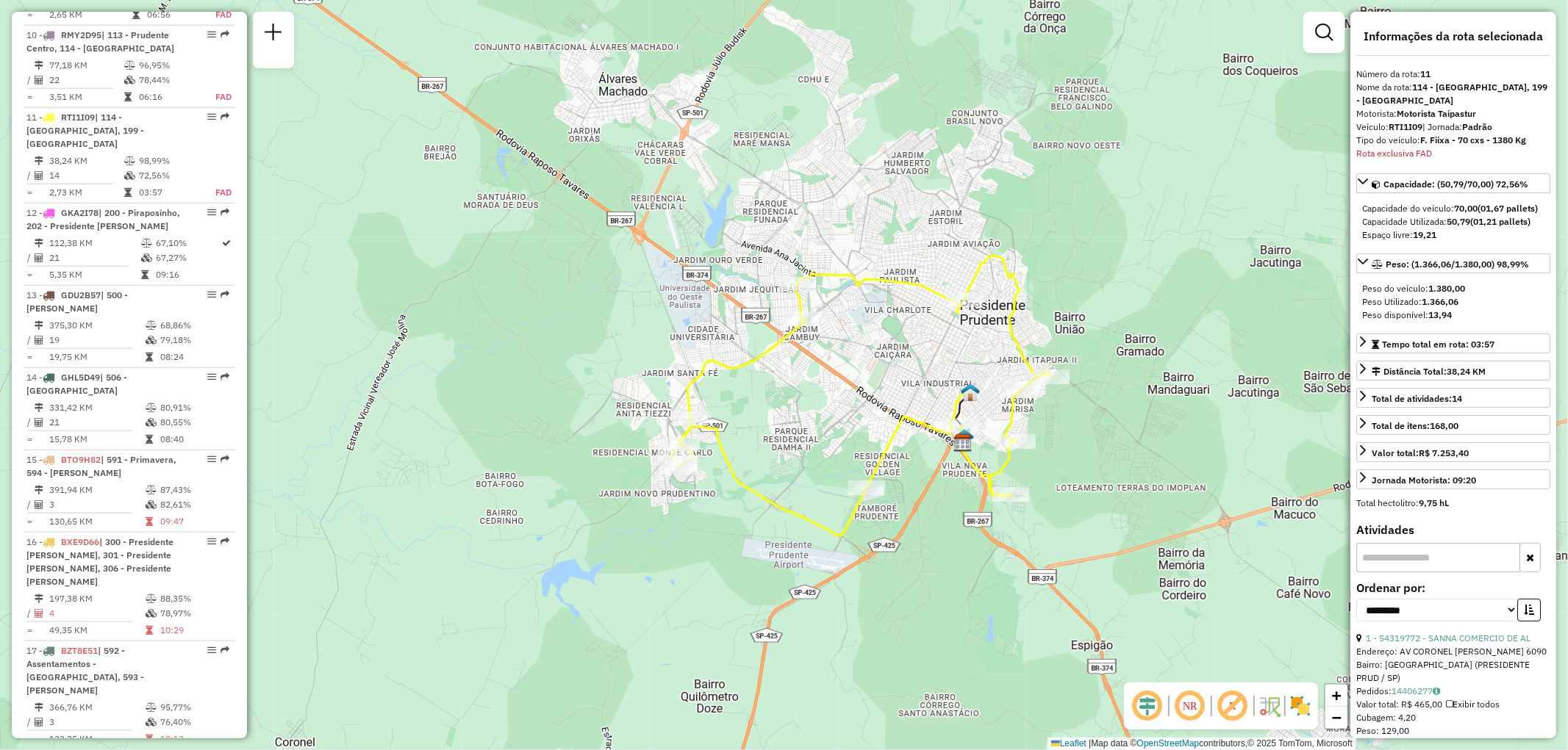
drag, startPoint x: 1162, startPoint y: 568, endPoint x: 997, endPoint y: 549, distance: 166.1
click at [997, 549] on div "Janela de atendimento Grade de atendimento Capacidade Transportadoras Veículos …" at bounding box center [784, 375] width 1568 height 750
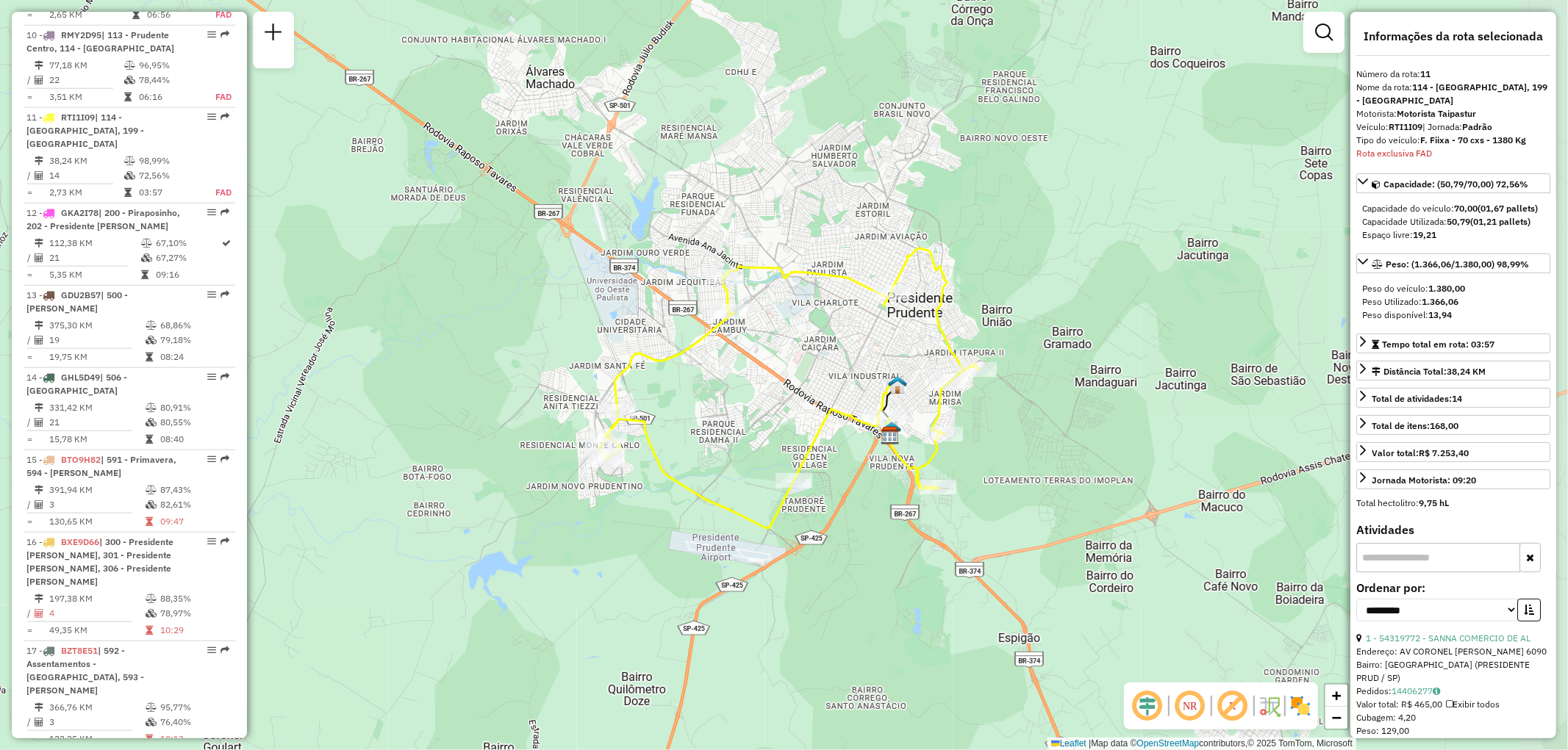
drag, startPoint x: 988, startPoint y: 552, endPoint x: 911, endPoint y: 545, distance: 77.3
click at [911, 545] on div "Janela de atendimento Grade de atendimento Capacidade Transportadoras Veículos …" at bounding box center [784, 375] width 1568 height 750
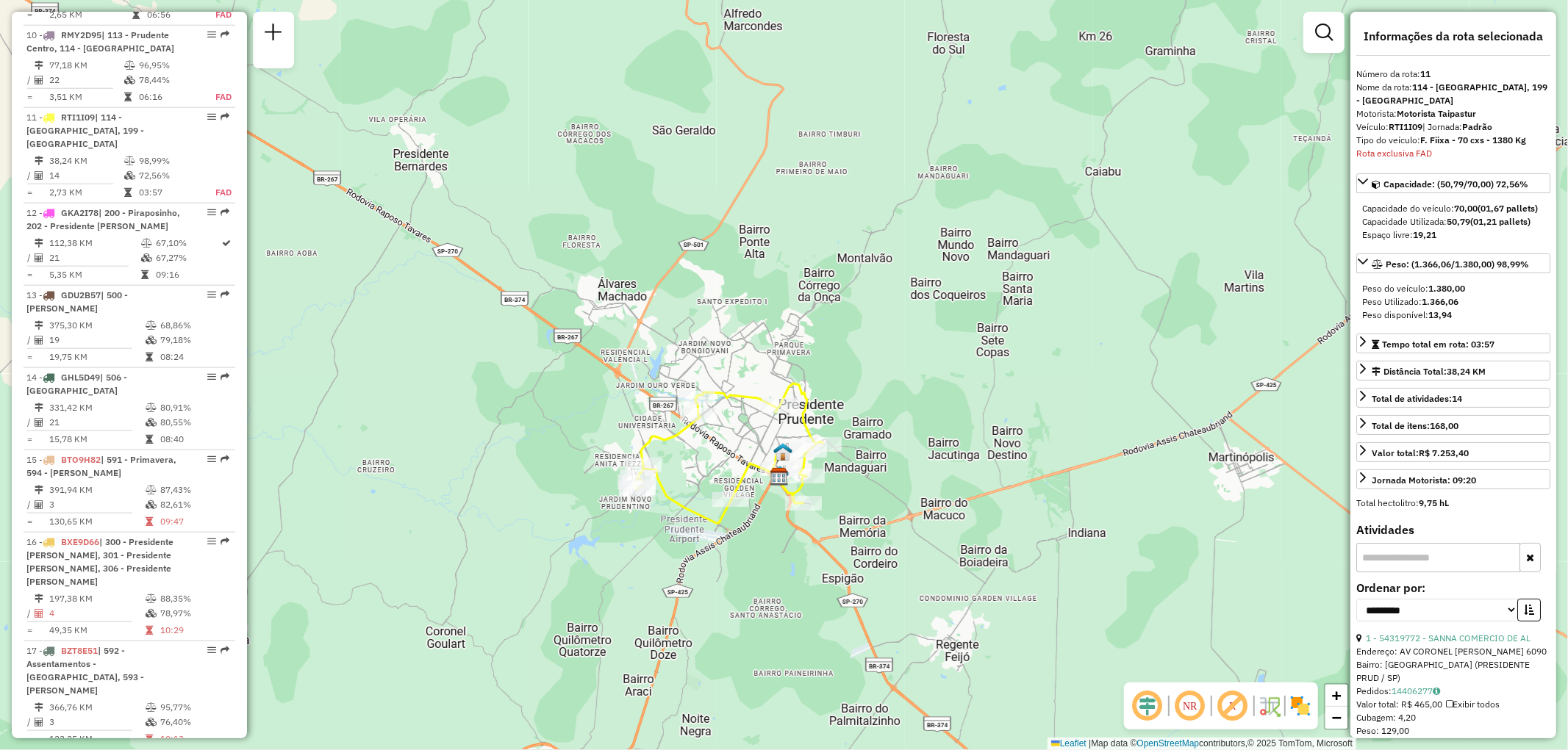
drag, startPoint x: 906, startPoint y: 525, endPoint x: 819, endPoint y: 524, distance: 87.0
click at [819, 524] on div "Janela de atendimento Grade de atendimento Capacidade Transportadoras Veículos …" at bounding box center [784, 375] width 1568 height 750
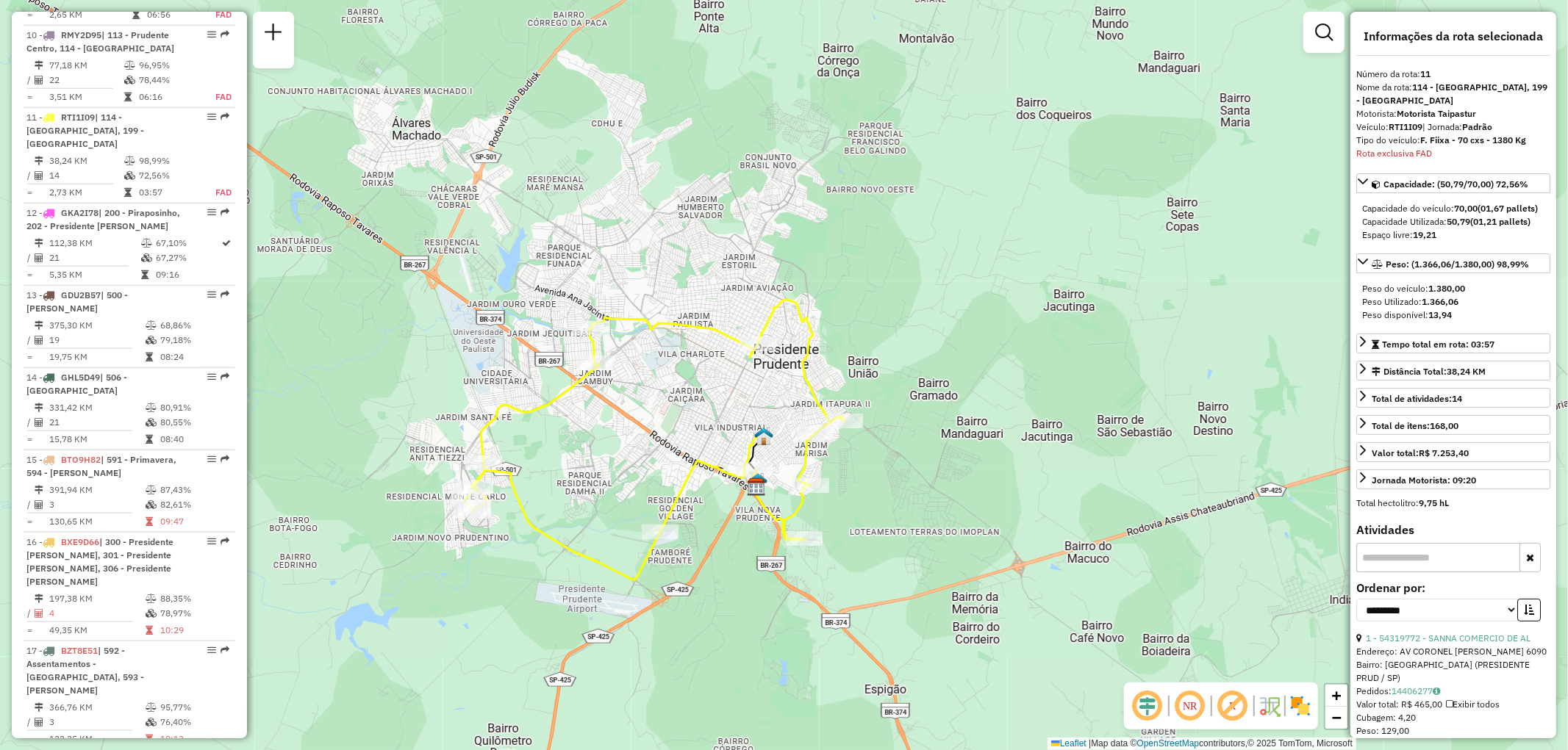
drag, startPoint x: 702, startPoint y: 558, endPoint x: 747, endPoint y: 612, distance: 70.3
click at [747, 612] on div "Janela de atendimento Grade de atendimento Capacidade Transportadoras Veículos …" at bounding box center [784, 375] width 1568 height 750
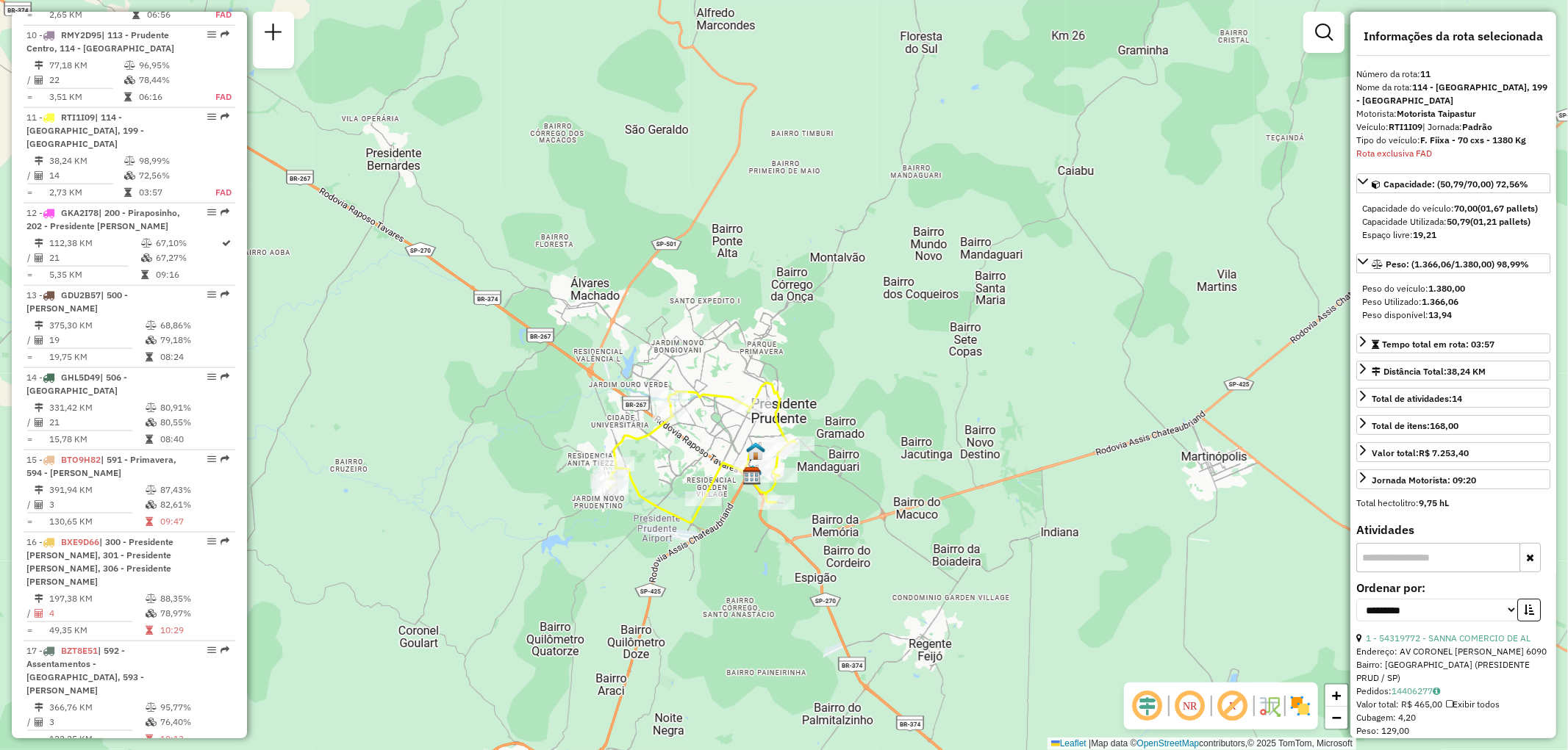
drag, startPoint x: 774, startPoint y: 518, endPoint x: 739, endPoint y: 523, distance: 35.4
click at [739, 523] on div "Janela de atendimento Grade de atendimento Capacidade Transportadoras Veículos …" at bounding box center [784, 375] width 1568 height 750
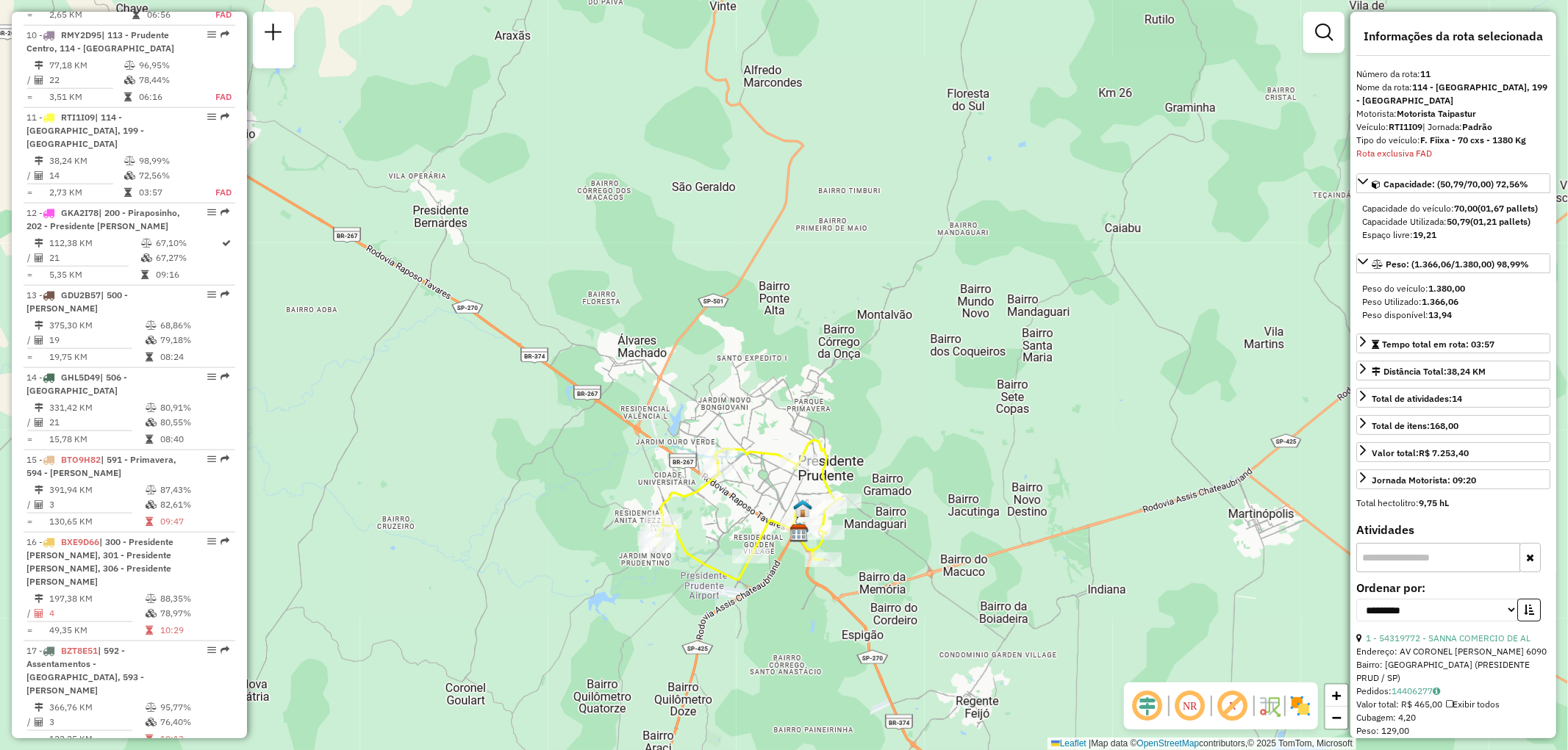
drag, startPoint x: 738, startPoint y: 530, endPoint x: 785, endPoint y: 588, distance: 74.7
click at [785, 588] on div "Janela de atendimento Grade de atendimento Capacidade Transportadoras Veículos …" at bounding box center [784, 375] width 1568 height 750
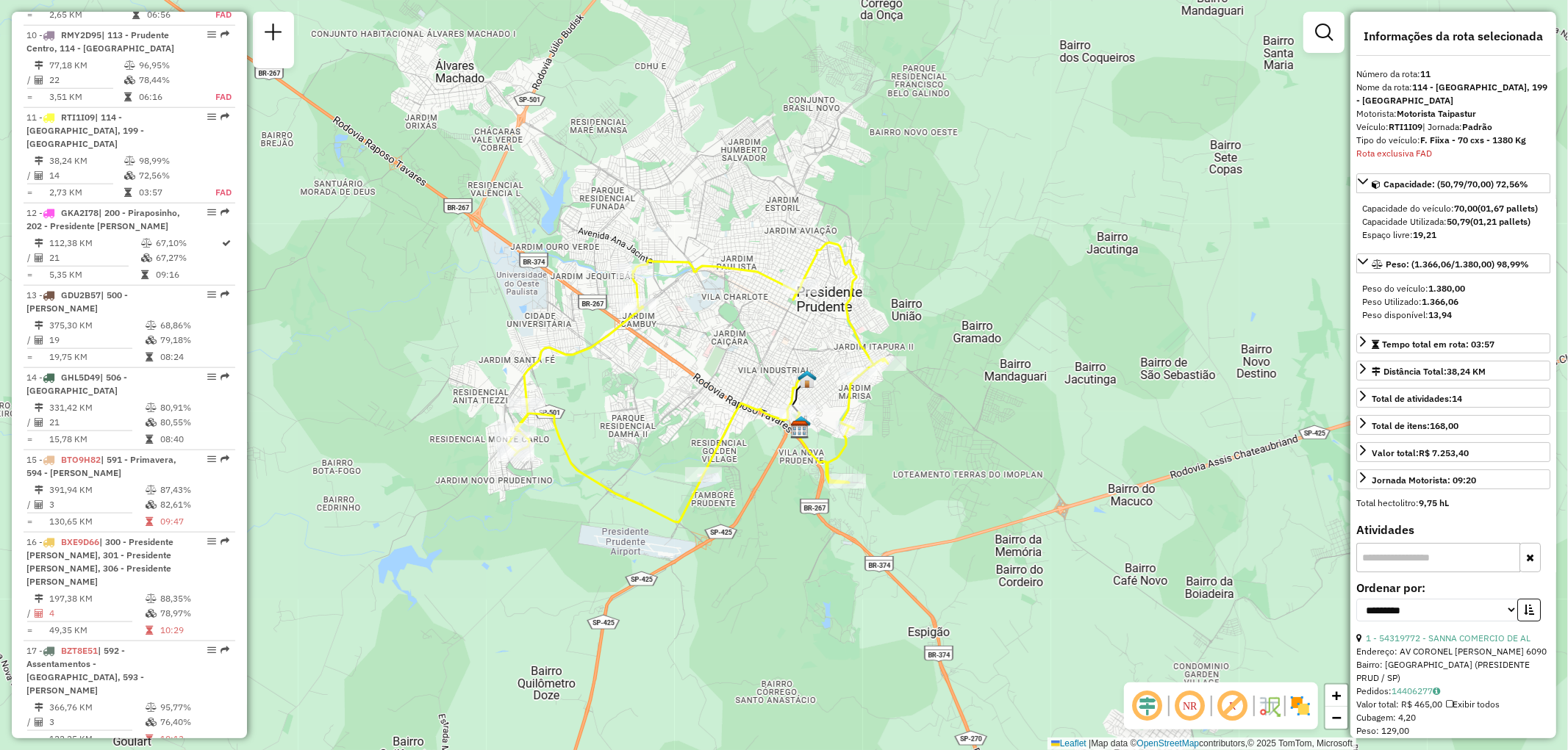
drag, startPoint x: 923, startPoint y: 311, endPoint x: 903, endPoint y: 250, distance: 64.2
click at [903, 250] on div "Janela de atendimento Grade de atendimento Capacidade Transportadoras Veículos …" at bounding box center [784, 375] width 1568 height 750
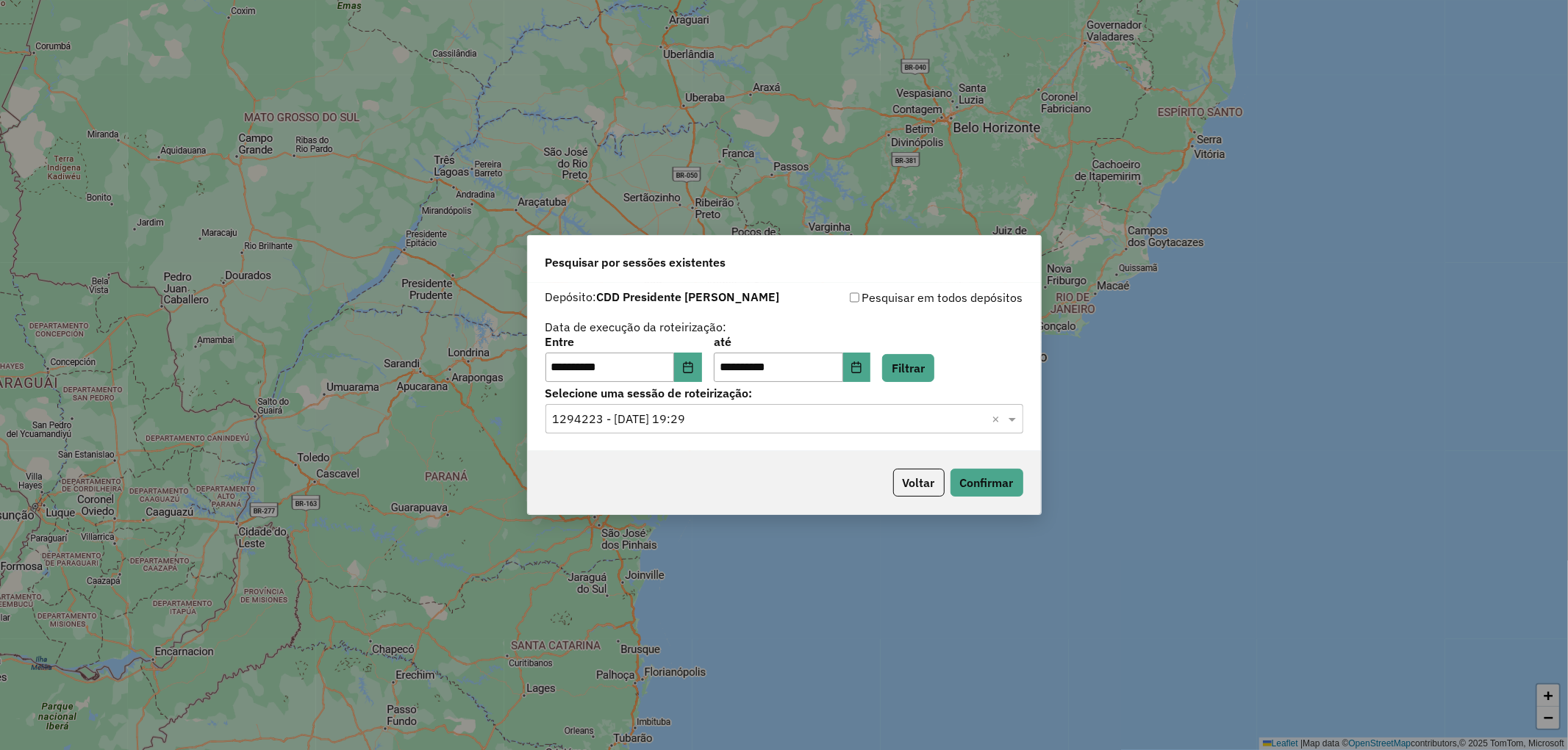
click at [1080, 139] on div "**********" at bounding box center [784, 375] width 1568 height 750
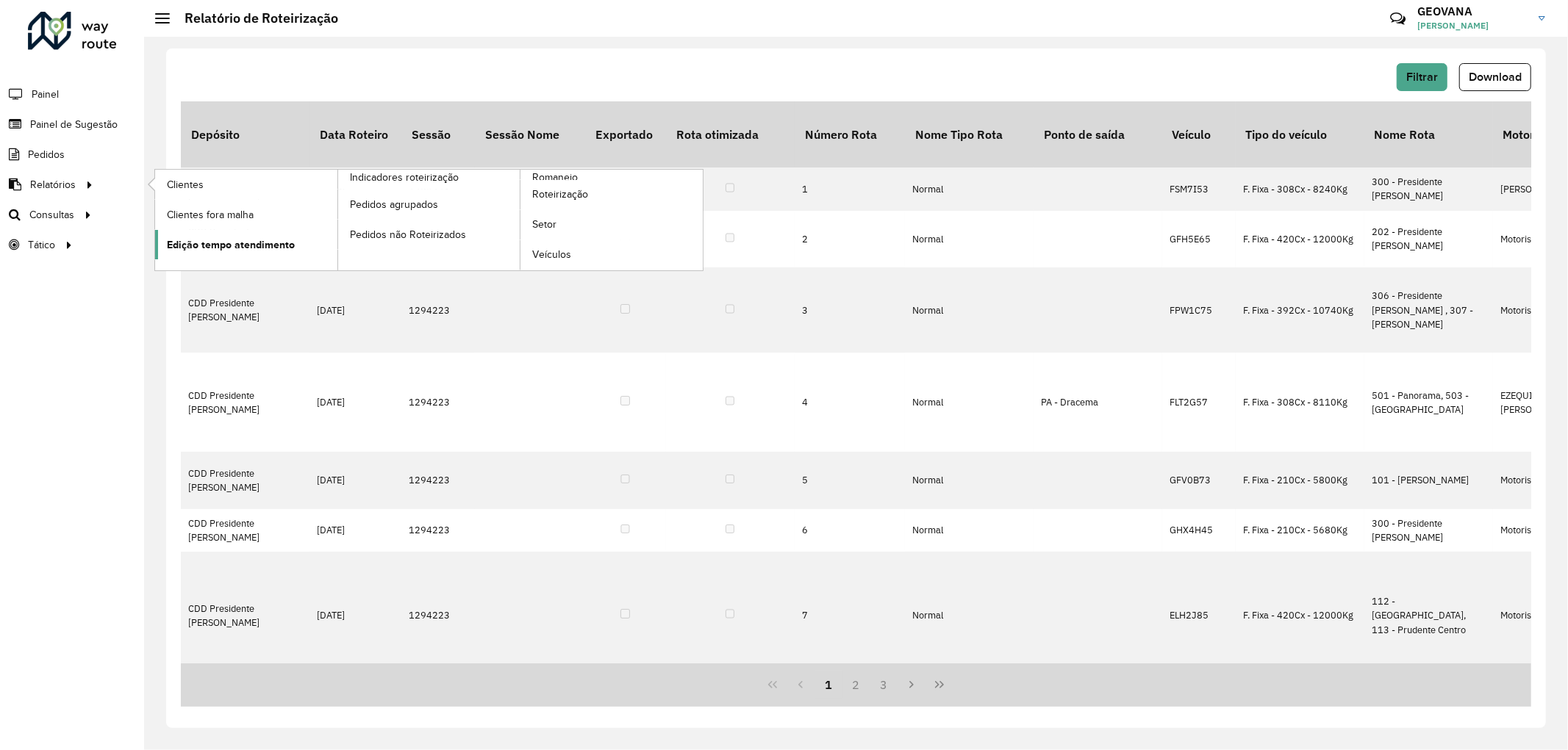
click at [194, 245] on span "Edição tempo atendimento" at bounding box center [230, 245] width 127 height 15
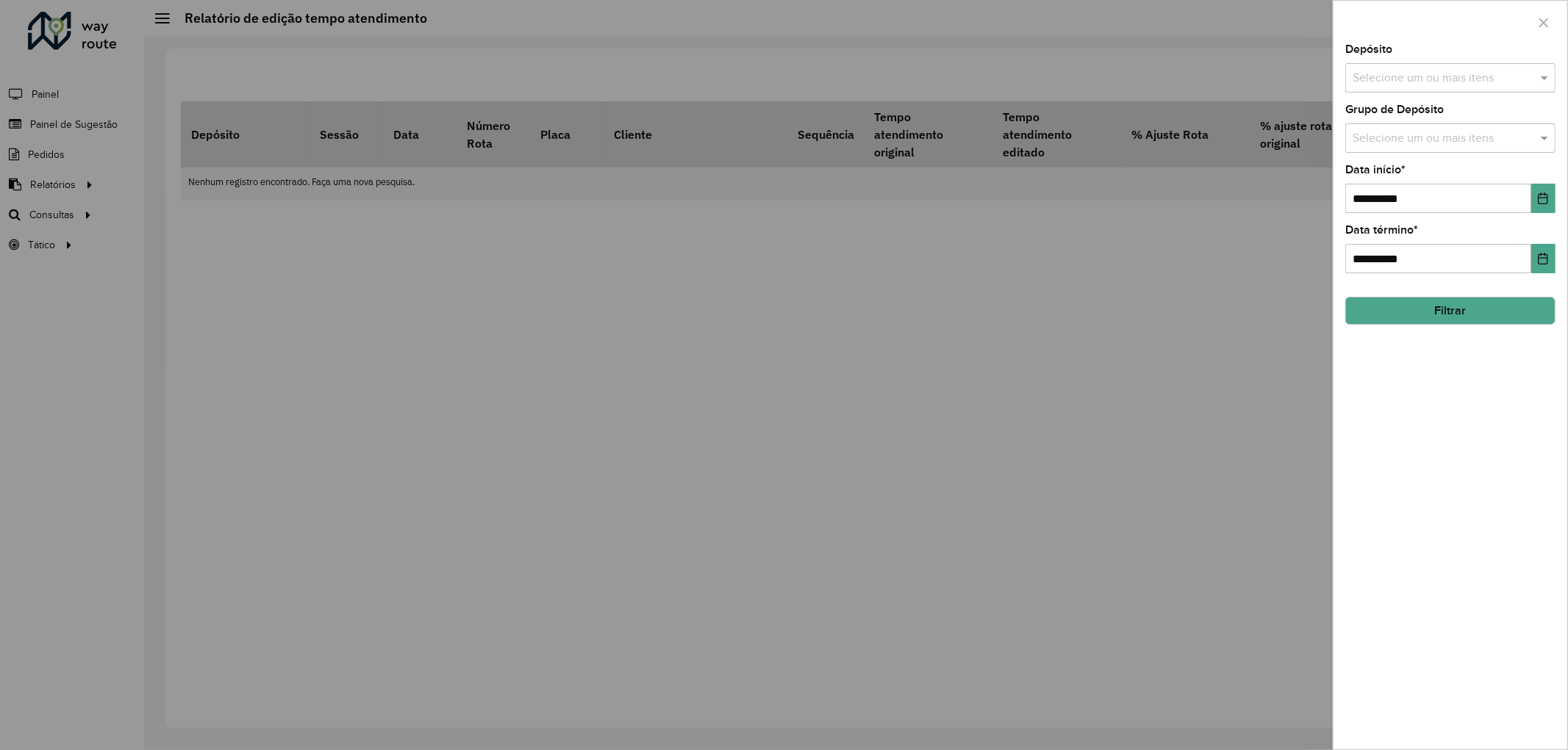
click at [1432, 87] on div "Selecione um ou mais itens" at bounding box center [1450, 77] width 210 height 30
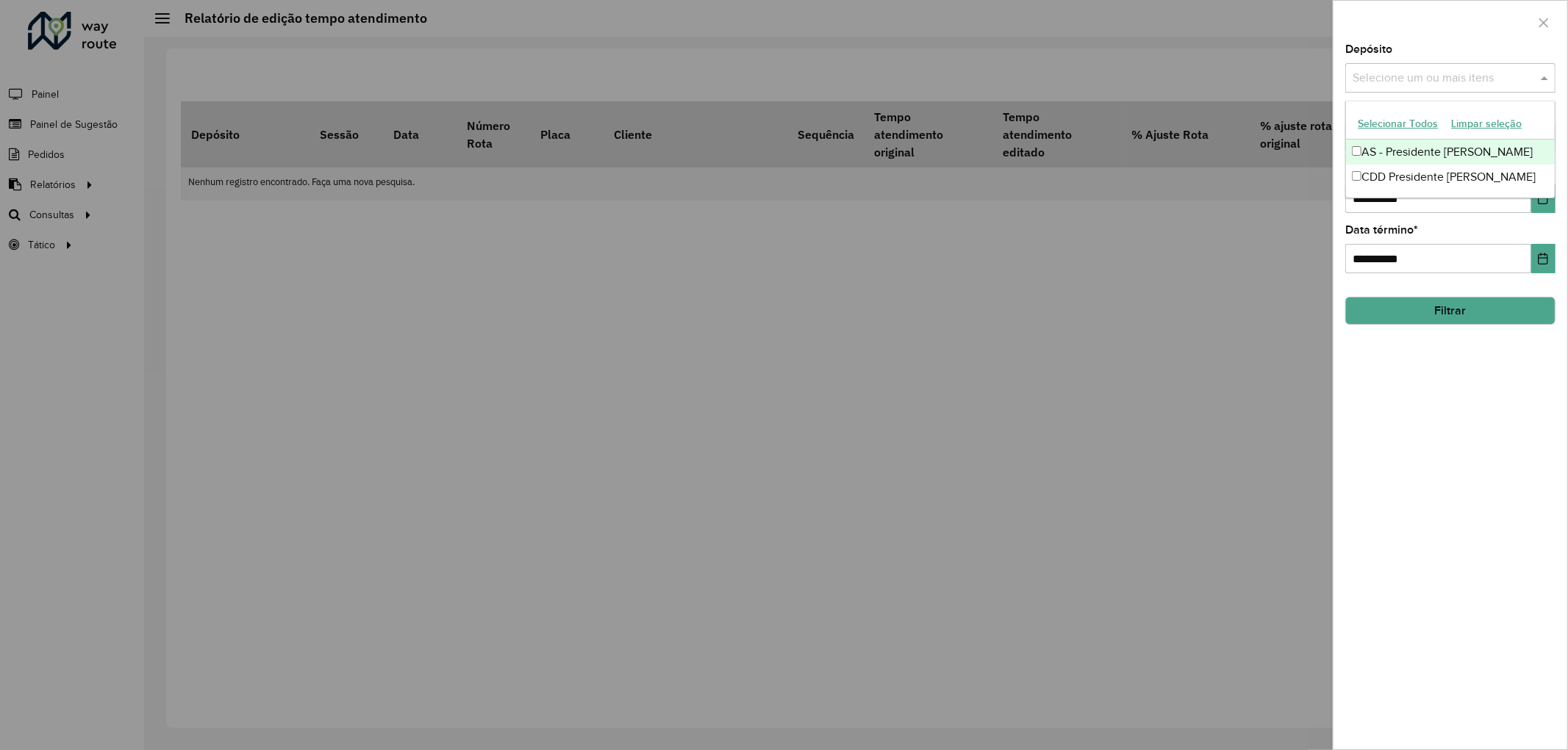
click at [1396, 117] on button "Selecionar Todos" at bounding box center [1397, 123] width 93 height 23
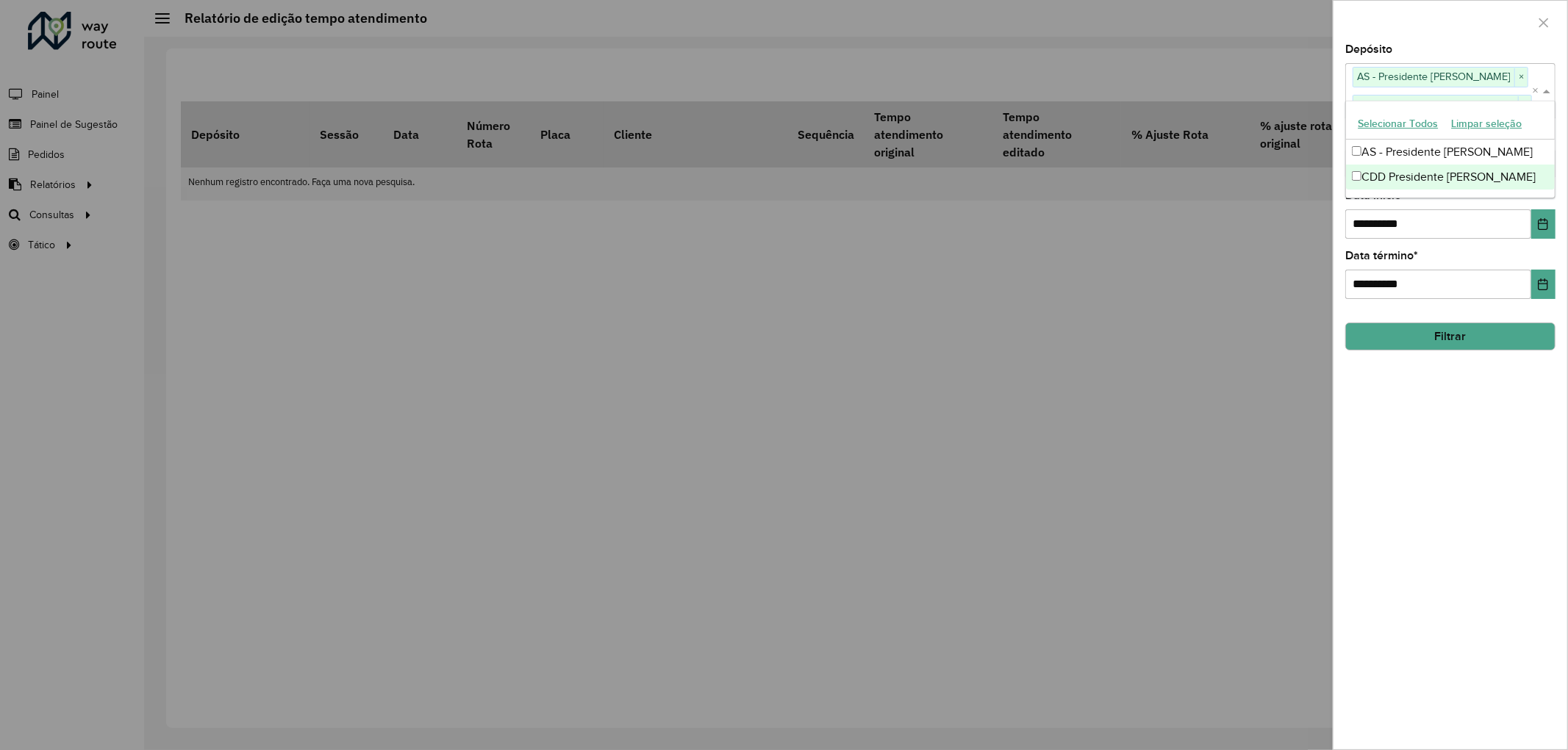
click at [1459, 435] on div "**********" at bounding box center [1450, 397] width 234 height 705
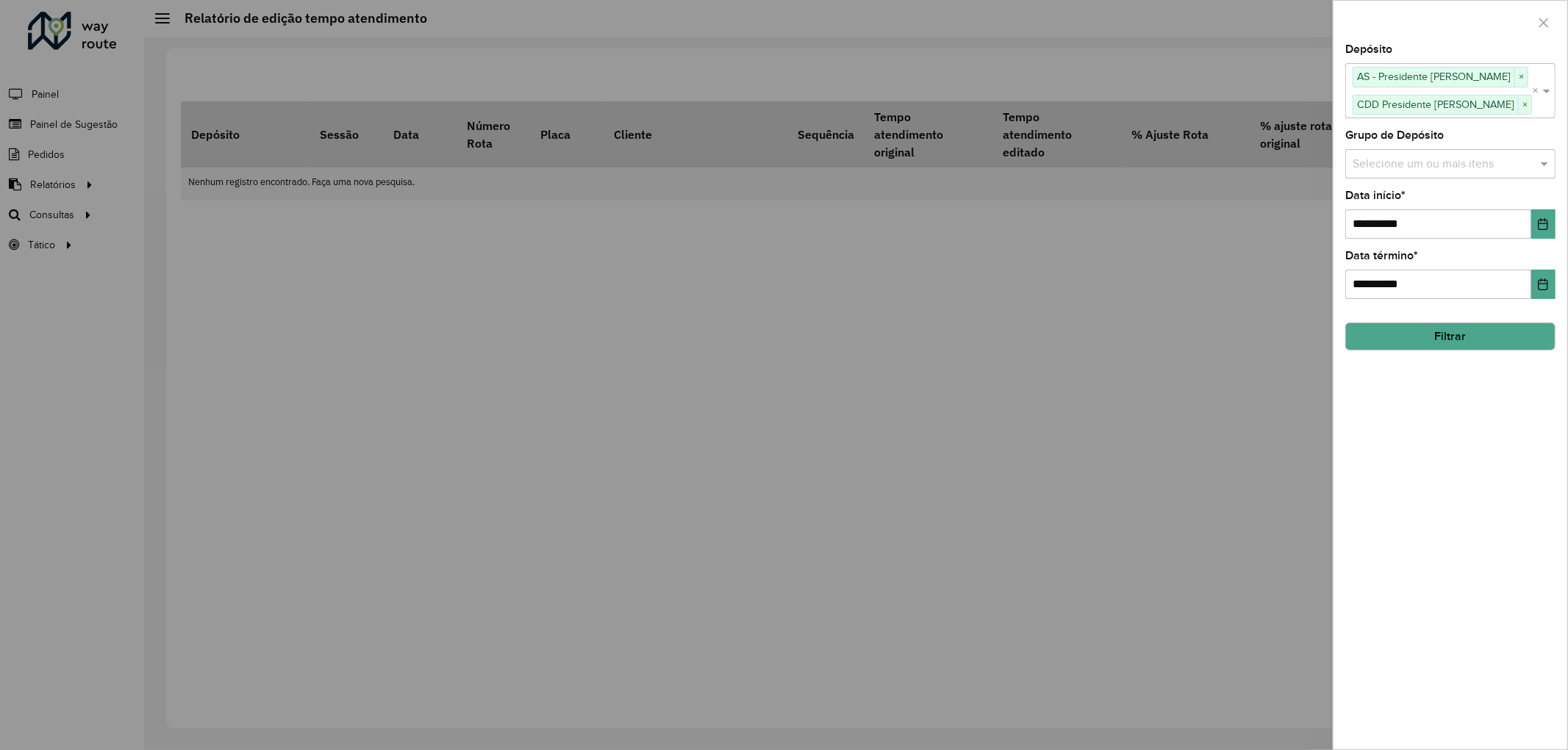
click at [1412, 183] on div "**********" at bounding box center [1450, 397] width 234 height 705
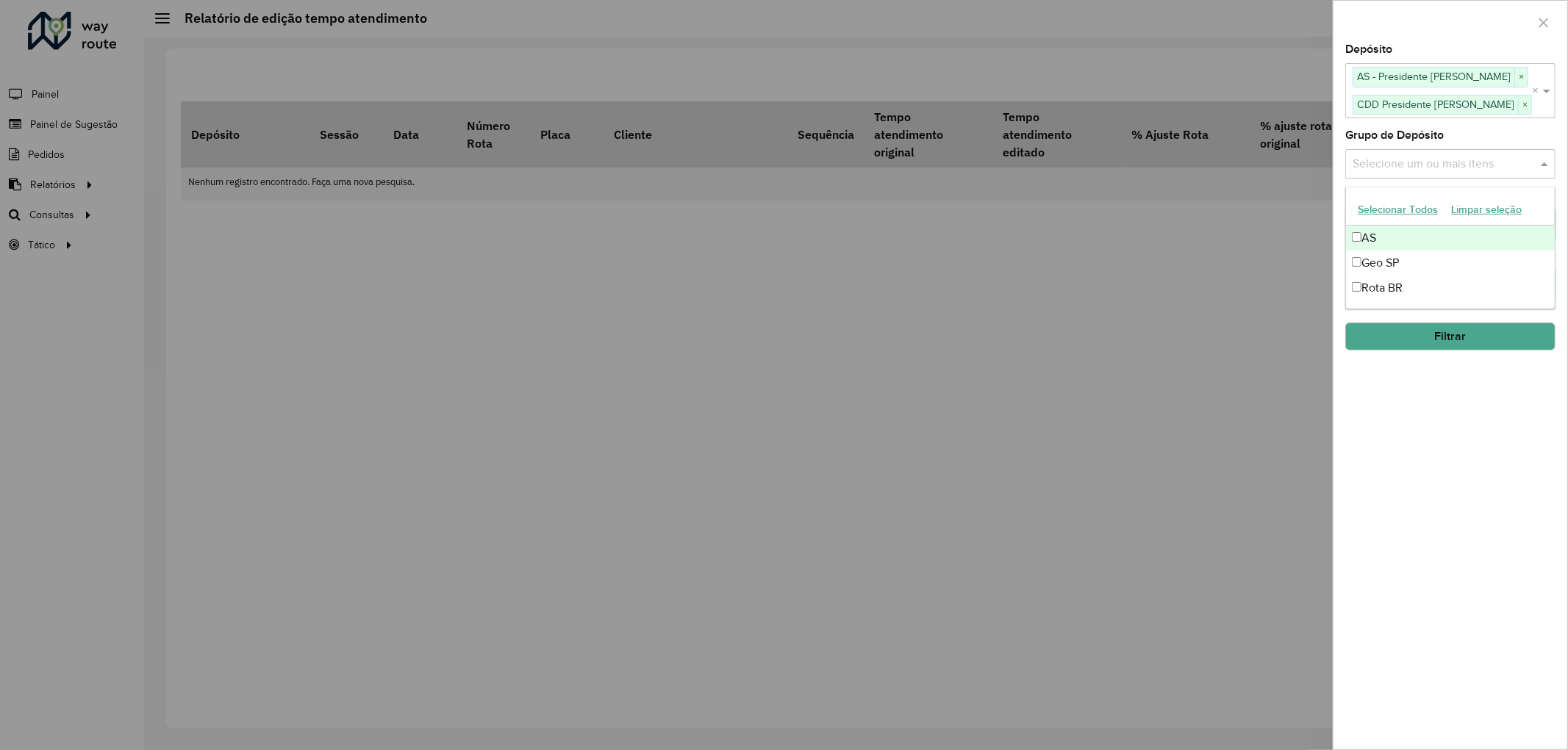
click at [1405, 172] on input "text" at bounding box center [1442, 163] width 188 height 18
drag, startPoint x: 1391, startPoint y: 209, endPoint x: 1378, endPoint y: 386, distance: 177.5
click at [1391, 208] on button "Selecionar Todos" at bounding box center [1397, 209] width 93 height 23
click at [1393, 486] on div "**********" at bounding box center [1450, 397] width 234 height 705
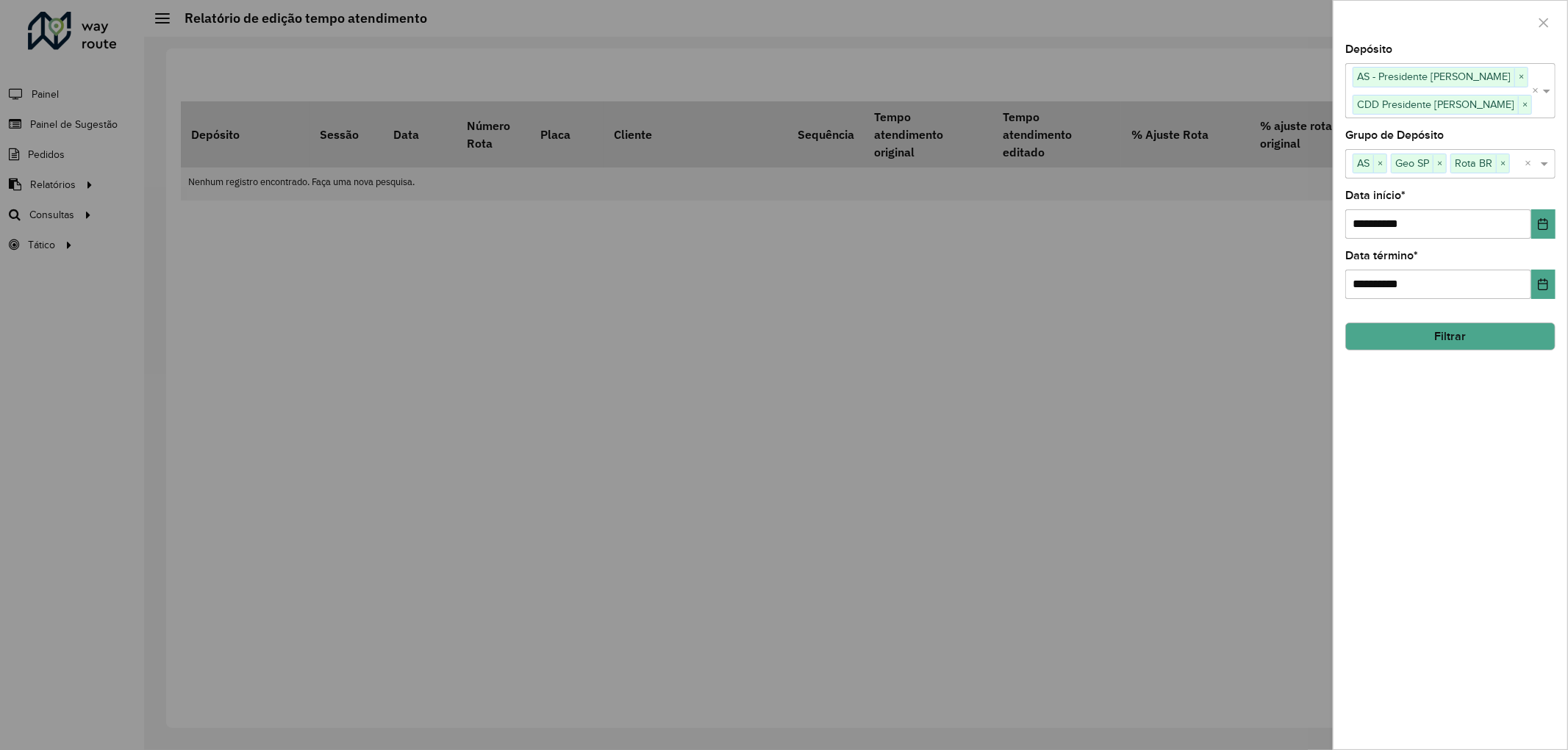
click at [1555, 226] on div "**********" at bounding box center [1450, 397] width 234 height 705
click at [1552, 224] on button "Choose Date" at bounding box center [1543, 223] width 25 height 30
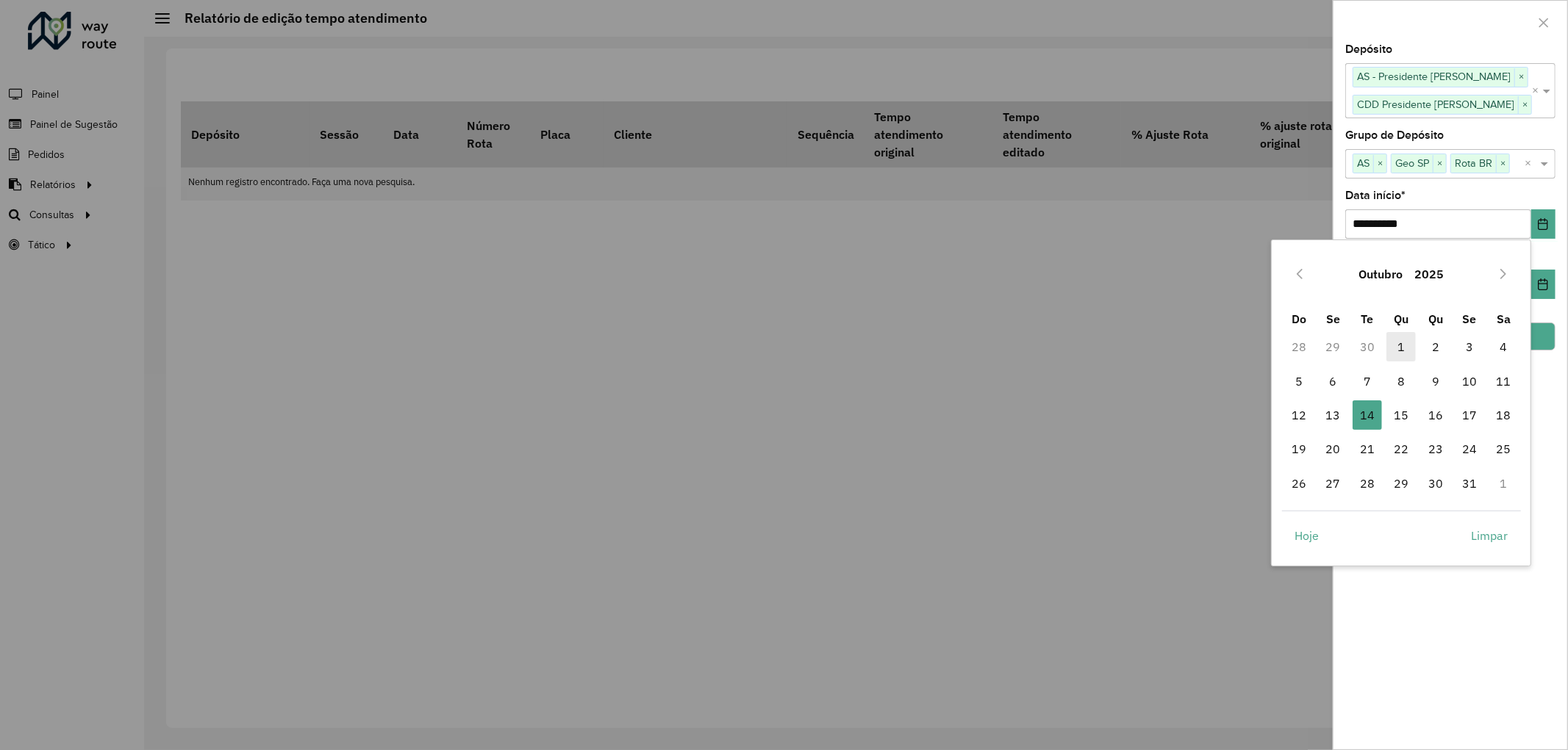
click at [1401, 340] on span "1" at bounding box center [1401, 347] width 30 height 30
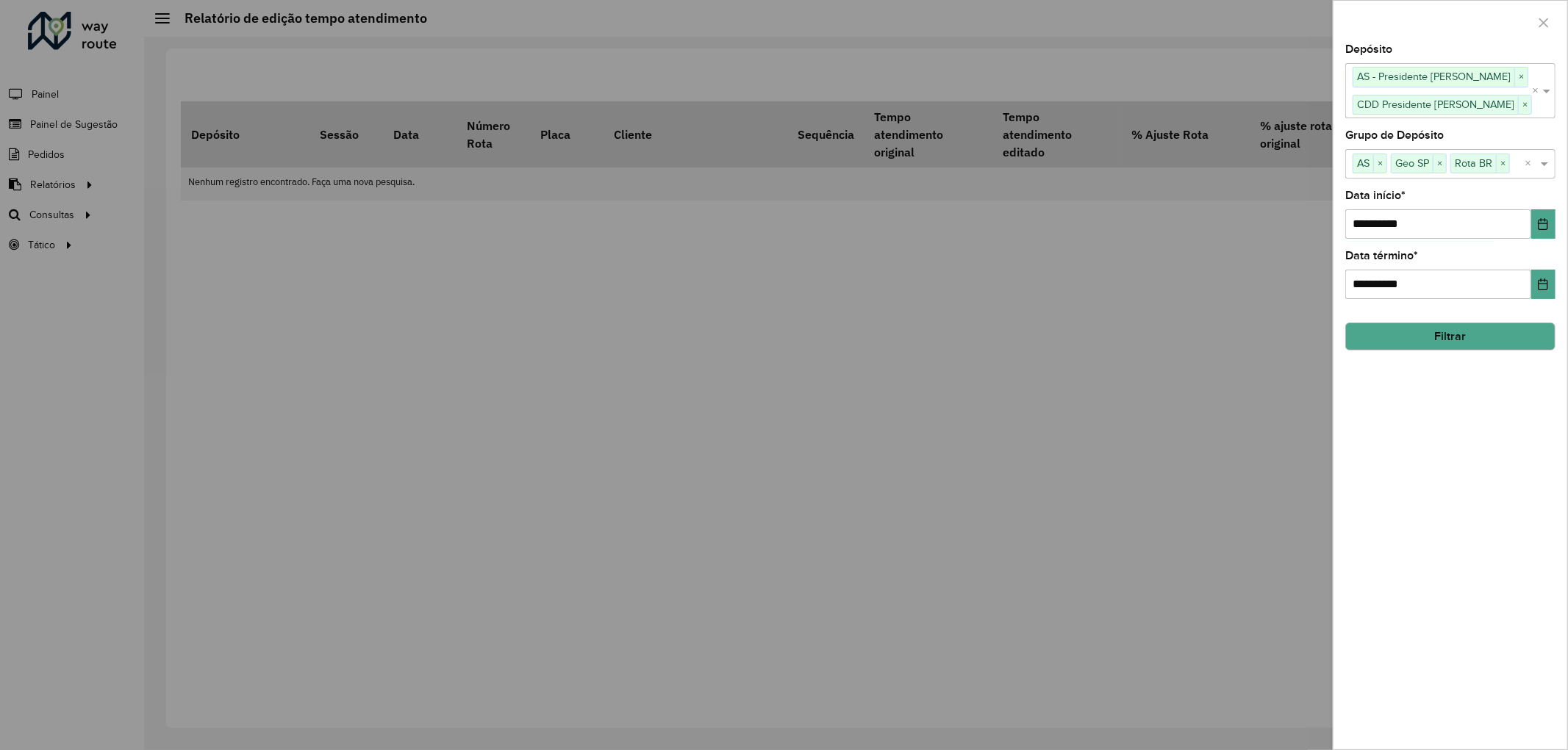
click at [1446, 321] on hb-field-button "Filtrar" at bounding box center [1450, 330] width 210 height 40
click at [1446, 324] on button "Filtrar" at bounding box center [1450, 336] width 210 height 28
